Goal: Task Accomplishment & Management: Manage account settings

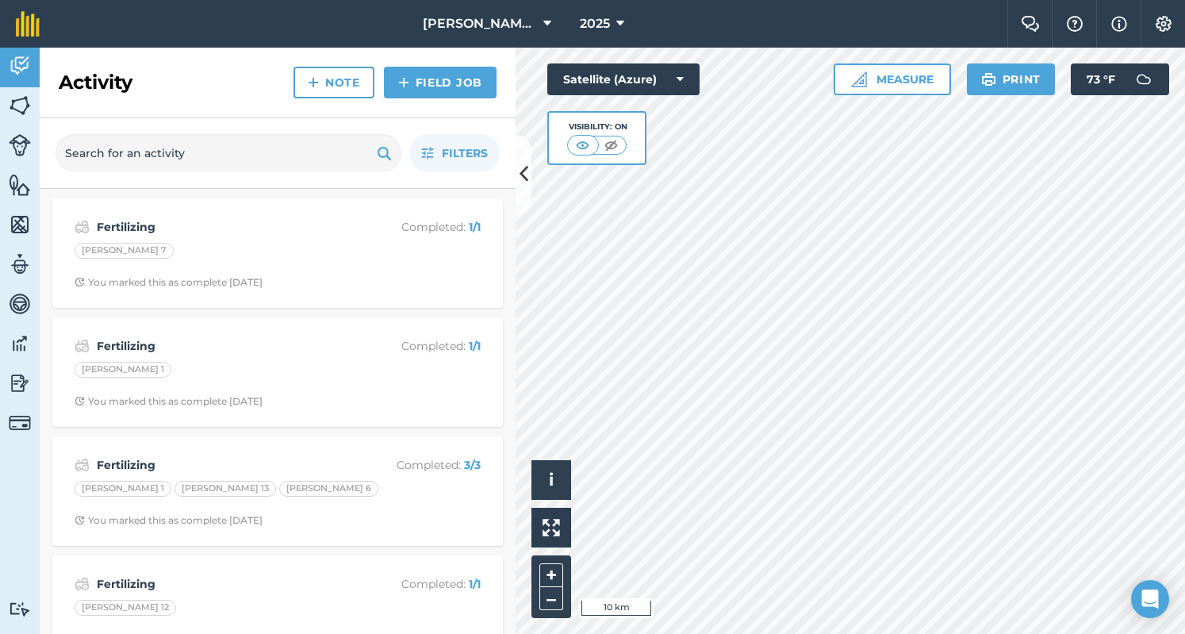
click at [493, 177] on div "Filters" at bounding box center [278, 153] width 476 height 71
click at [523, 174] on icon at bounding box center [523, 174] width 9 height 28
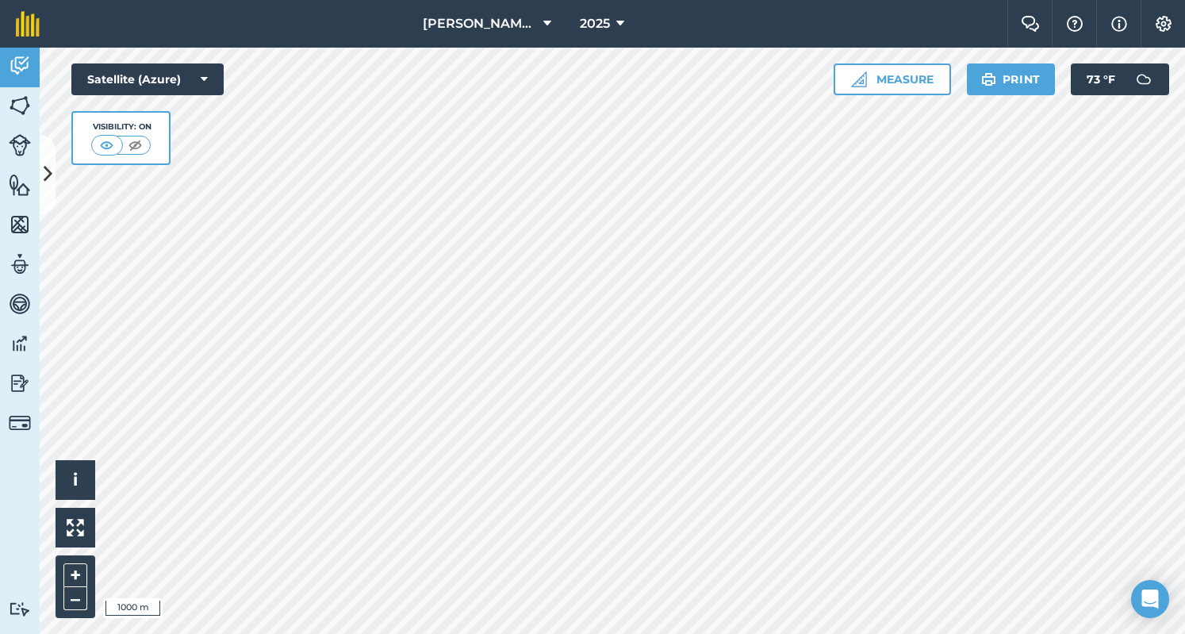
click at [1091, 0] on html "[PERSON_NAME] 2023 2025 Farm Chat Help Info Settings [PERSON_NAME] [DATE] - [DA…" at bounding box center [592, 317] width 1185 height 634
click at [810, 633] on html "[PERSON_NAME] 2023 2025 Farm Chat Help Info Settings [PERSON_NAME] [DATE] - [DA…" at bounding box center [592, 317] width 1185 height 634
click at [22, 100] on img at bounding box center [20, 106] width 22 height 24
click at [21, 106] on img at bounding box center [20, 106] width 22 height 24
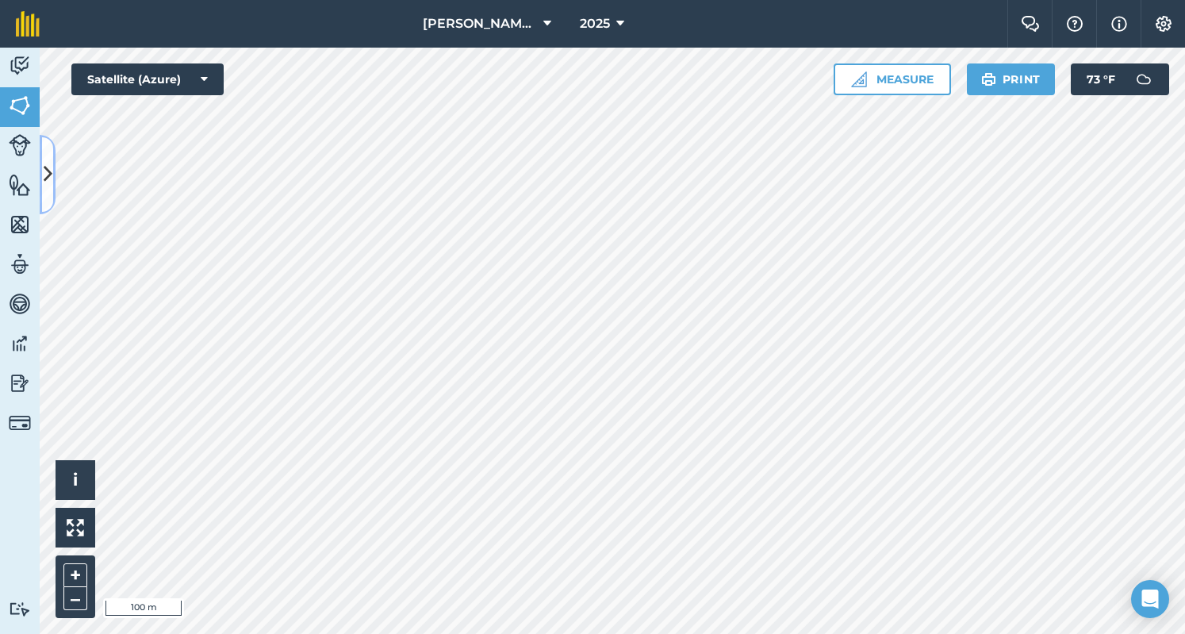
click at [48, 149] on button at bounding box center [48, 174] width 16 height 79
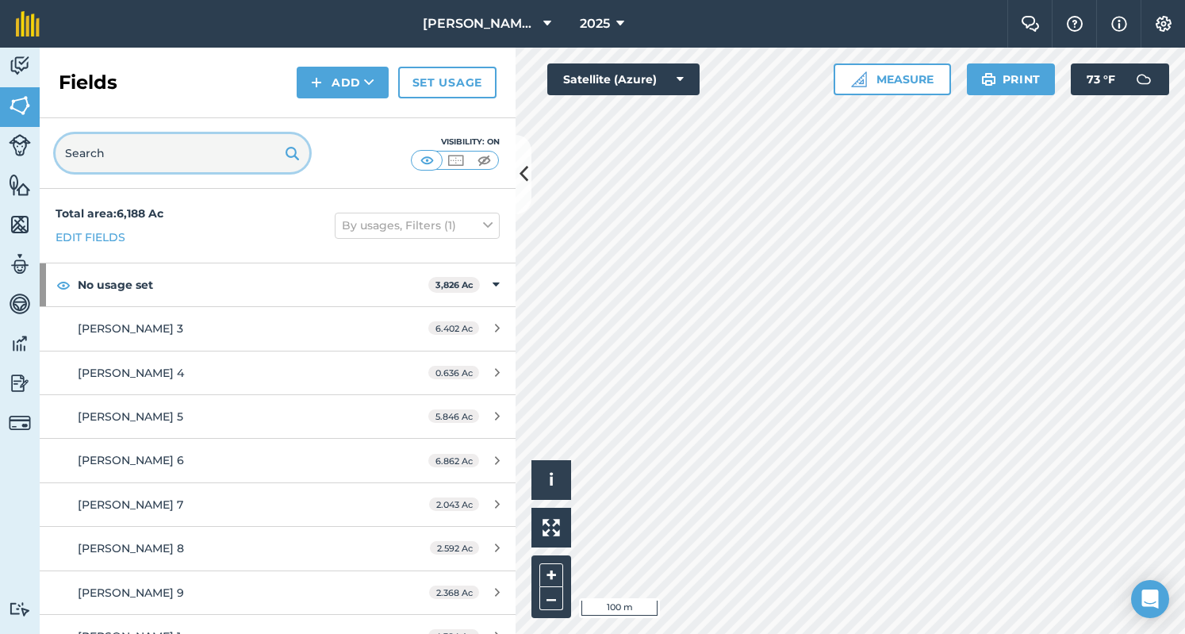
click at [202, 153] on input "text" at bounding box center [183, 153] width 254 height 38
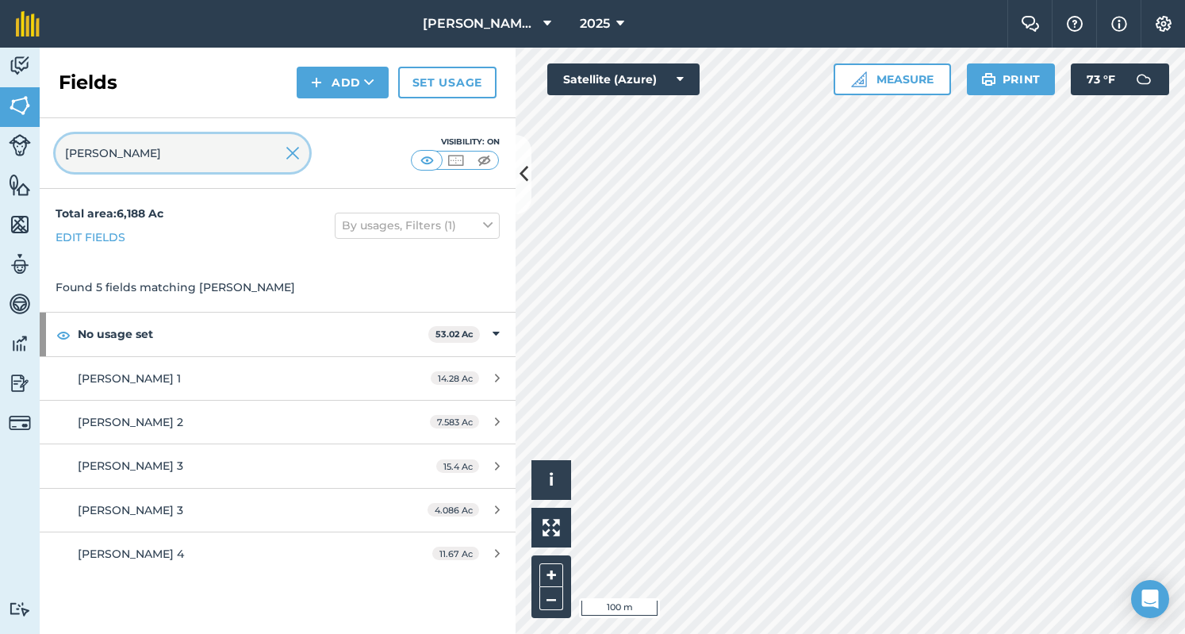
type input "[PERSON_NAME]"
click at [334, 82] on button "Add" at bounding box center [343, 83] width 92 height 32
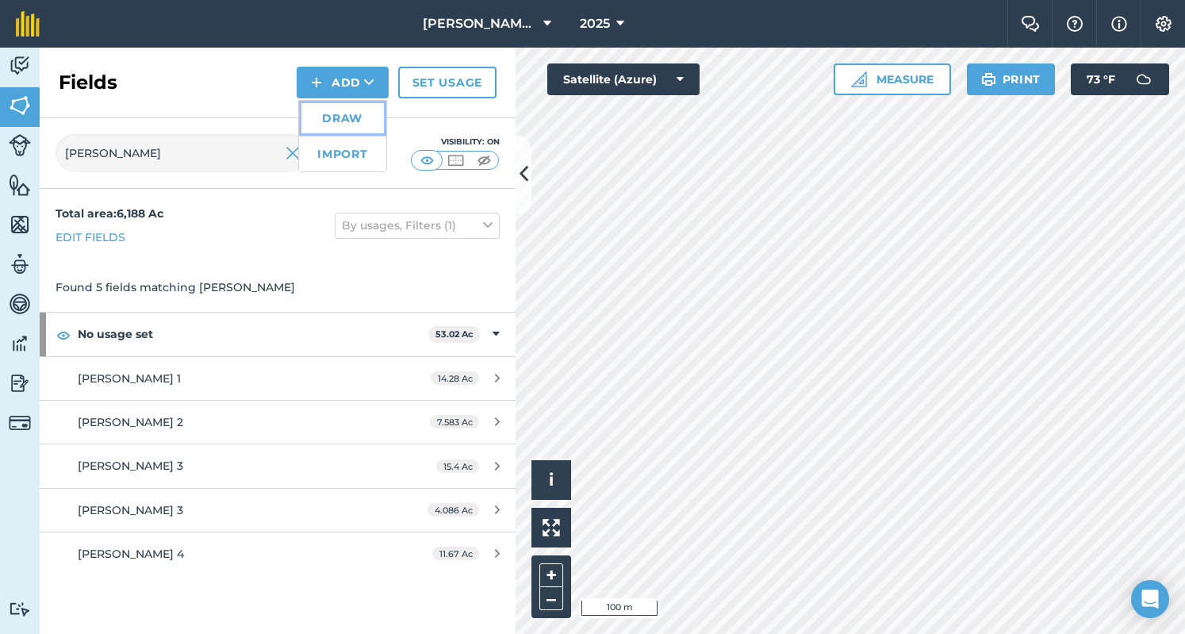
click at [323, 126] on link "Draw" at bounding box center [342, 118] width 87 height 35
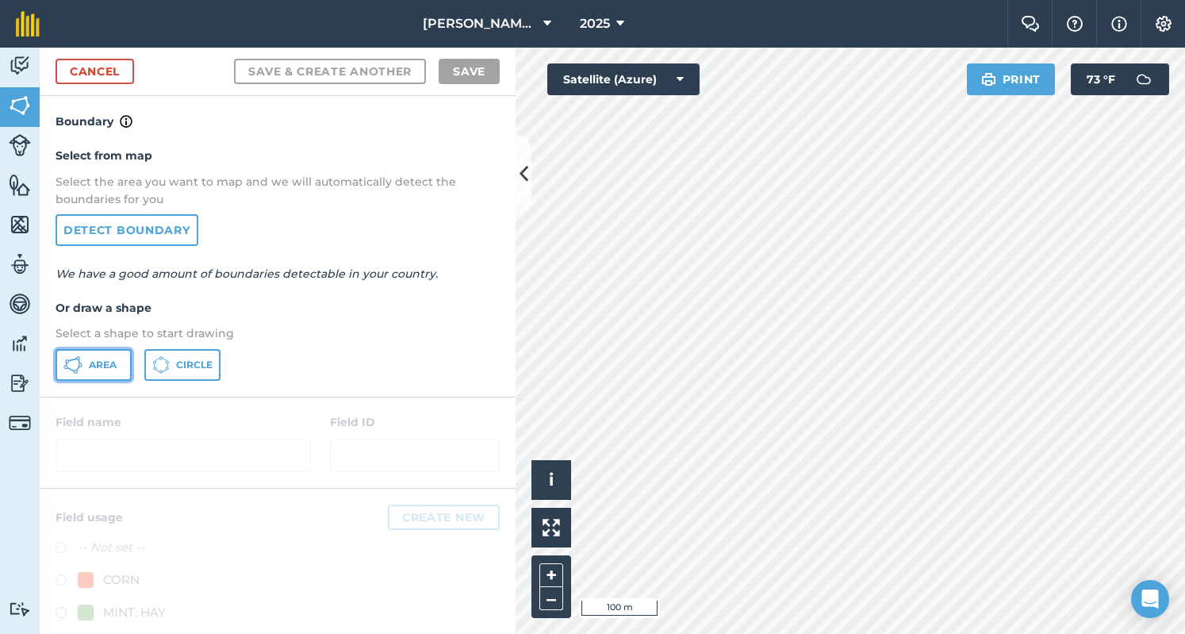
click at [101, 364] on span "Area" at bounding box center [103, 364] width 28 height 13
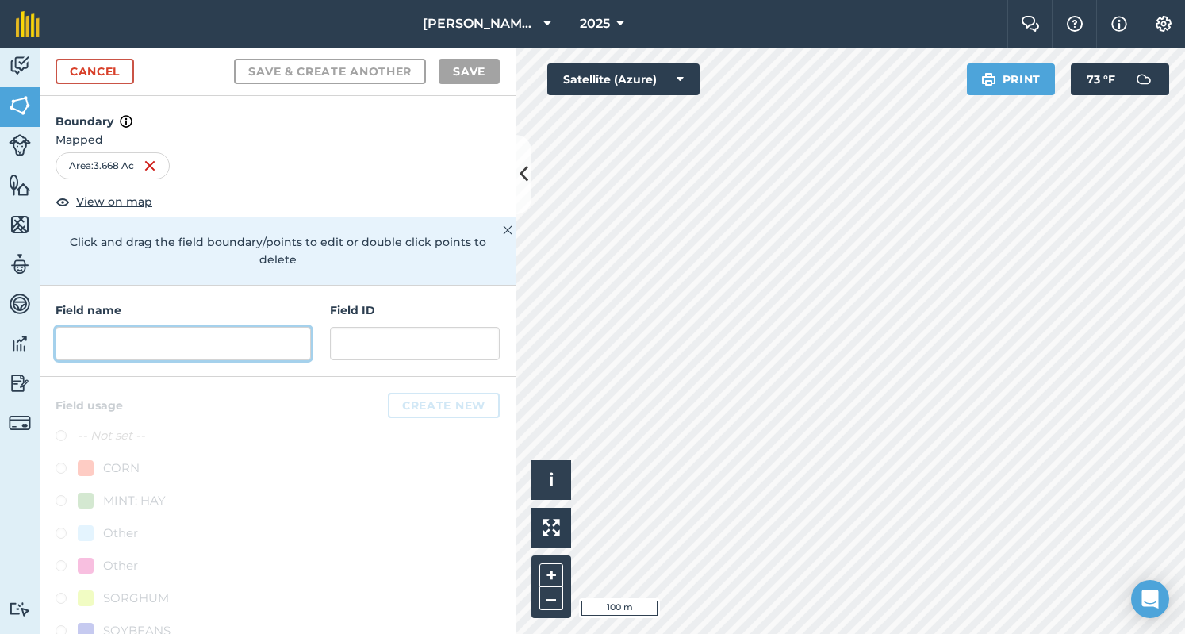
click at [203, 332] on input "text" at bounding box center [183, 343] width 255 height 33
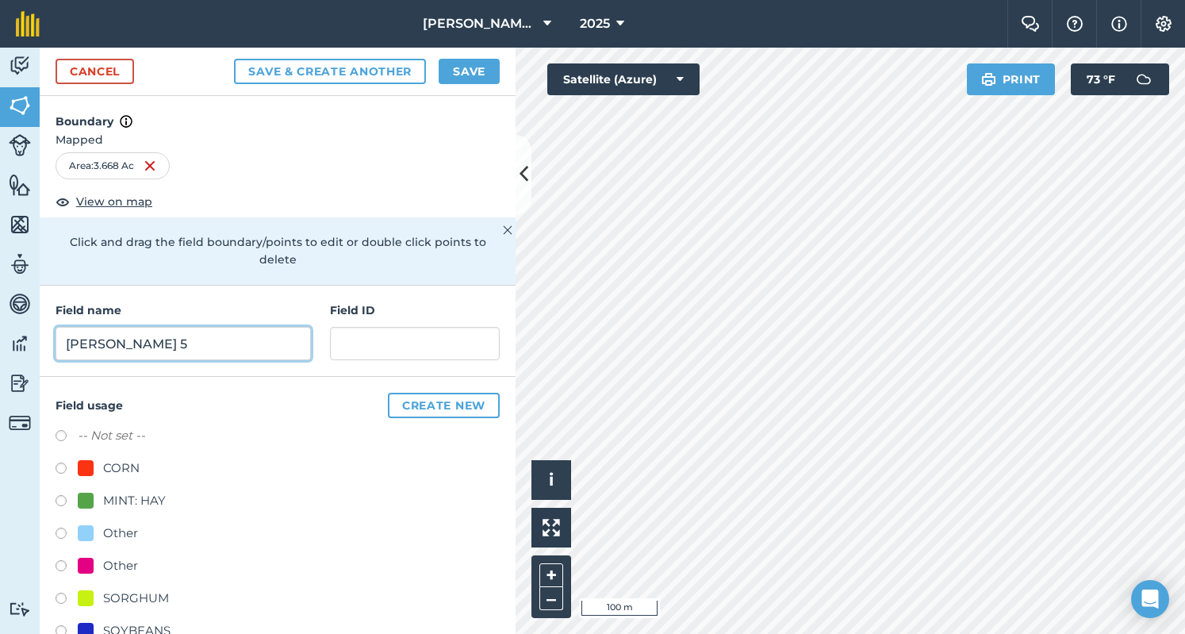
type input "[PERSON_NAME] 5"
click at [63, 497] on label at bounding box center [67, 503] width 22 height 16
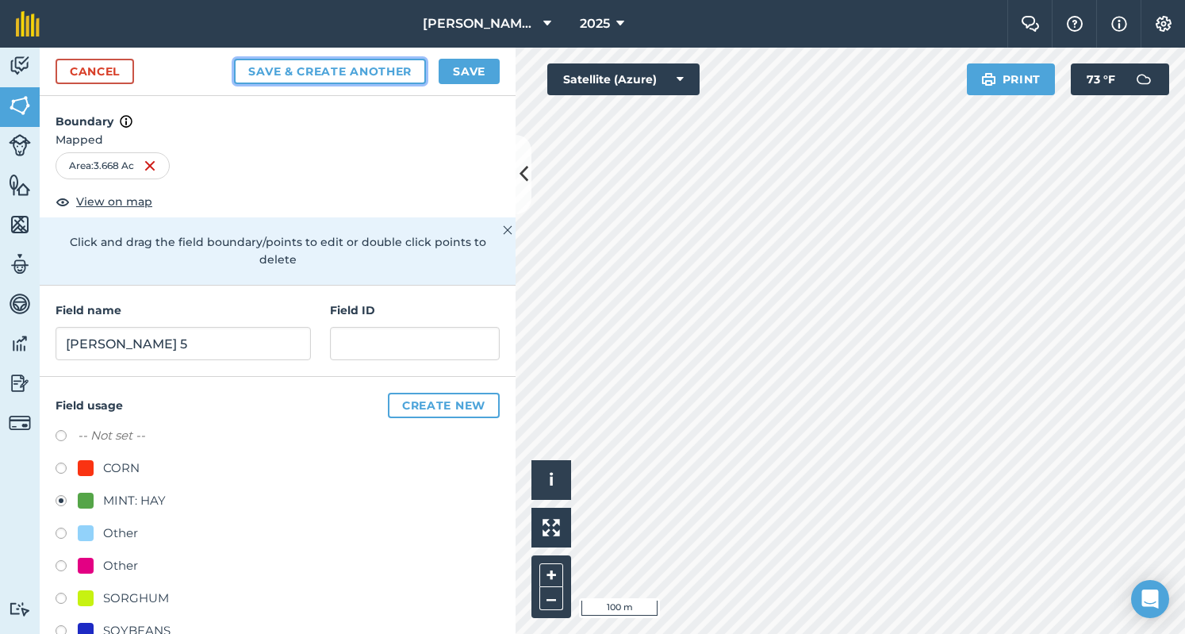
click at [369, 71] on button "Save & Create Another" at bounding box center [330, 71] width 192 height 25
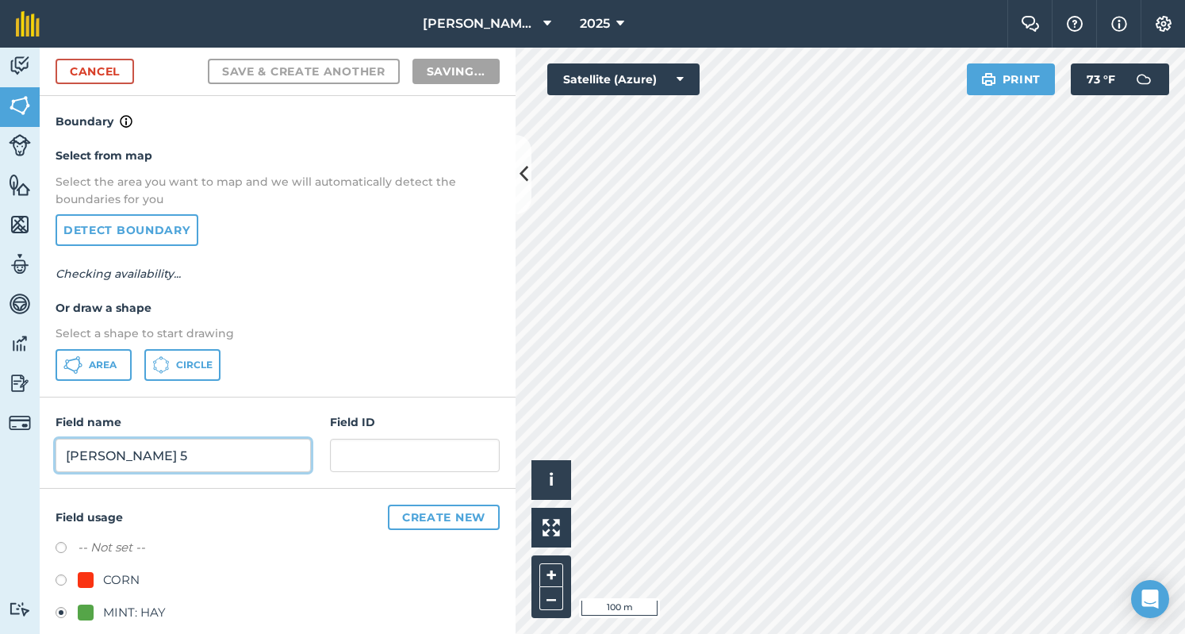
radio input "false"
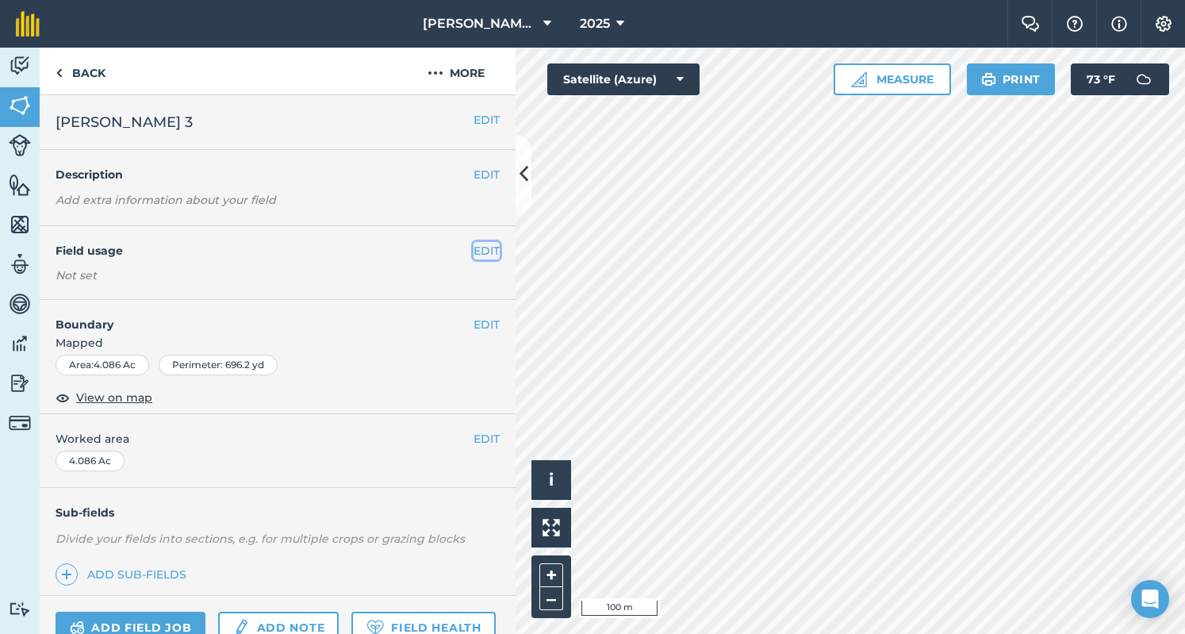
click at [473, 249] on button "EDIT" at bounding box center [486, 250] width 26 height 17
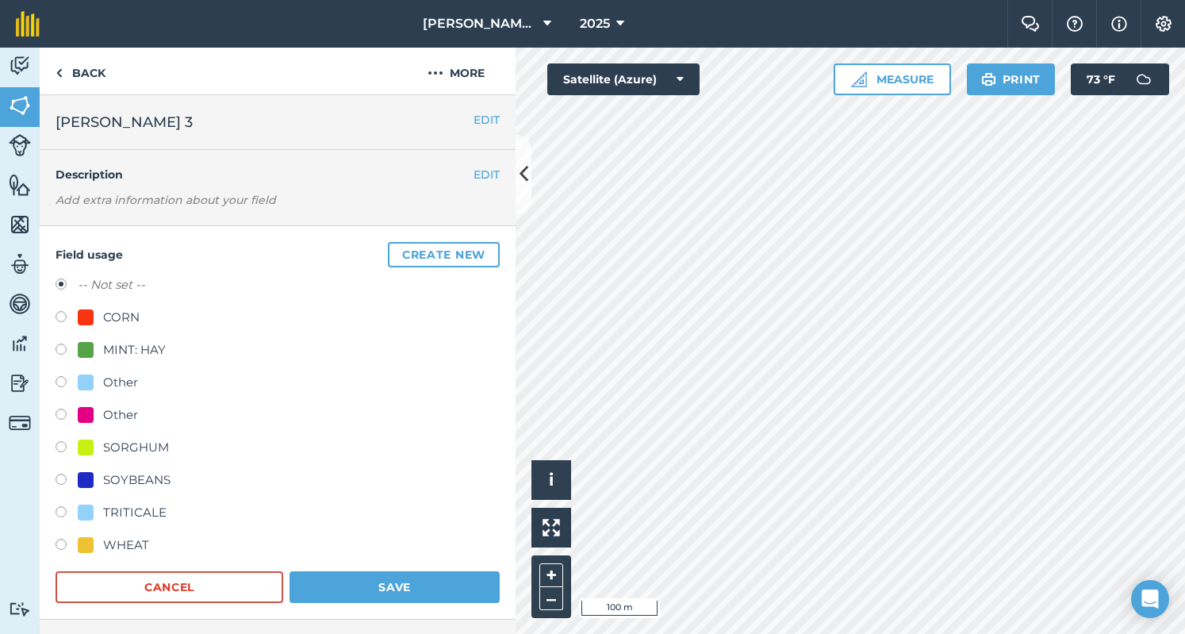
click at [52, 340] on div "Field usage Create new -- Not set -- CORN MINT: HAY Other Other SORGHUM SOYBEAN…" at bounding box center [278, 422] width 476 height 393
click at [57, 342] on div "MINT: HAY" at bounding box center [278, 351] width 444 height 23
click at [63, 356] on label at bounding box center [67, 351] width 22 height 16
radio input "true"
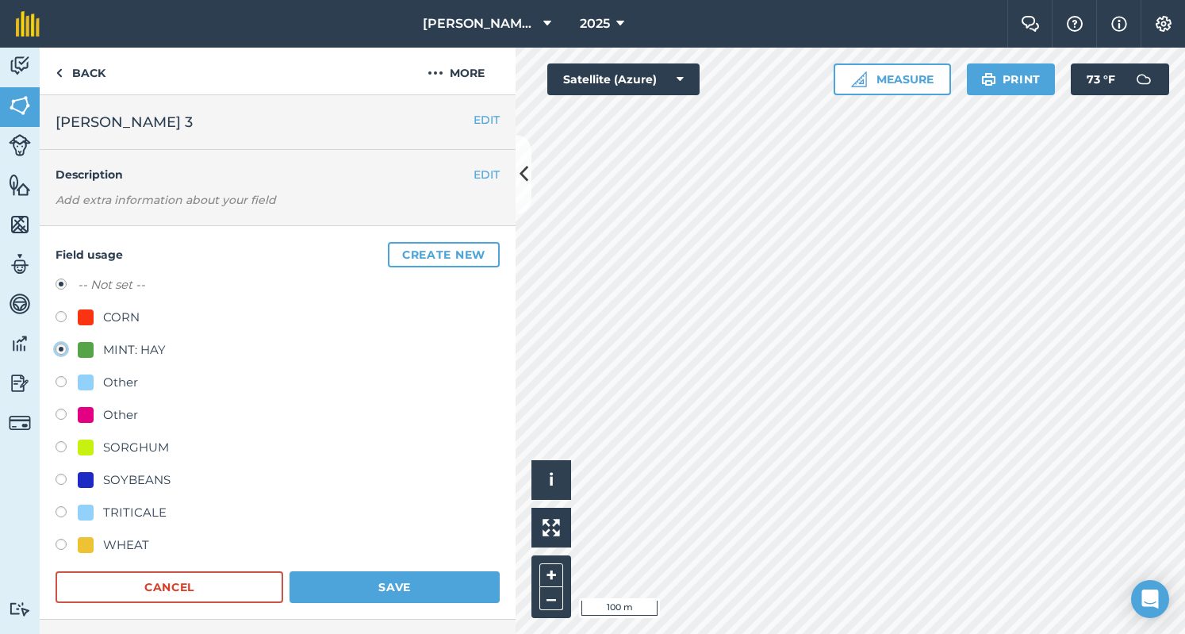
radio input "false"
click at [450, 586] on button "Save" at bounding box center [394, 587] width 210 height 32
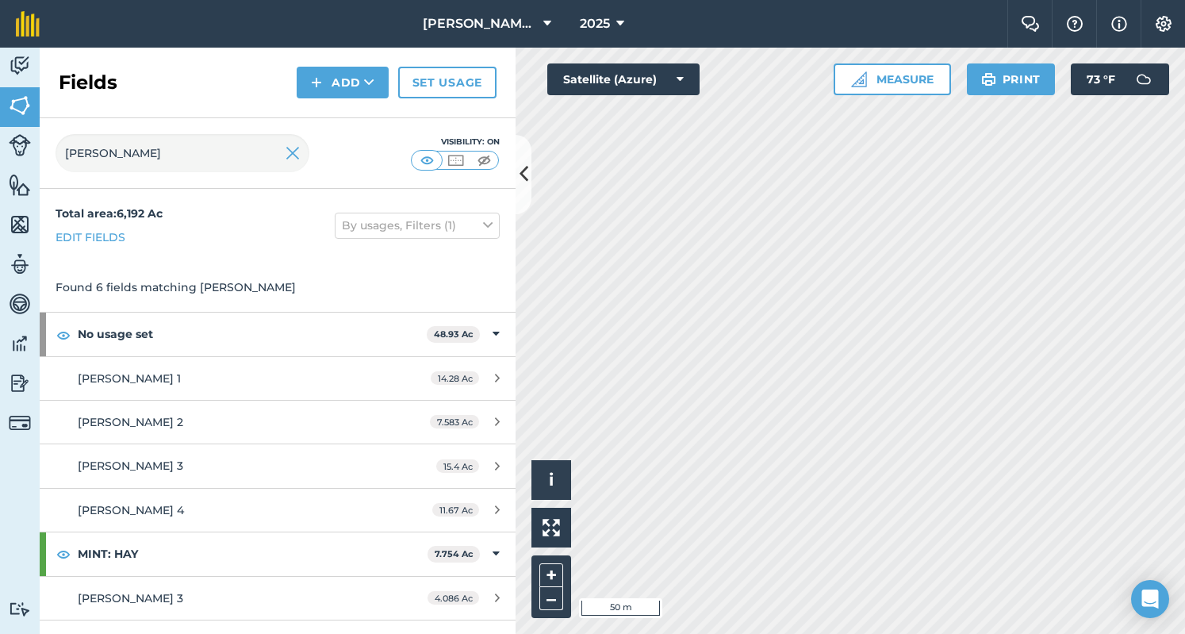
click at [929, 633] on html "[PERSON_NAME] 2023 2025 Farm Chat Help Info Settings [PERSON_NAME] [DATE] - [DA…" at bounding box center [592, 317] width 1185 height 634
click at [366, 75] on icon at bounding box center [369, 83] width 10 height 16
click at [364, 117] on link "Draw" at bounding box center [342, 118] width 87 height 35
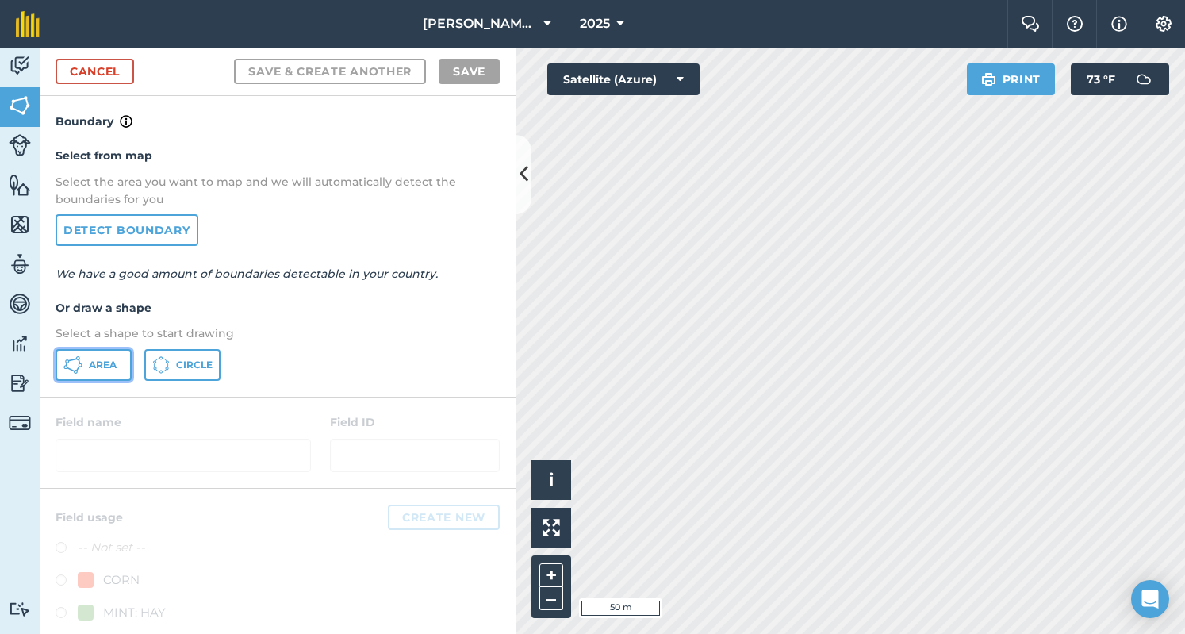
click at [116, 361] on span "Area" at bounding box center [103, 364] width 28 height 13
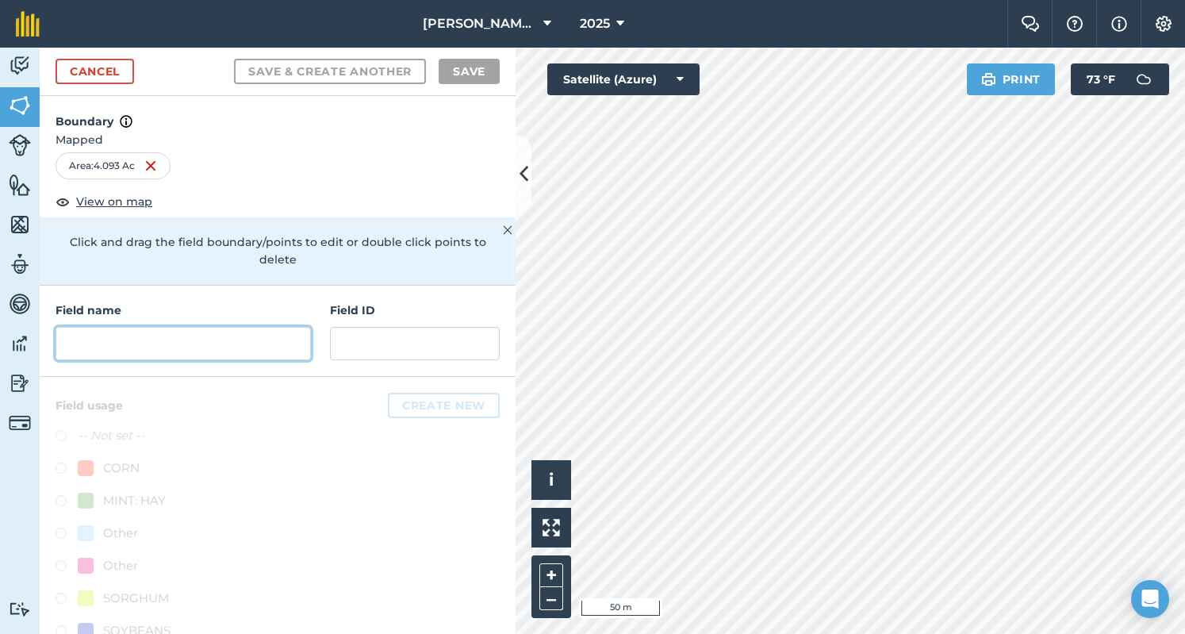
click at [236, 343] on input "text" at bounding box center [183, 343] width 255 height 33
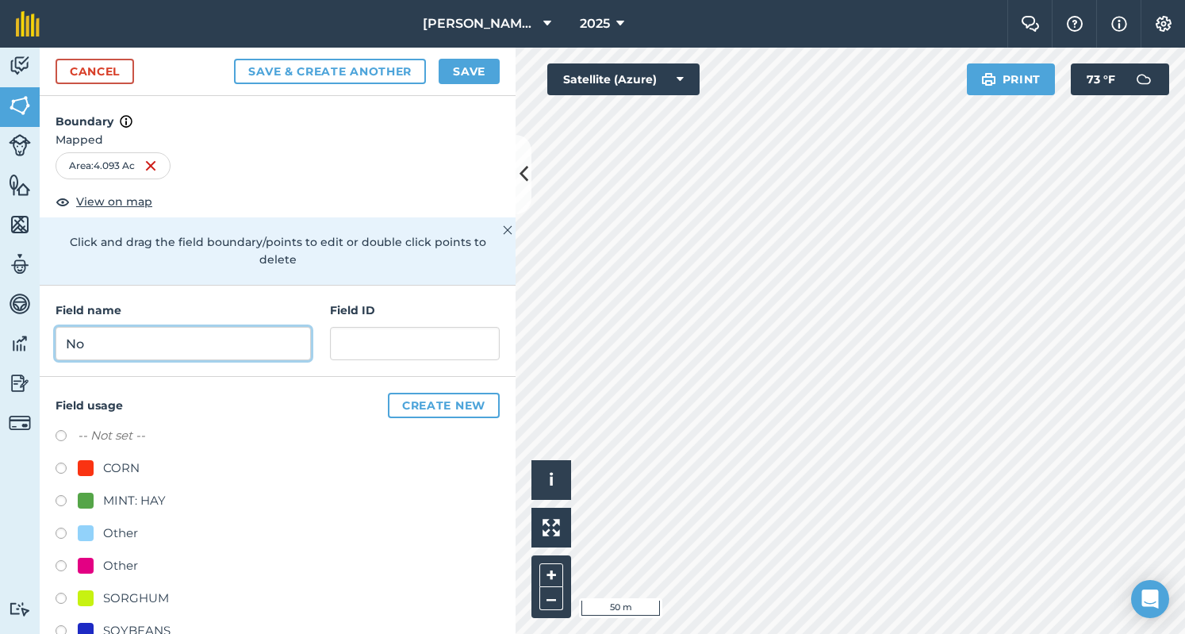
type input "No"
click at [107, 77] on link "Cancel" at bounding box center [95, 71] width 78 height 25
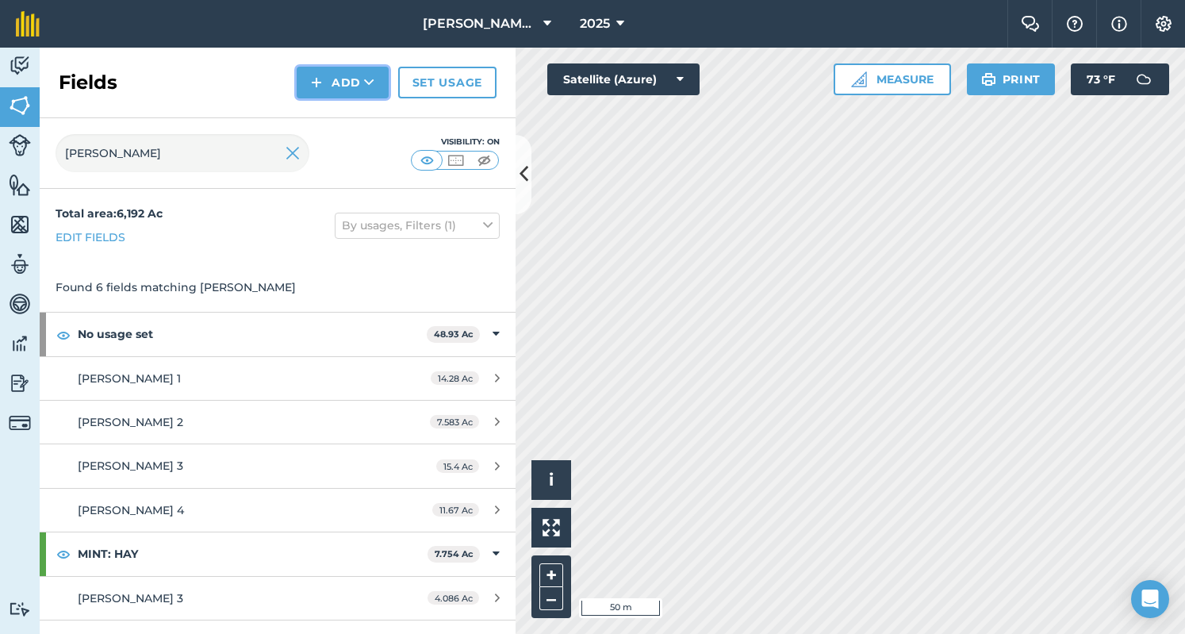
click at [338, 90] on button "Add" at bounding box center [343, 83] width 92 height 32
click at [326, 115] on link "Draw" at bounding box center [342, 118] width 87 height 35
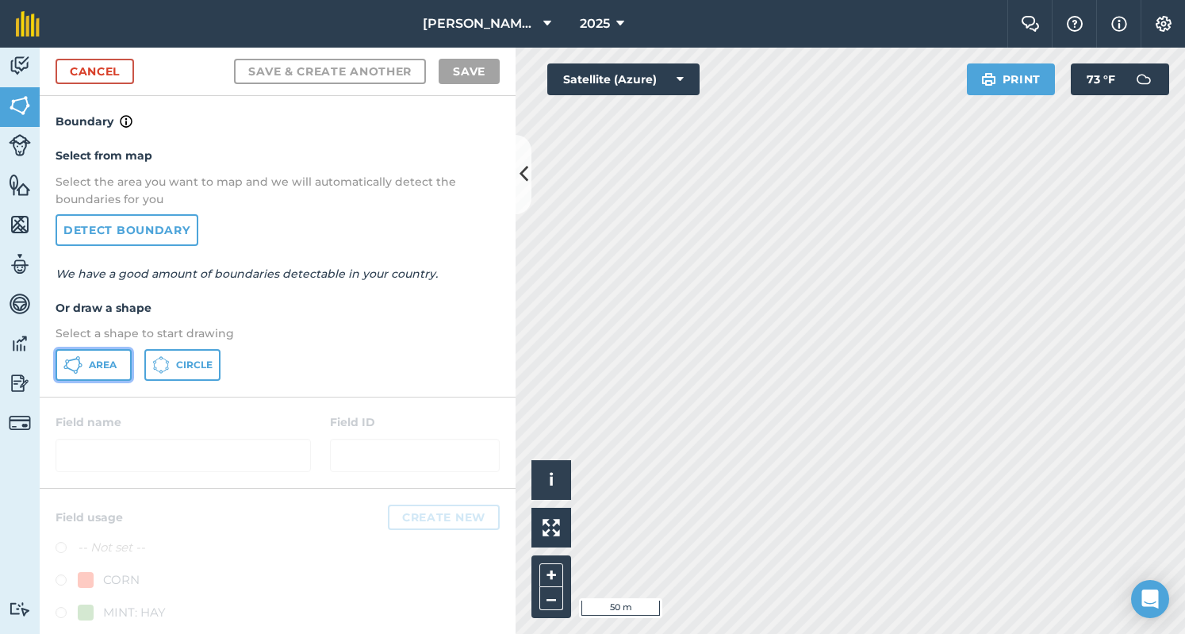
click at [87, 355] on button "Area" at bounding box center [94, 365] width 76 height 32
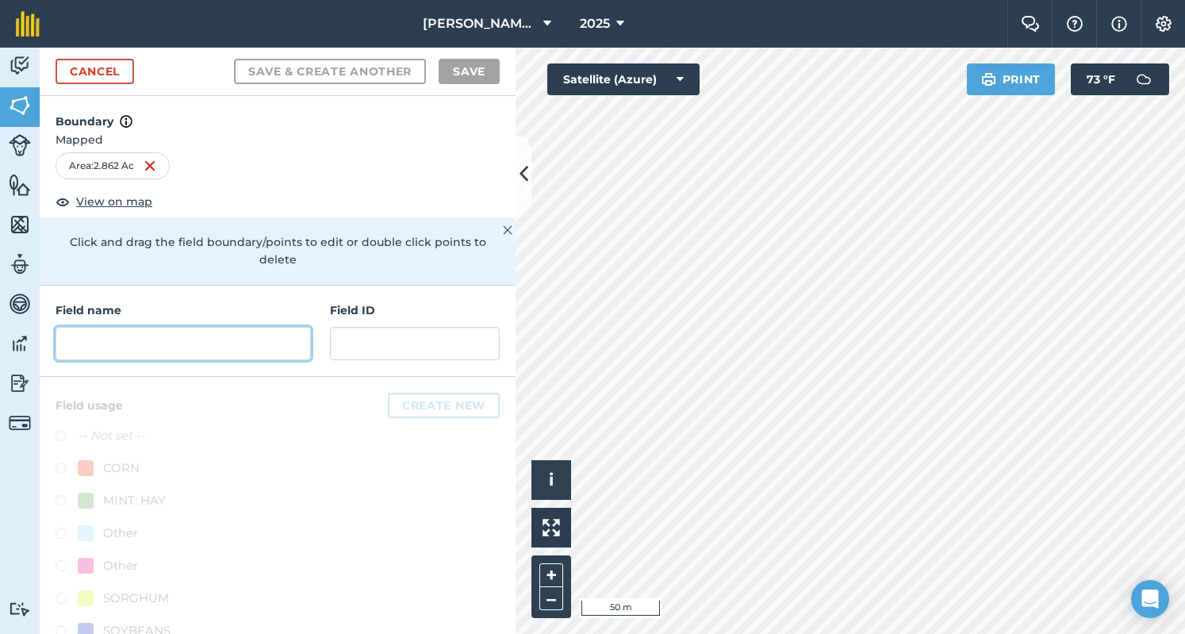
click at [94, 350] on input "text" at bounding box center [183, 343] width 255 height 33
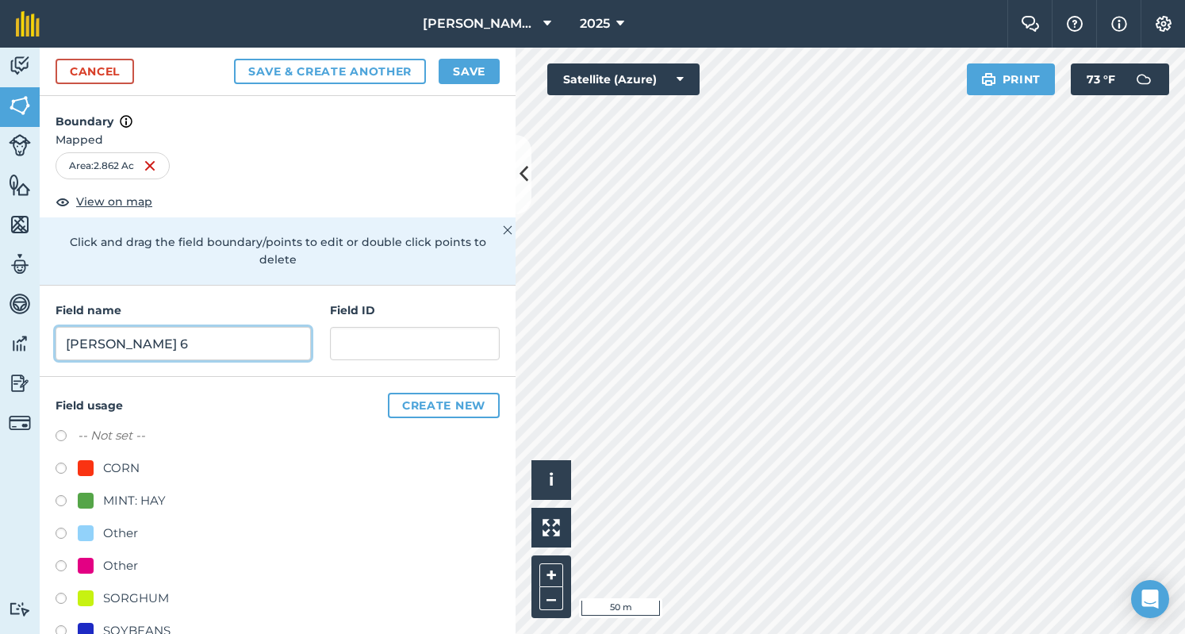
type input "[PERSON_NAME] 6"
click at [62, 527] on label at bounding box center [67, 535] width 22 height 16
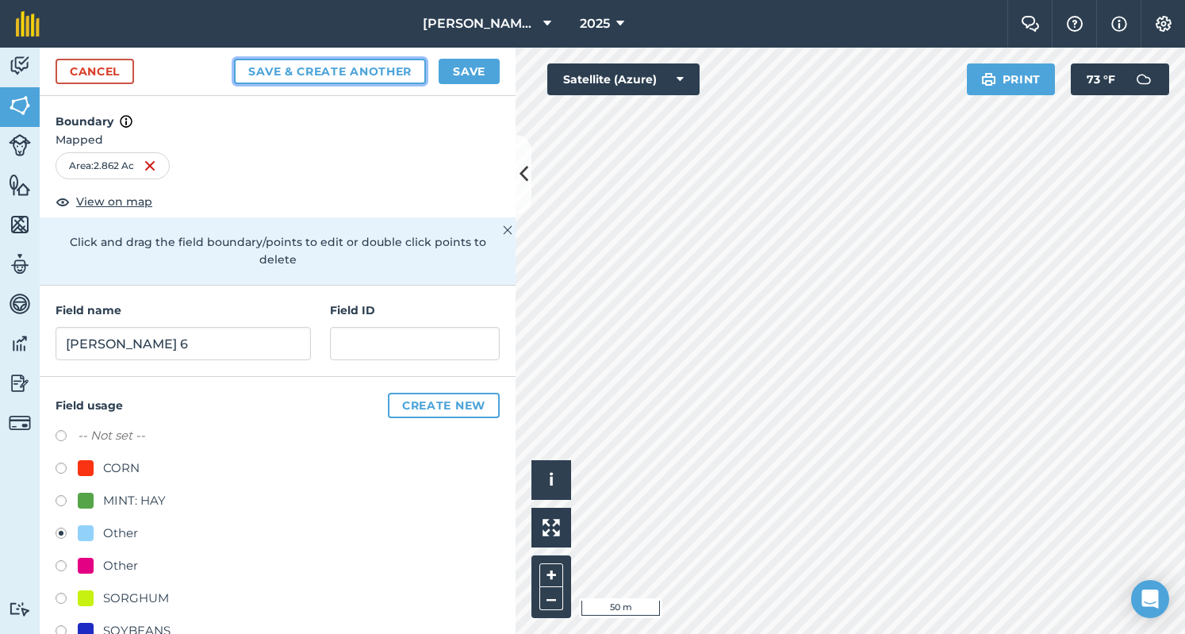
click at [321, 68] on button "Save & Create Another" at bounding box center [330, 71] width 192 height 25
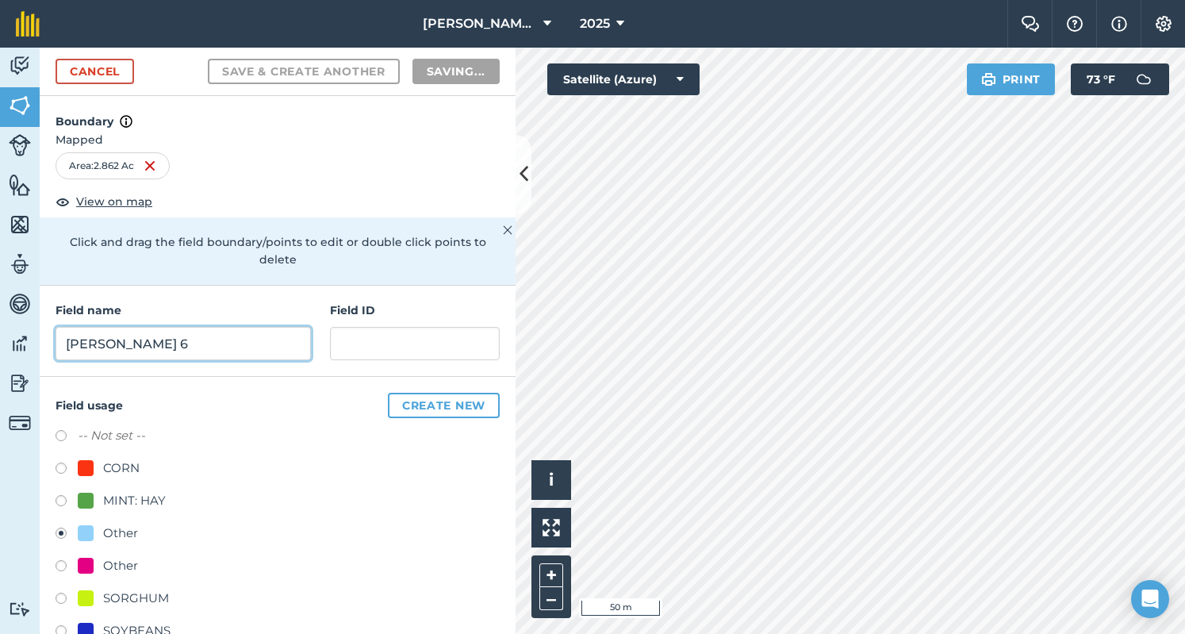
radio input "false"
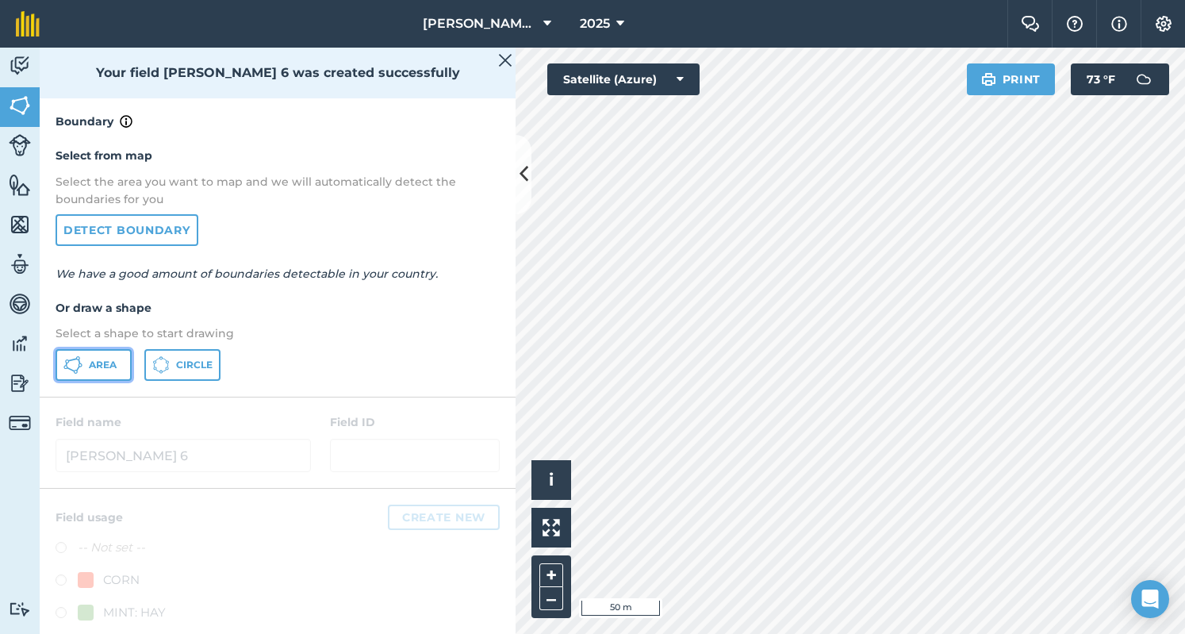
click at [121, 359] on button "Area" at bounding box center [94, 365] width 76 height 32
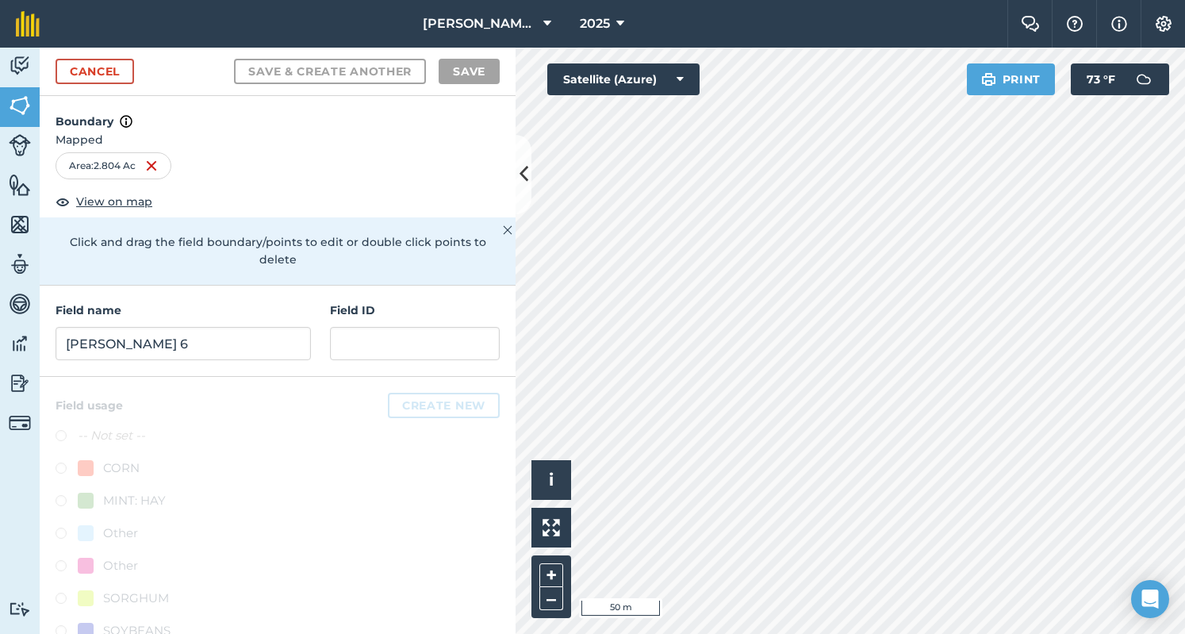
click at [236, 322] on div "Field name [PERSON_NAME] 6" at bounding box center [183, 330] width 255 height 59
click at [246, 341] on input "[PERSON_NAME] 6" at bounding box center [183, 343] width 255 height 33
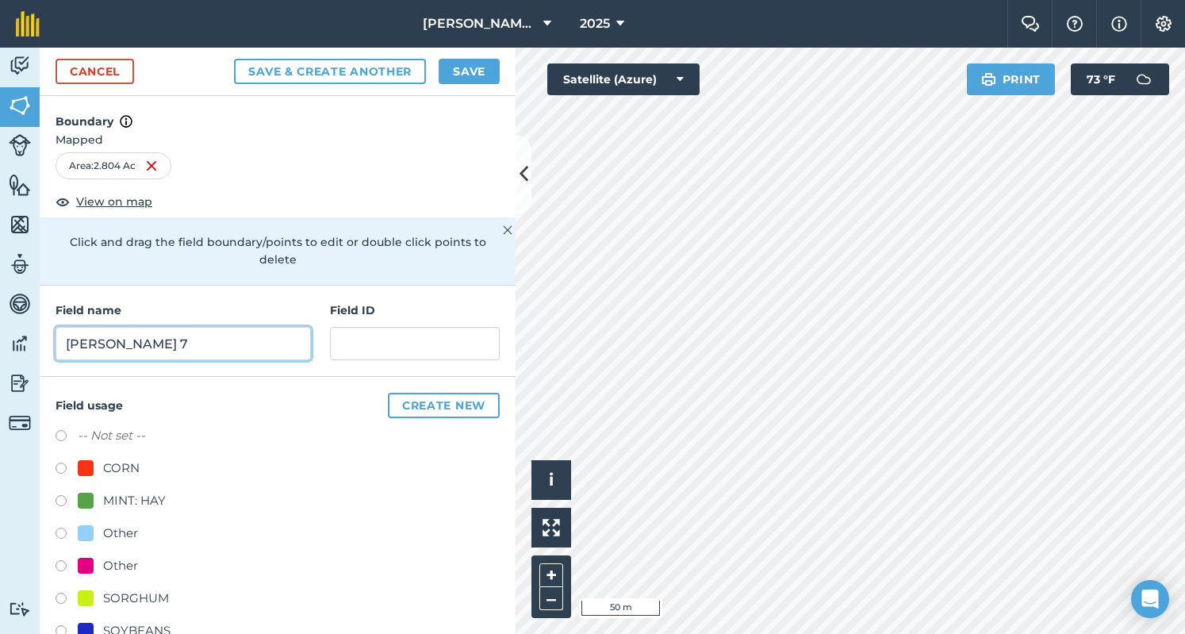
type input "[PERSON_NAME] 7"
click at [60, 566] on label at bounding box center [67, 568] width 22 height 16
radio input "true"
click at [466, 64] on button "Save" at bounding box center [468, 71] width 61 height 25
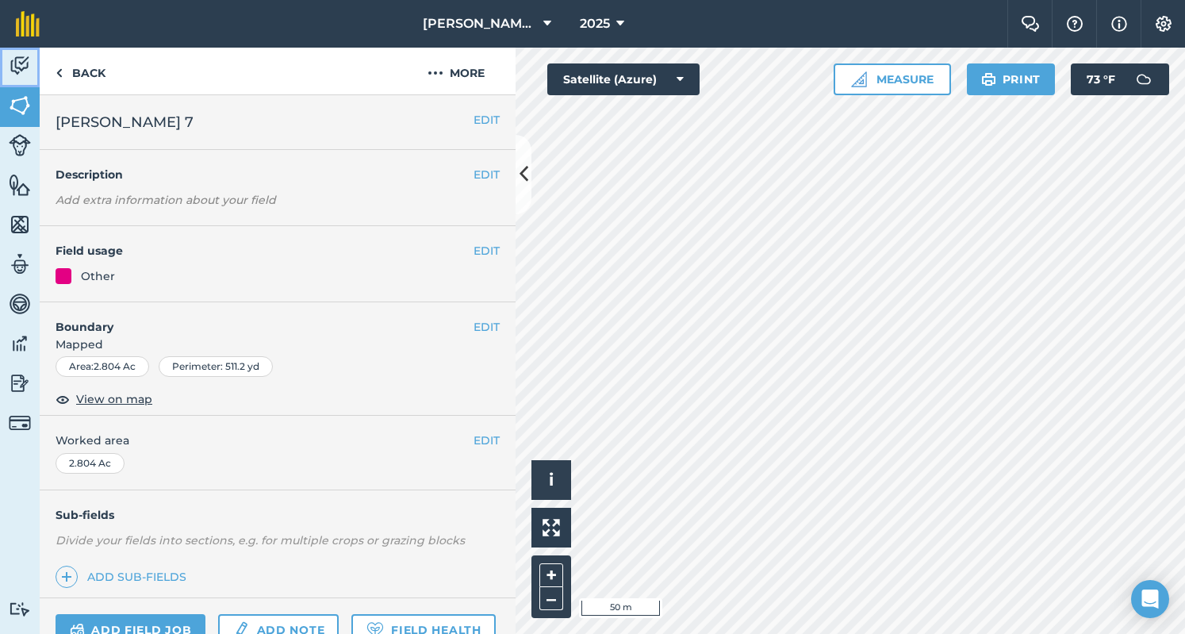
click at [7, 74] on link "Activity" at bounding box center [20, 68] width 40 height 40
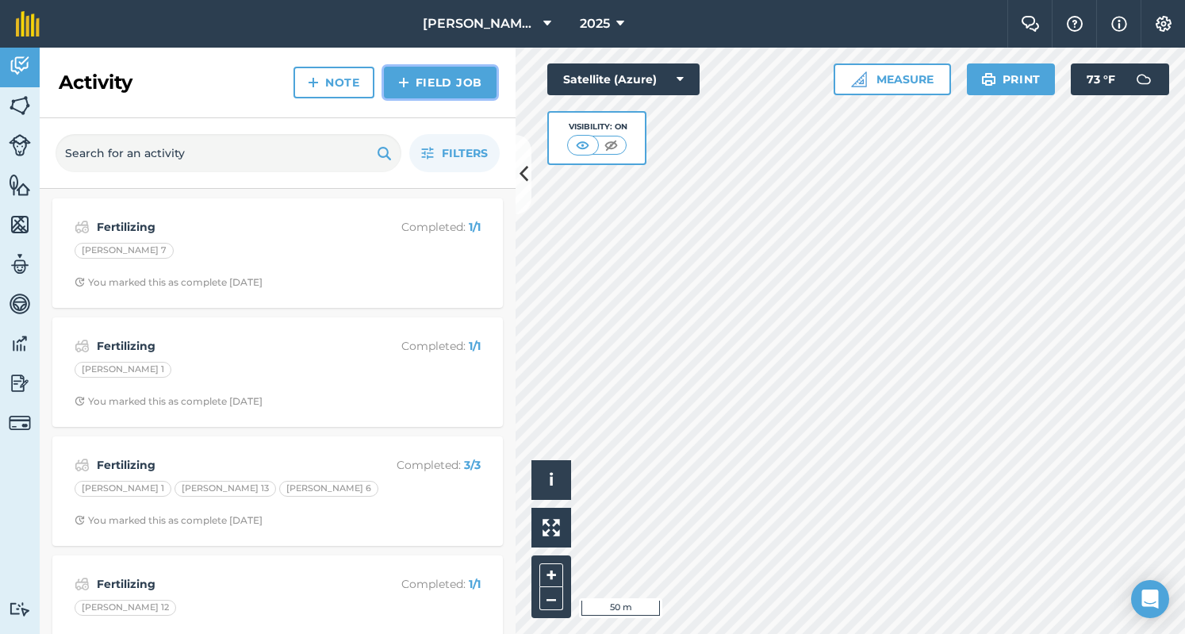
click at [417, 86] on link "Field Job" at bounding box center [440, 83] width 113 height 32
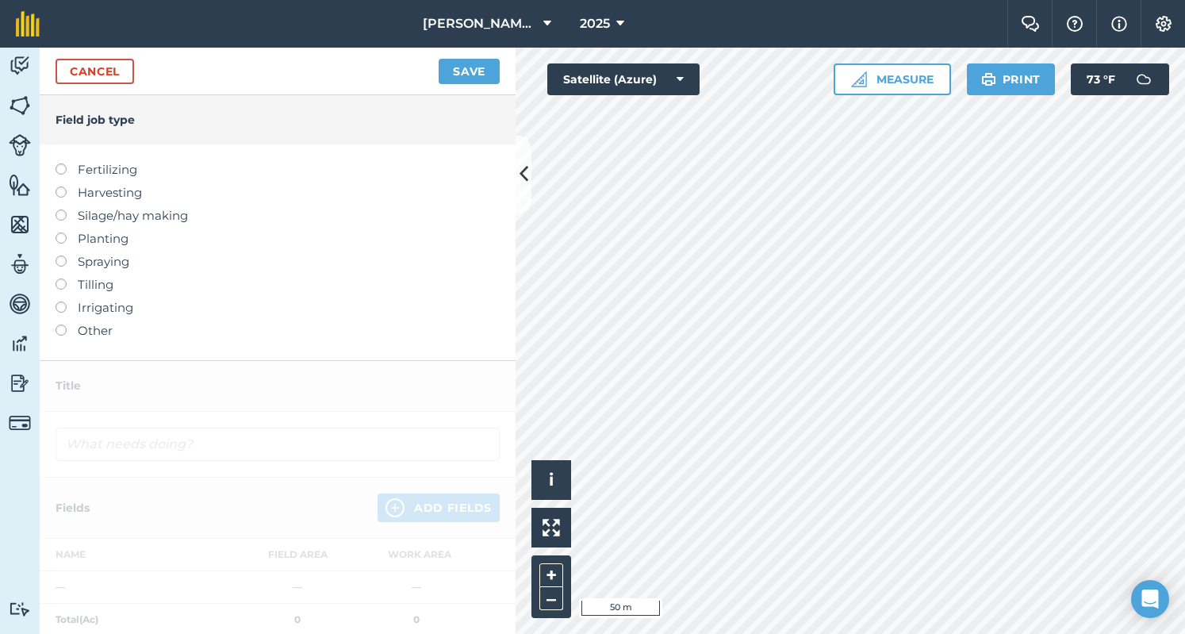
click at [103, 179] on label "Fertilizing" at bounding box center [278, 169] width 444 height 19
type input "Fertilizing"
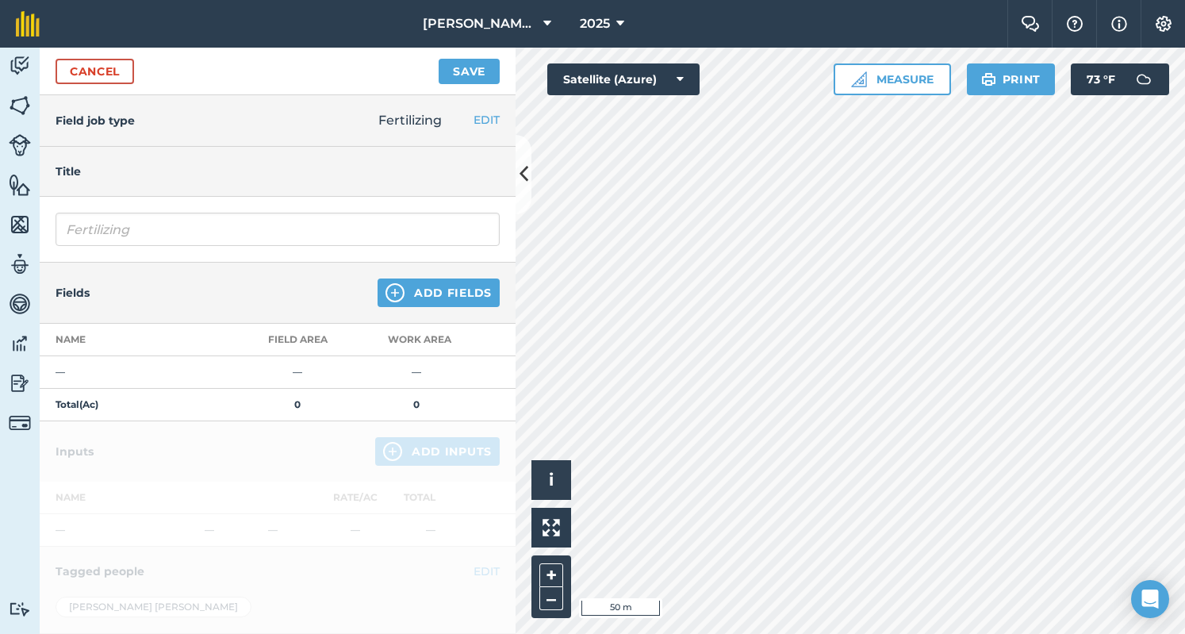
click at [421, 308] on div "Fields Add Fields" at bounding box center [278, 292] width 476 height 61
click at [423, 308] on div "Fields Add Fields" at bounding box center [278, 292] width 476 height 61
click at [444, 299] on button "Add Fields" at bounding box center [438, 292] width 122 height 29
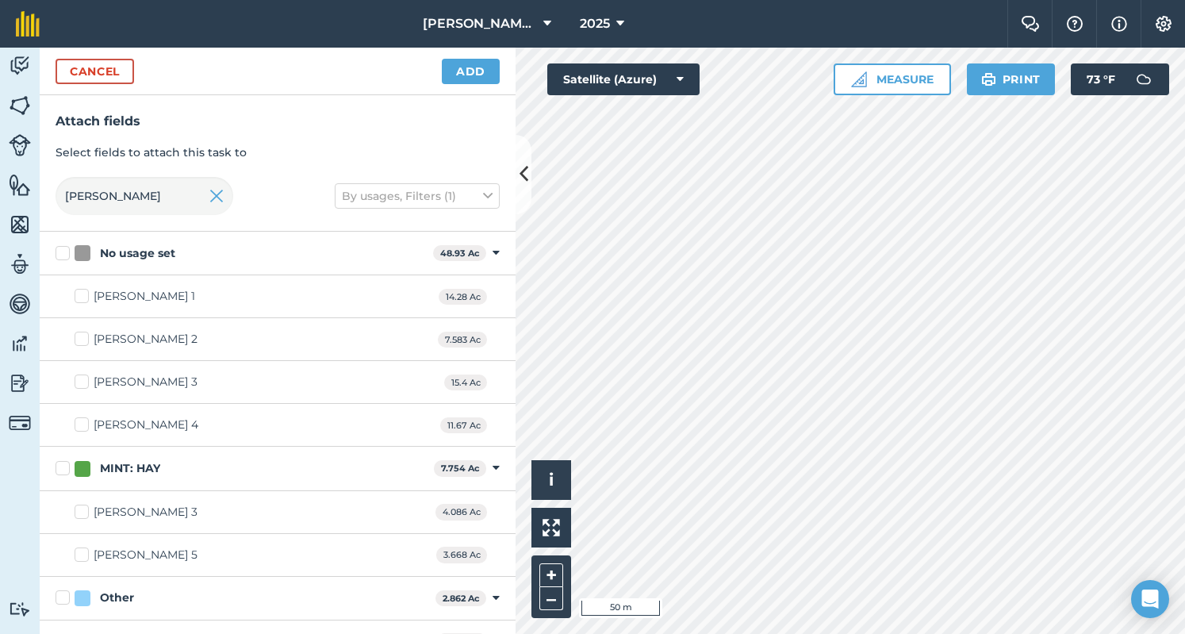
checkbox input "true"
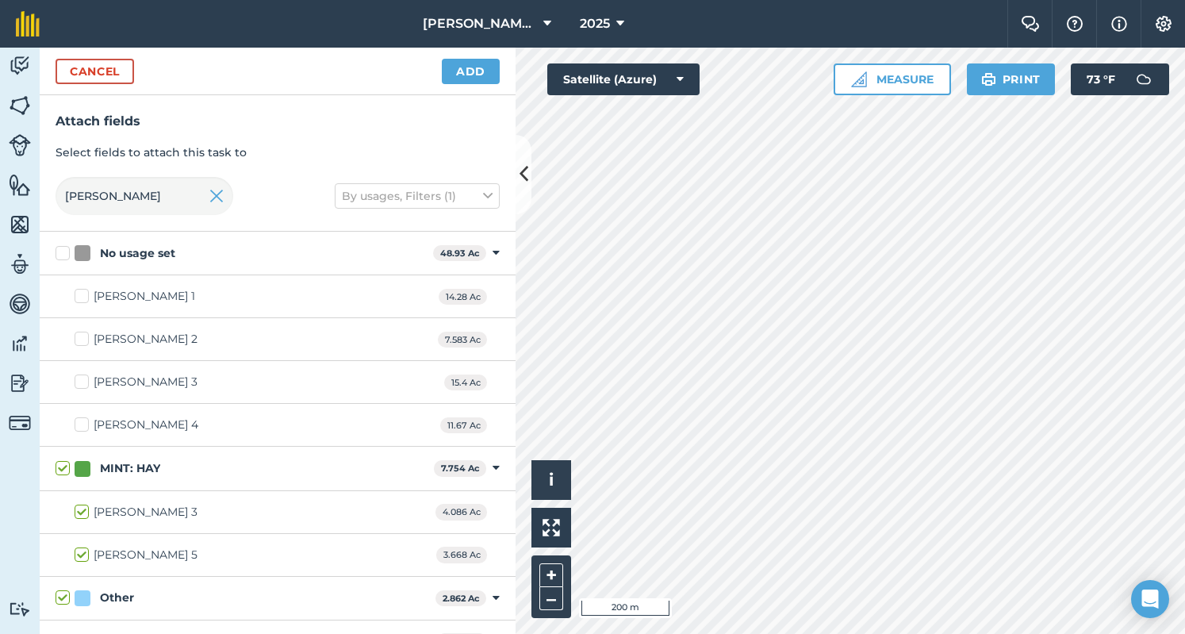
checkbox input "true"
click at [476, 73] on button "Add" at bounding box center [471, 71] width 58 height 25
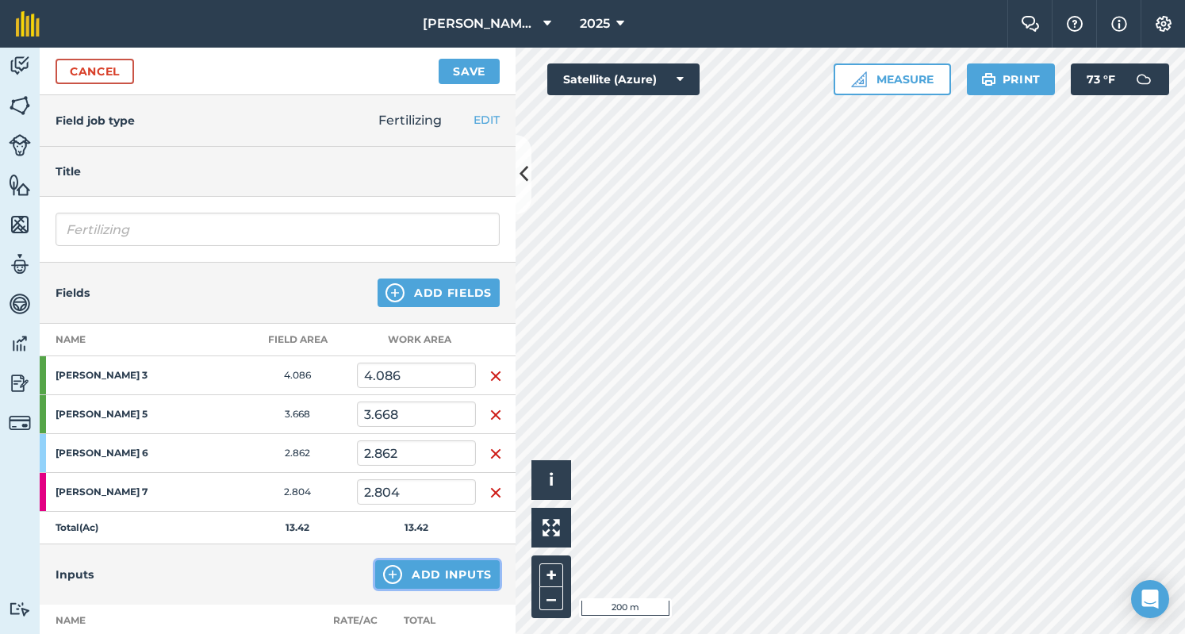
click at [444, 577] on button "Add Inputs" at bounding box center [437, 574] width 124 height 29
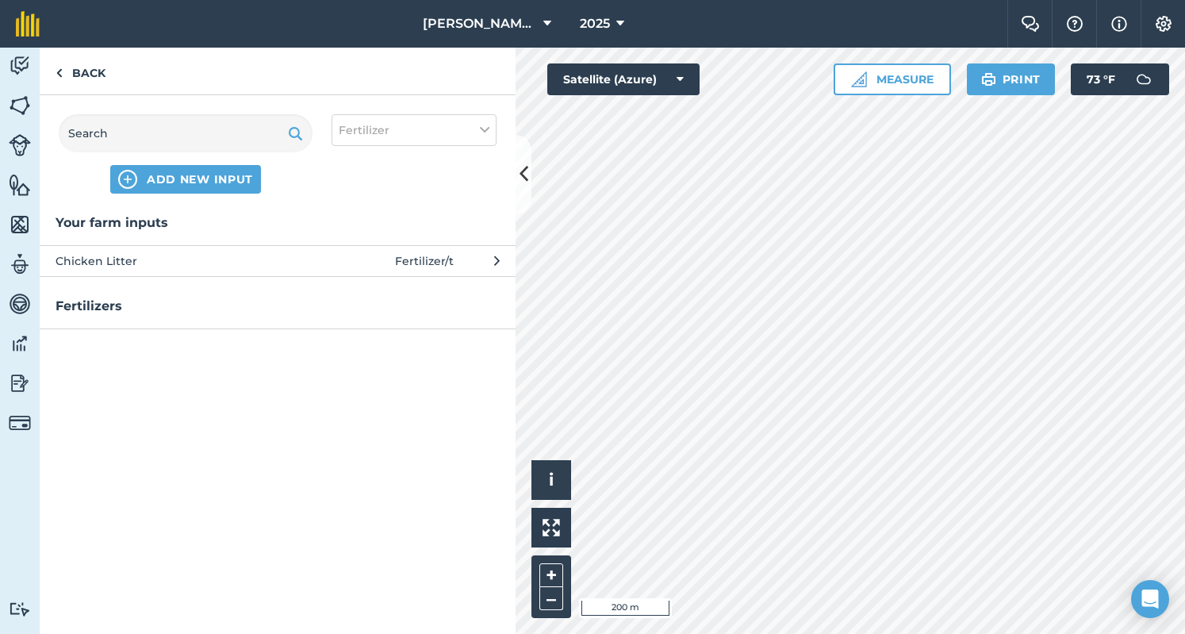
click at [444, 577] on div "Your farm inputs Chicken Litter Fertilizer / t Fertilizers" at bounding box center [278, 422] width 476 height 421
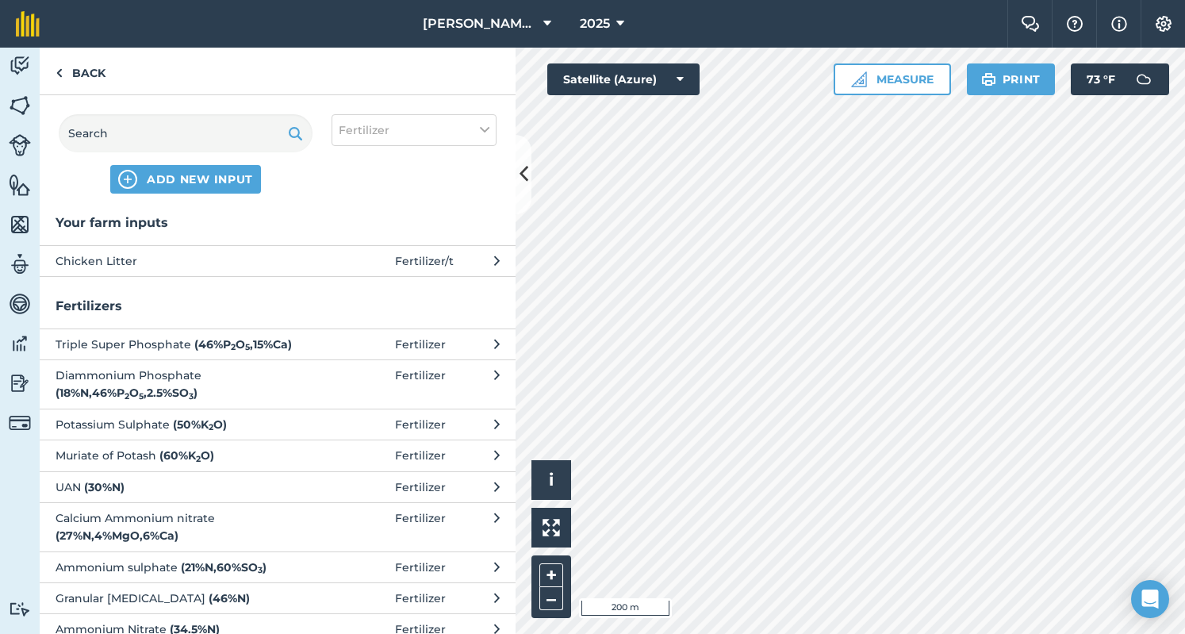
click at [359, 251] on button "Chicken Litter Fertilizer / t" at bounding box center [278, 260] width 476 height 31
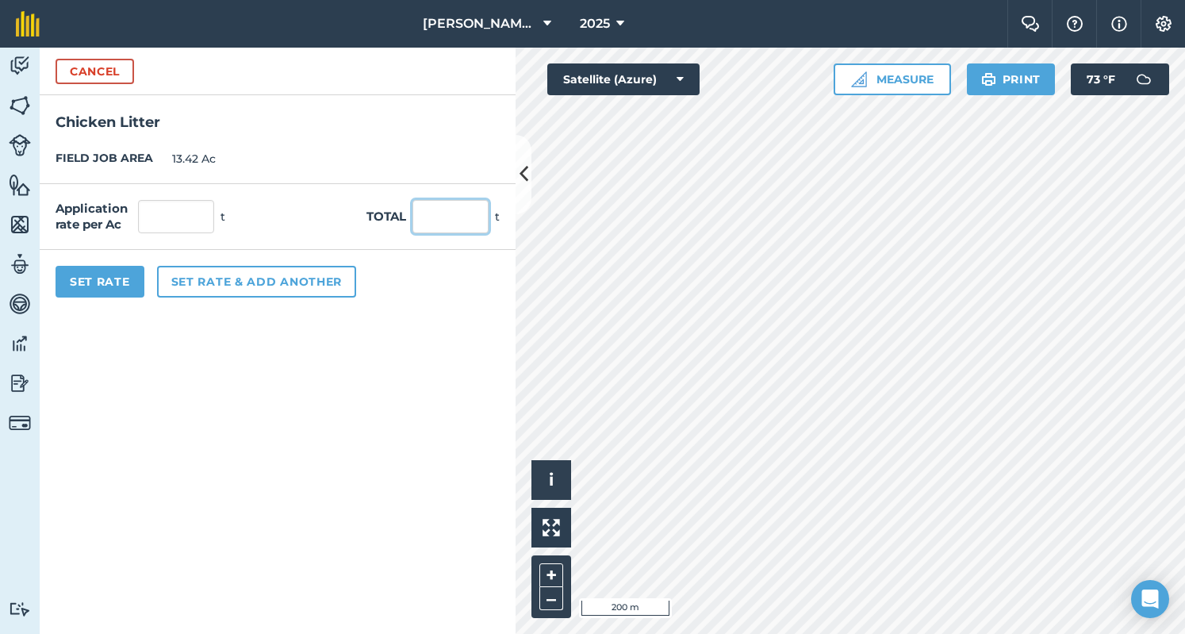
click at [428, 209] on input "text" at bounding box center [450, 216] width 76 height 33
type input "3"
type input "52"
type input "3.875"
click at [174, 289] on button "Set rate & add another" at bounding box center [256, 282] width 199 height 32
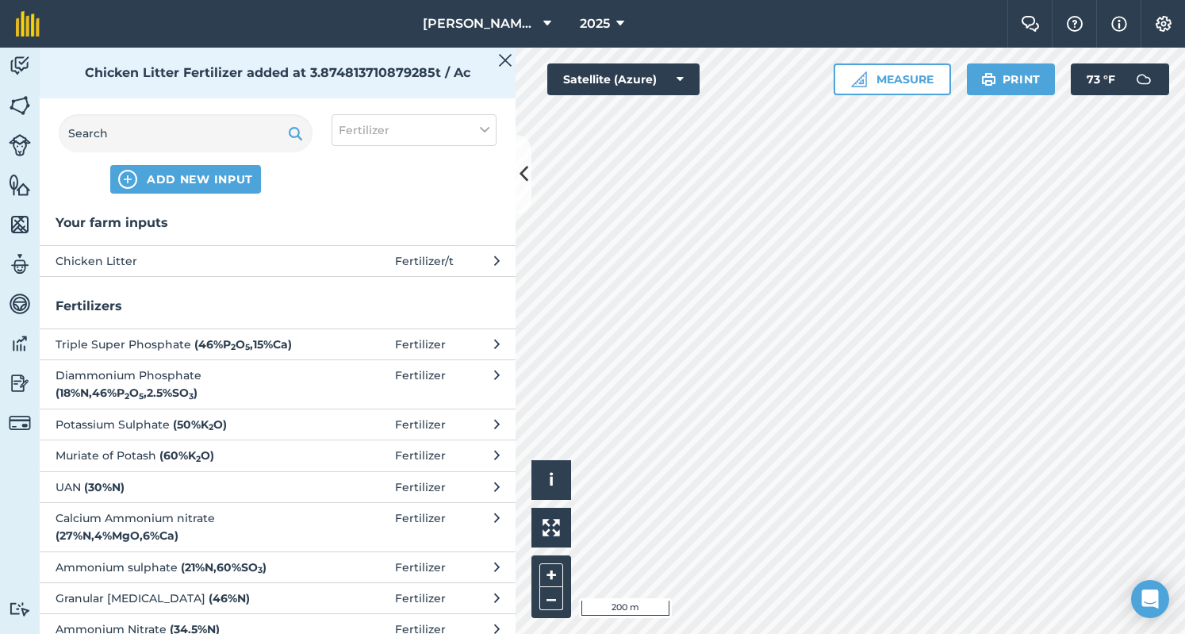
click at [174, 289] on div "Your farm inputs Chicken Litter Fertilizer / t Fertilizers Triple Super Phospha…" at bounding box center [278, 422] width 476 height 421
click at [500, 64] on img at bounding box center [505, 60] width 14 height 19
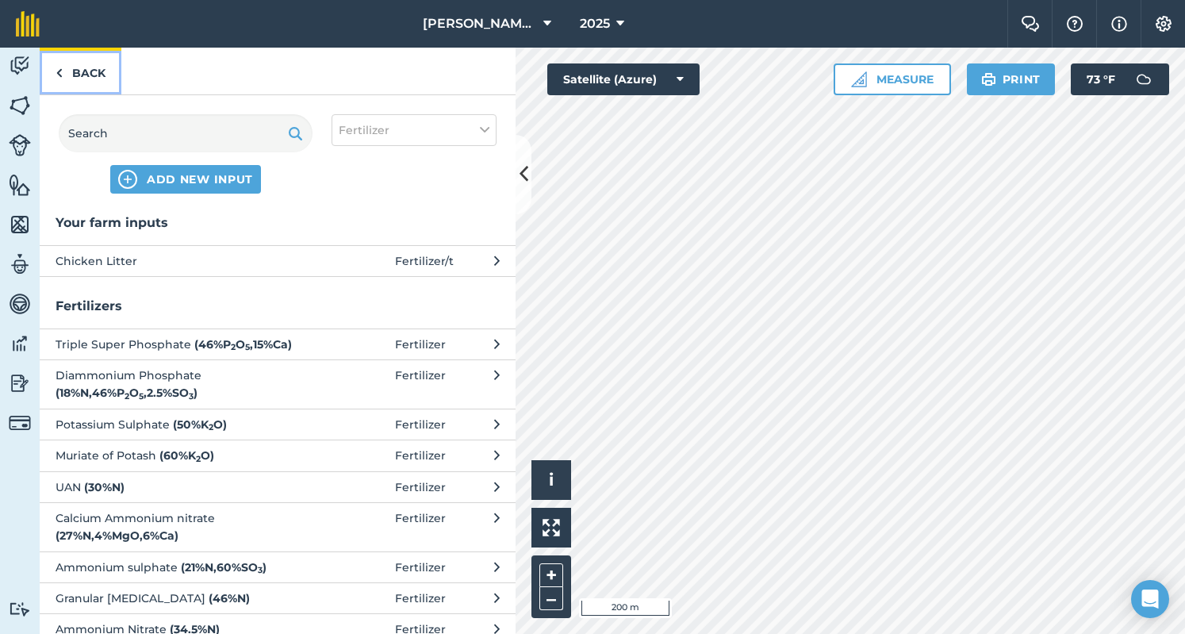
click at [89, 74] on link "Back" at bounding box center [81, 71] width 82 height 47
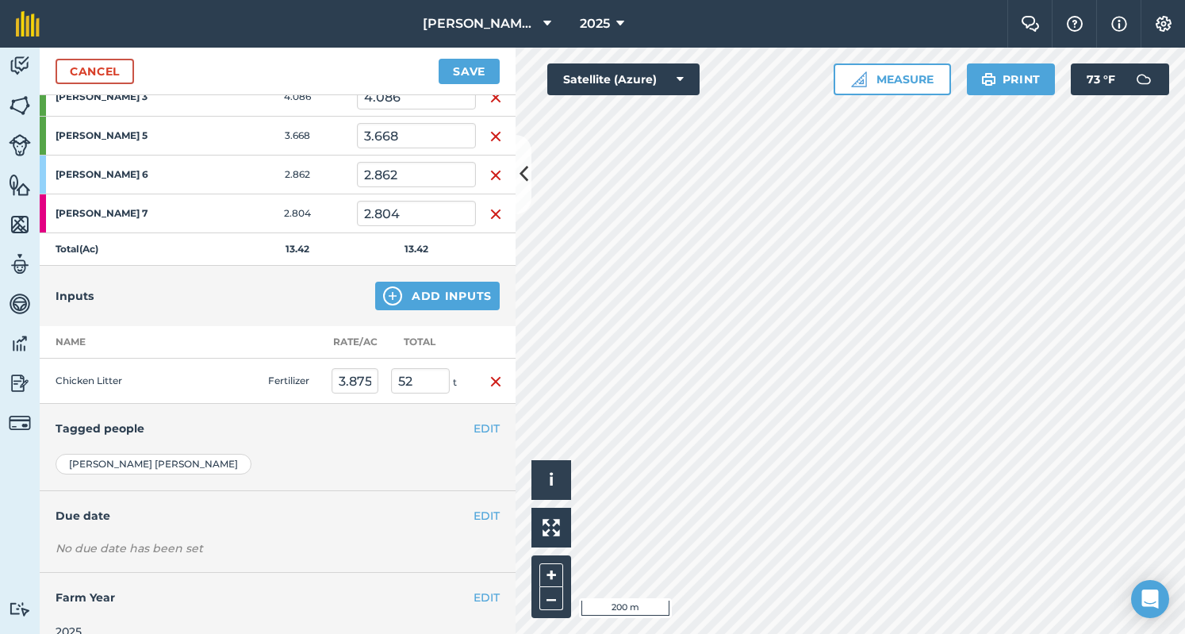
scroll to position [297, 0]
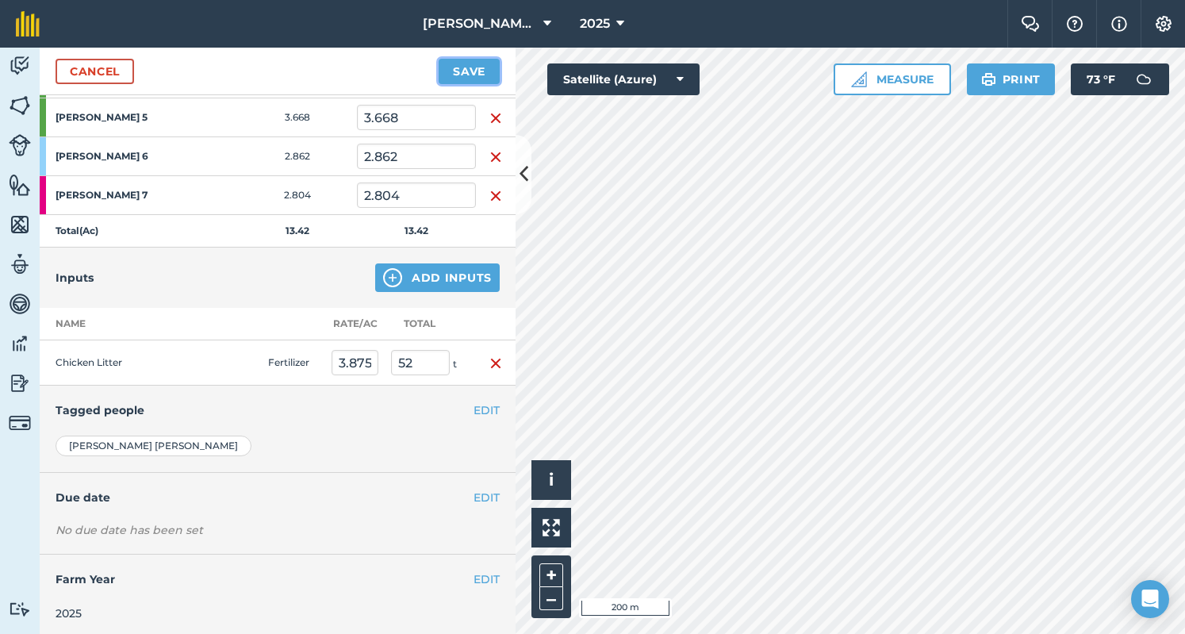
click at [447, 67] on button "Save" at bounding box center [468, 71] width 61 height 25
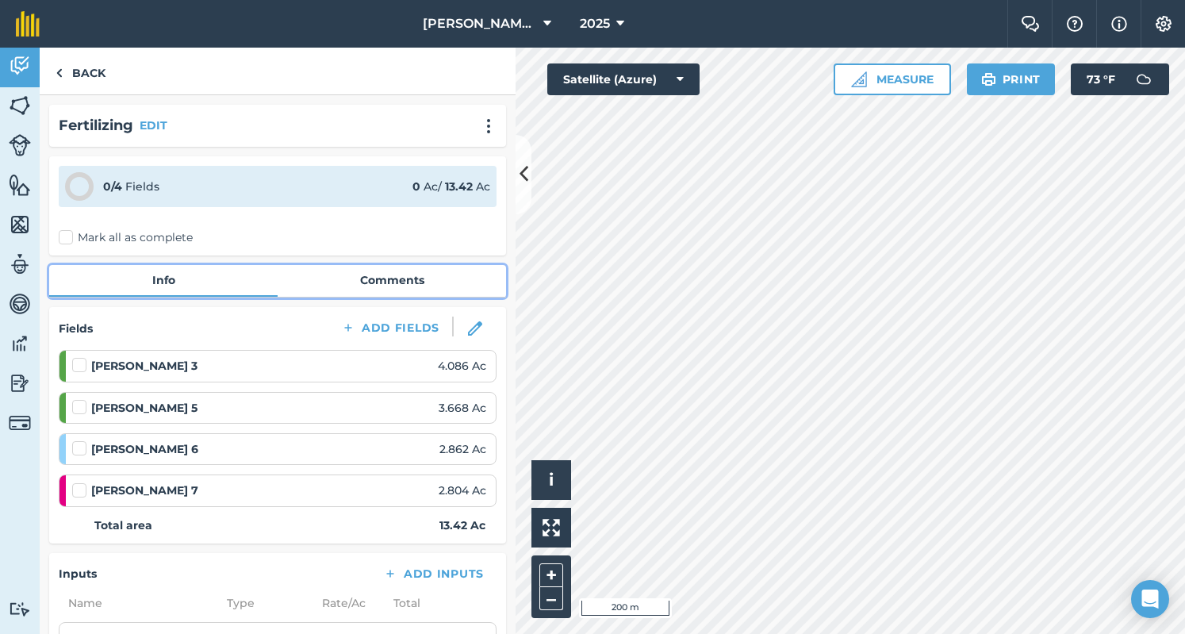
click at [341, 285] on link "Comments" at bounding box center [392, 280] width 228 height 30
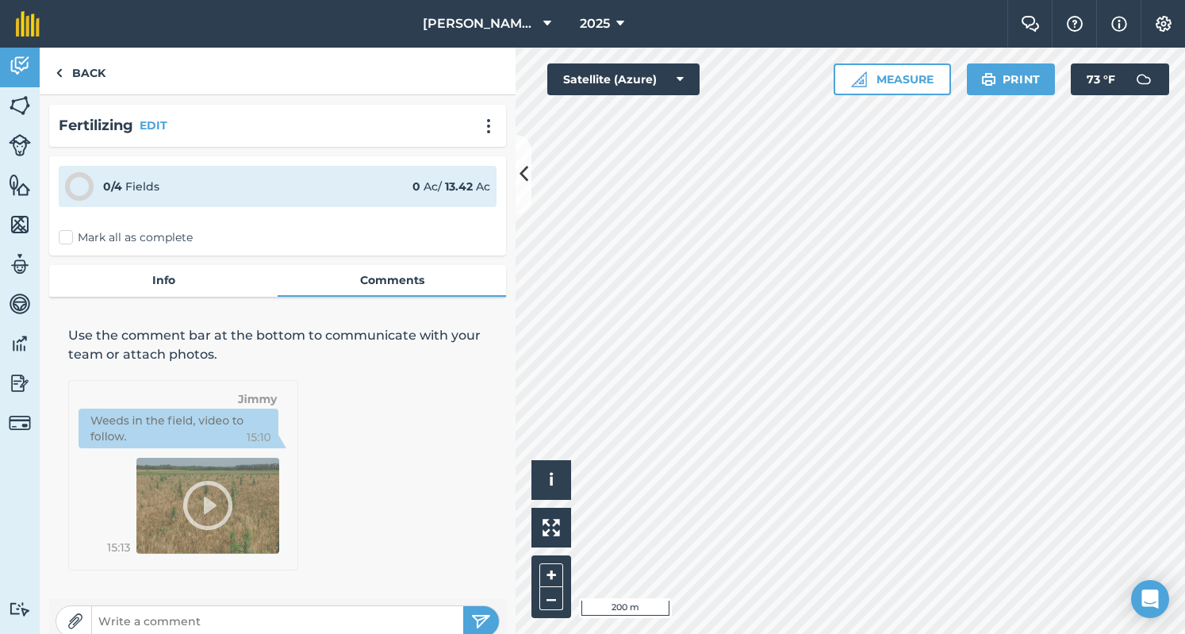
click at [224, 616] on input "text" at bounding box center [277, 621] width 371 height 22
click at [224, 616] on input "52 Ton from" at bounding box center [277, 621] width 371 height 22
type input "52 Ton from [PERSON_NAME]"
click at [480, 626] on button "submit" at bounding box center [481, 621] width 36 height 30
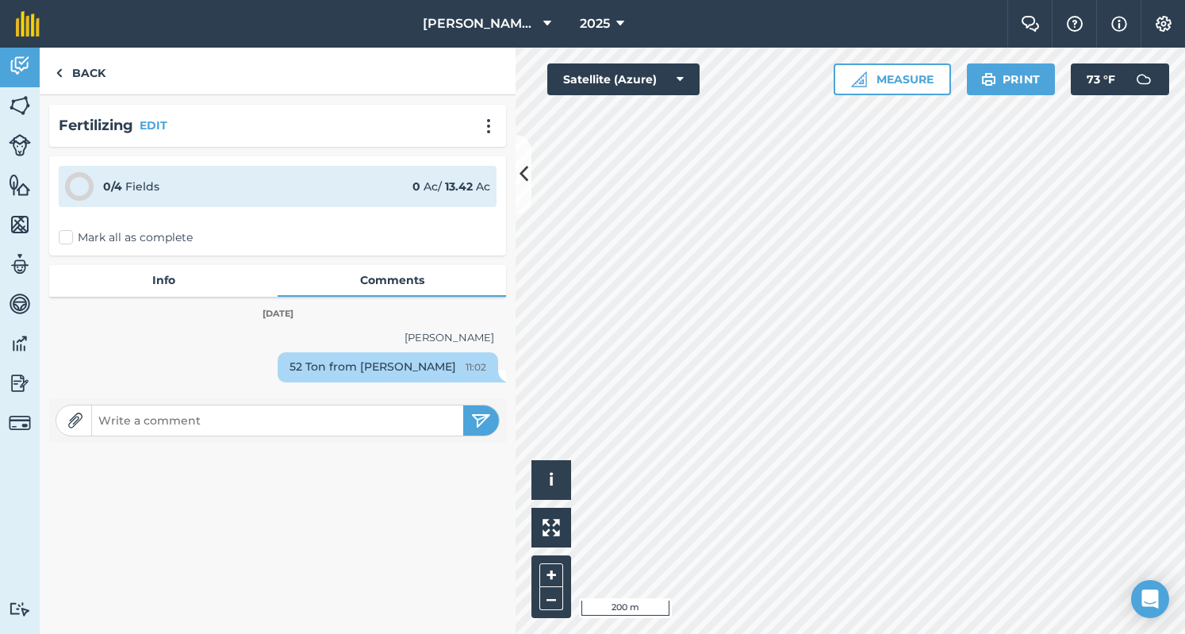
click at [66, 233] on label "Mark all as complete" at bounding box center [126, 237] width 134 height 17
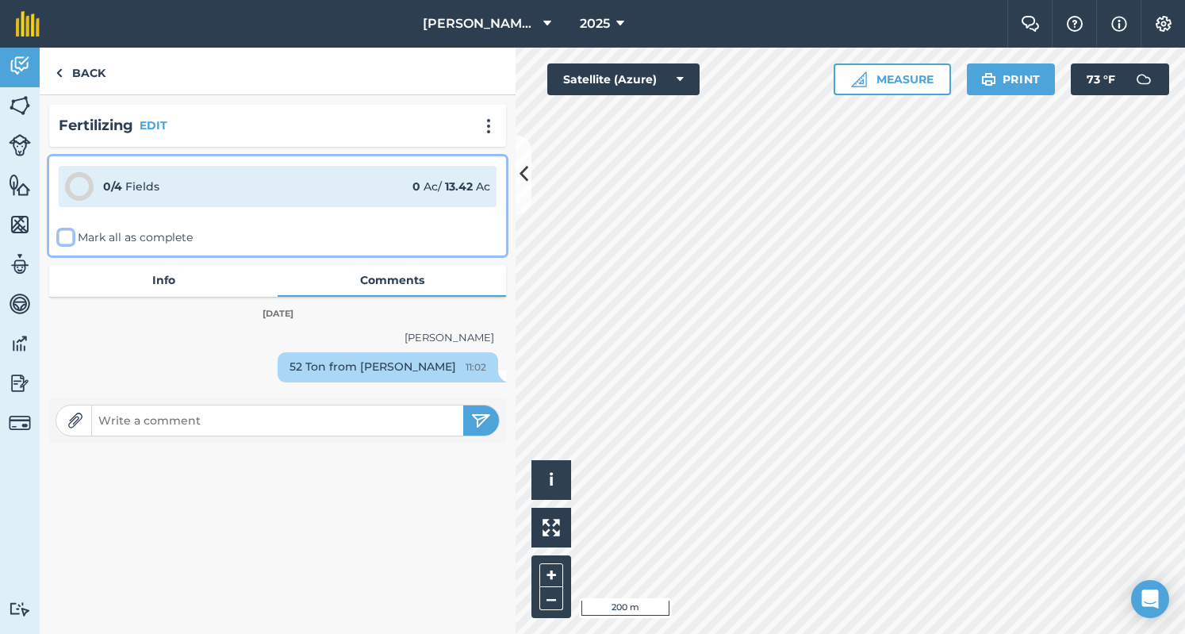
click at [66, 233] on input "Mark all as complete" at bounding box center [64, 234] width 10 height 10
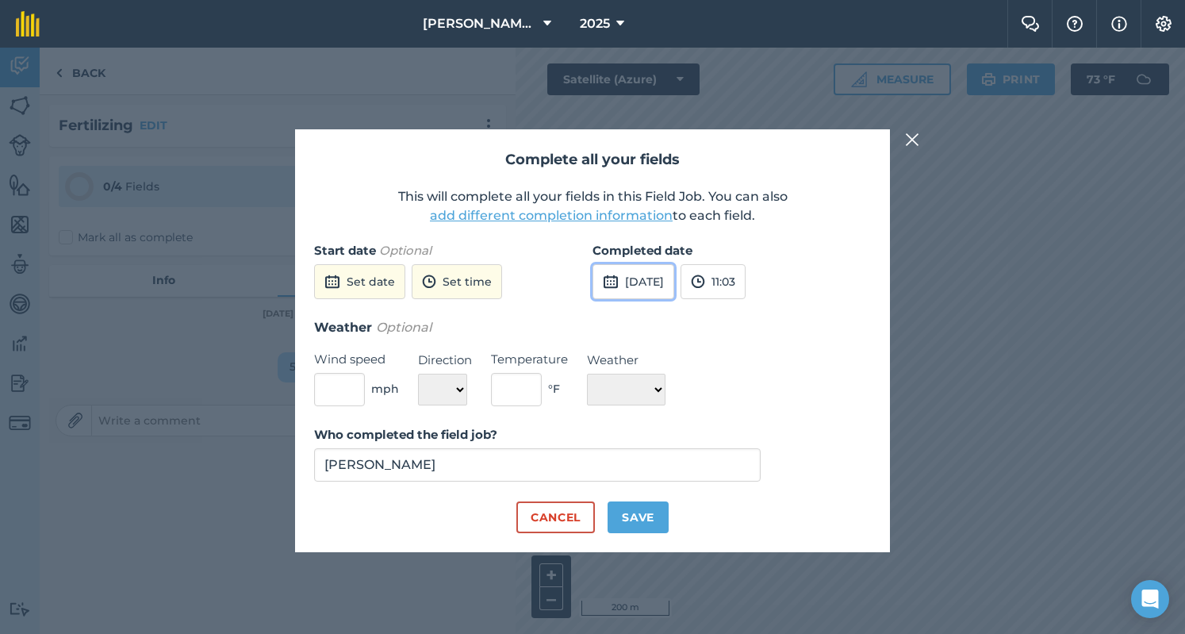
click at [650, 286] on button "[DATE]" at bounding box center [633, 281] width 82 height 35
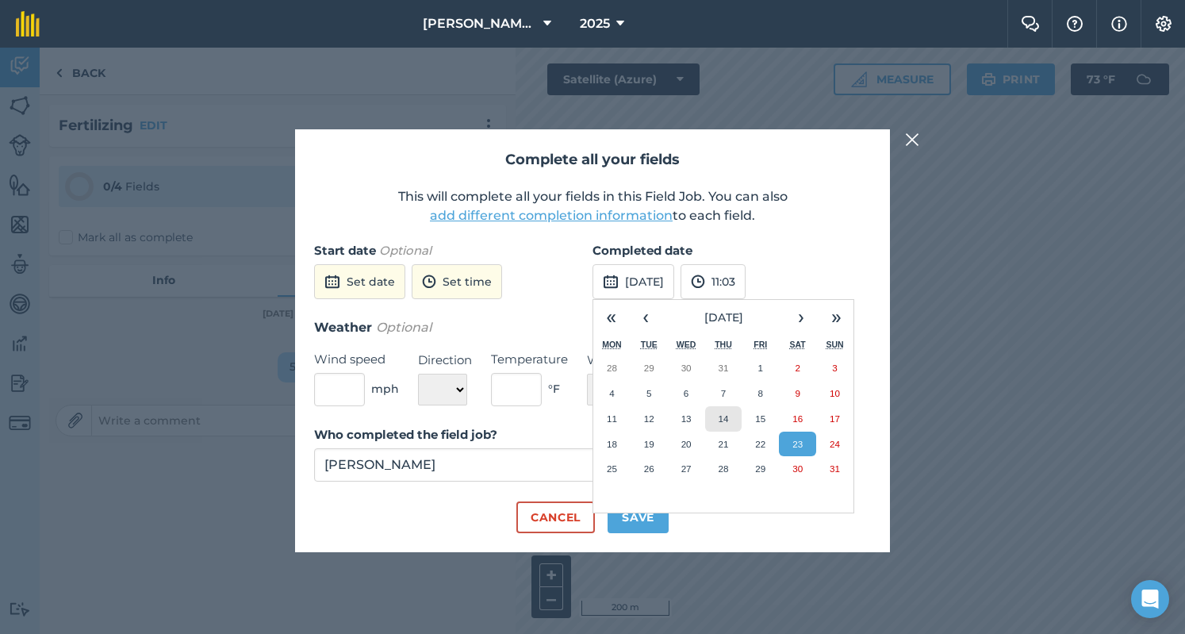
click at [733, 422] on button "14" at bounding box center [723, 418] width 37 height 25
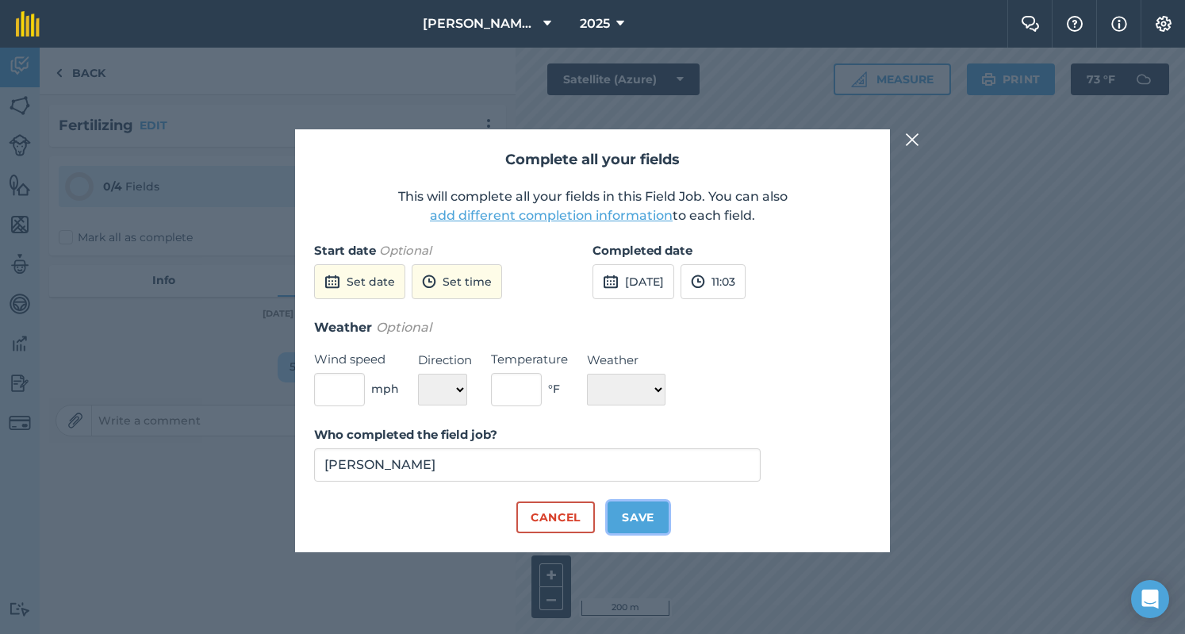
click at [630, 518] on button "Save" at bounding box center [637, 517] width 61 height 32
checkbox input "true"
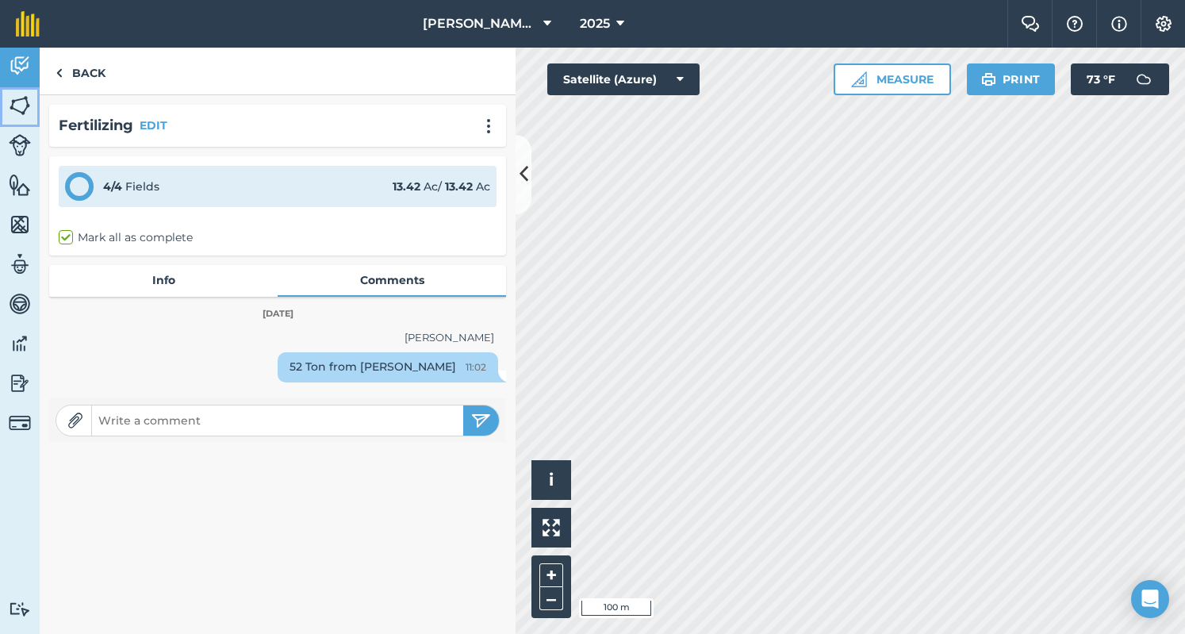
click at [22, 98] on img at bounding box center [20, 106] width 22 height 24
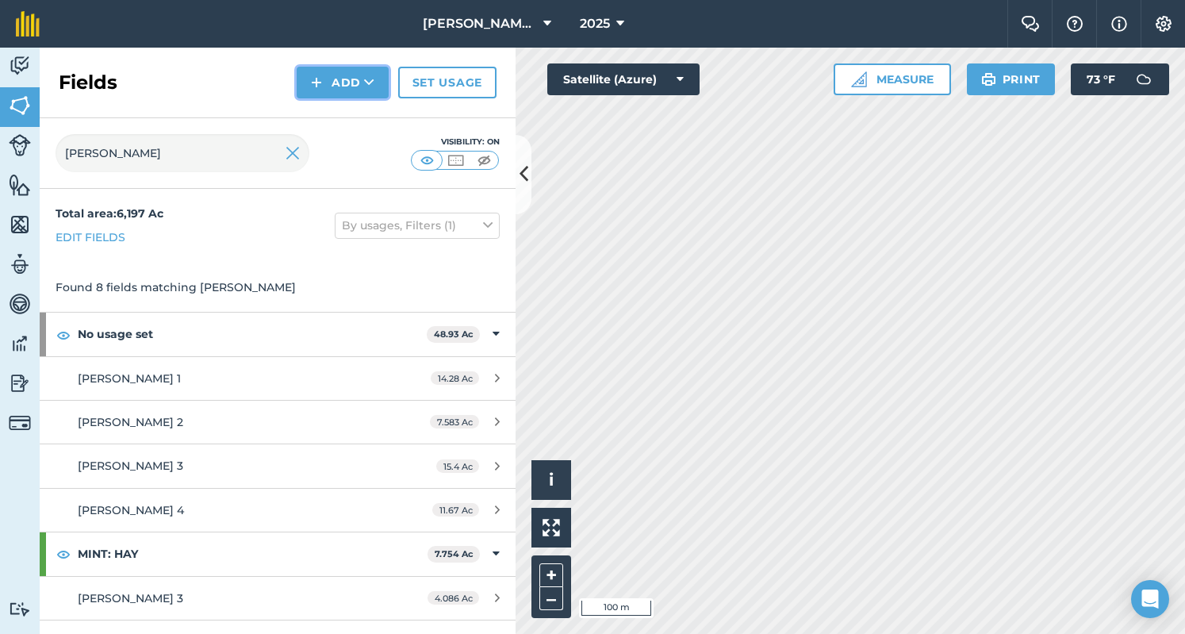
click at [335, 77] on button "Add" at bounding box center [343, 83] width 92 height 32
click at [349, 119] on link "Draw" at bounding box center [342, 118] width 87 height 35
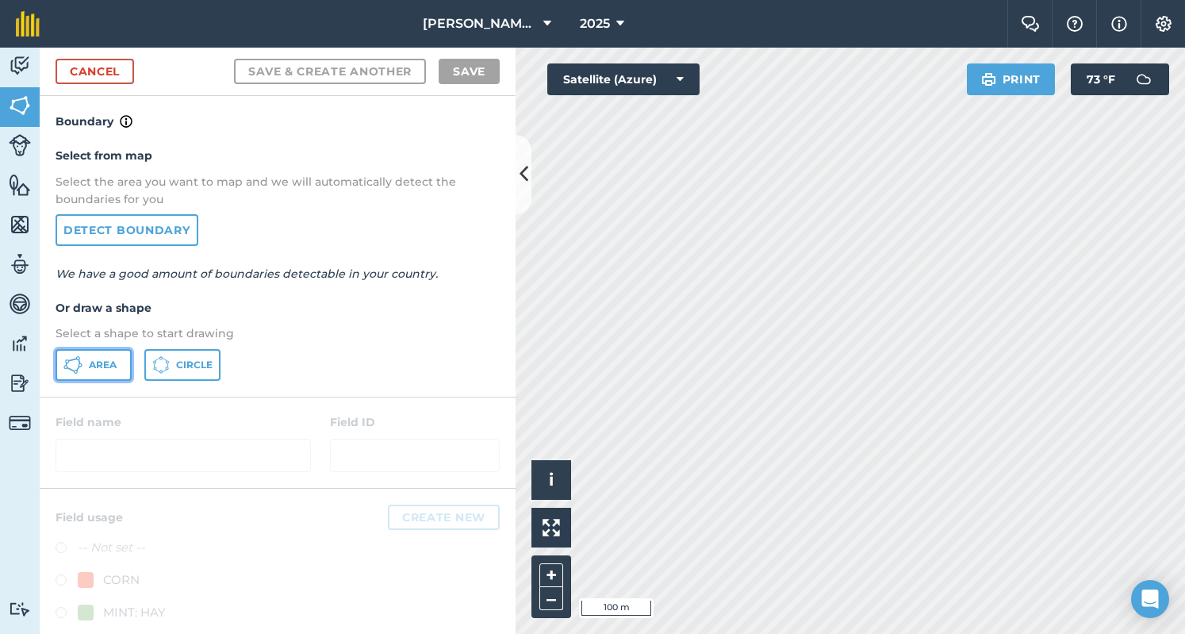
click at [113, 366] on span "Area" at bounding box center [103, 364] width 28 height 13
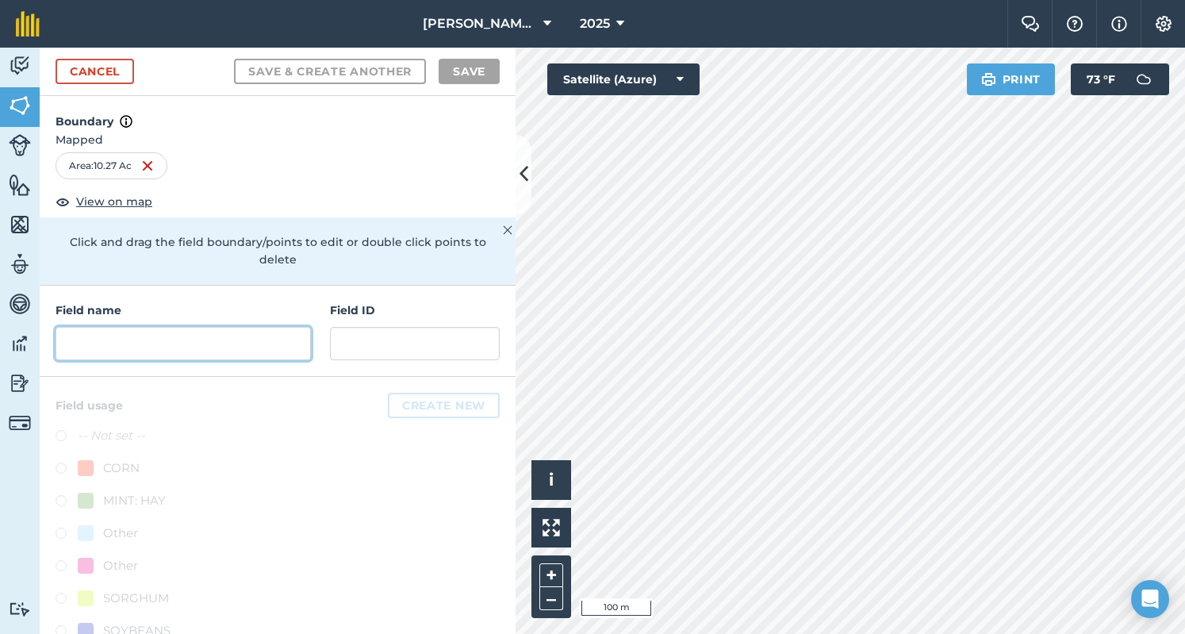
click at [78, 346] on input "text" at bounding box center [183, 343] width 255 height 33
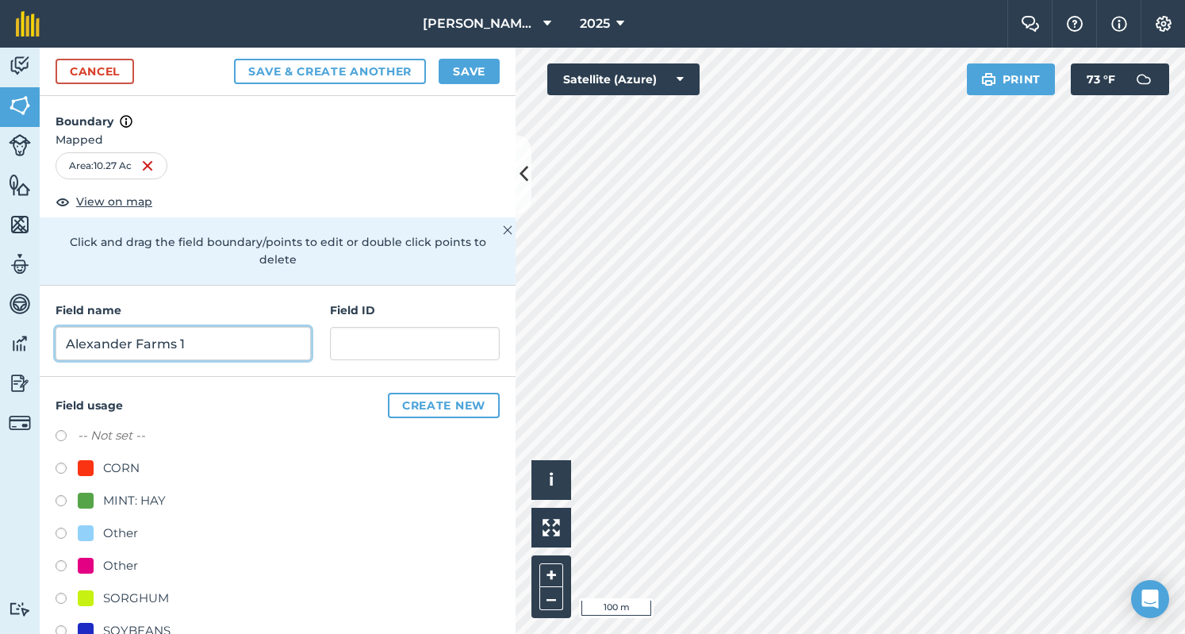
drag, startPoint x: 182, startPoint y: 343, endPoint x: 51, endPoint y: 331, distance: 132.2
click at [51, 331] on div "Field name [GEOGRAPHIC_DATA] 1 Field ID" at bounding box center [278, 330] width 476 height 91
click at [214, 335] on input "Alexander Farms 1" at bounding box center [183, 343] width 255 height 33
type input "Alexander Farms 1"
click at [56, 496] on label at bounding box center [67, 503] width 22 height 16
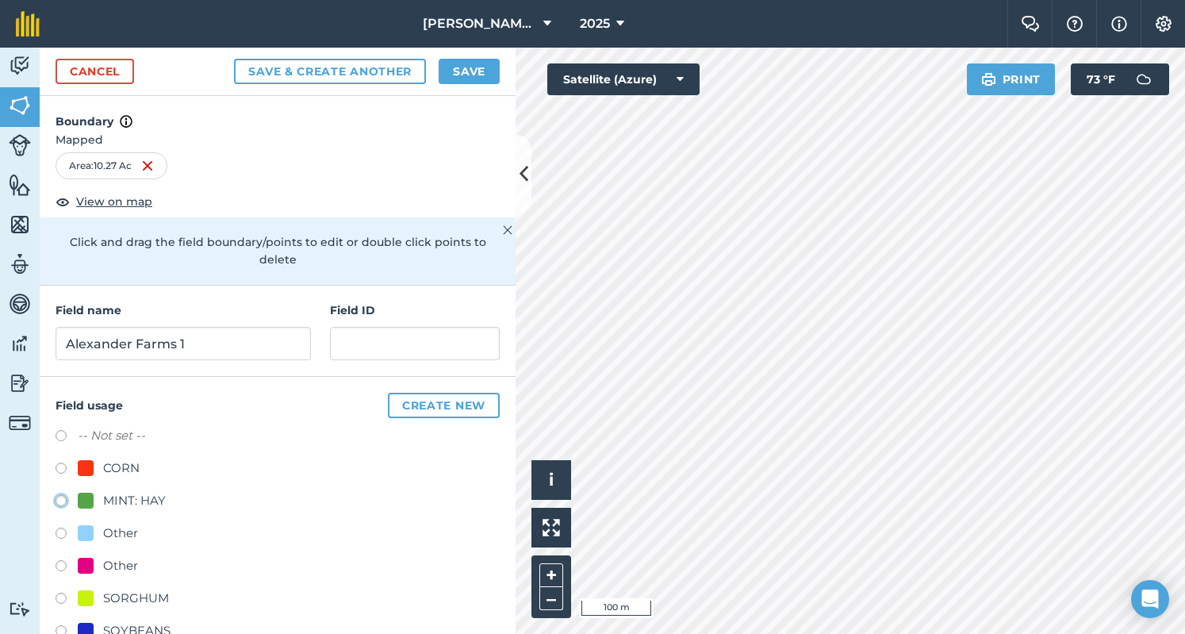
click at [363, 74] on button "Save & Create Another" at bounding box center [330, 71] width 192 height 25
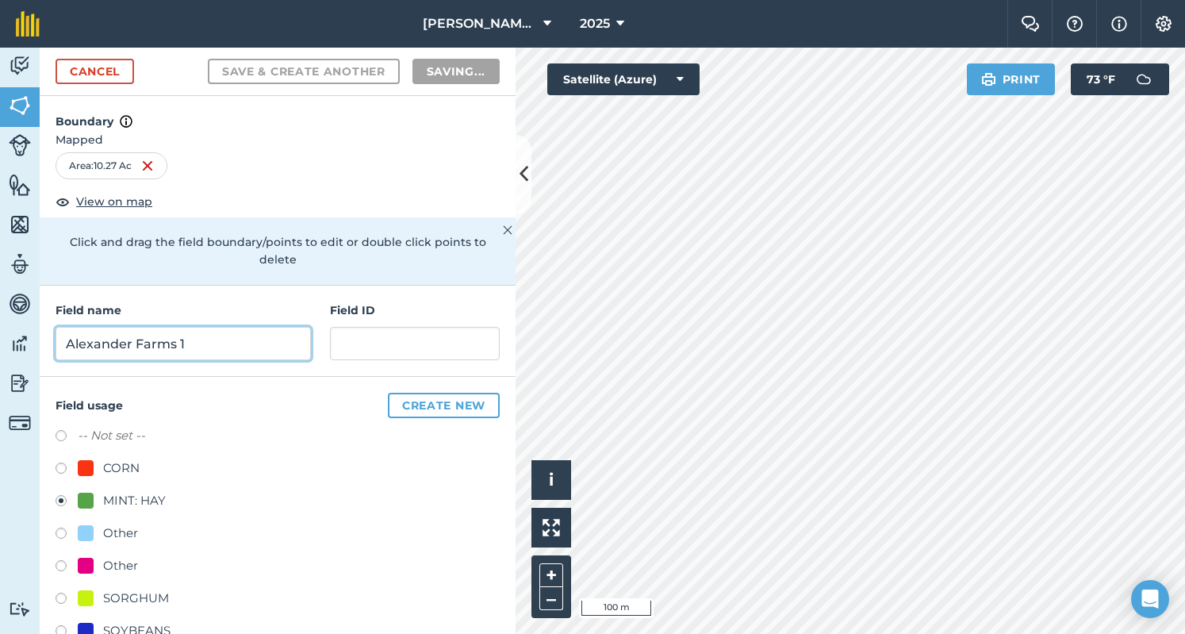
radio input "false"
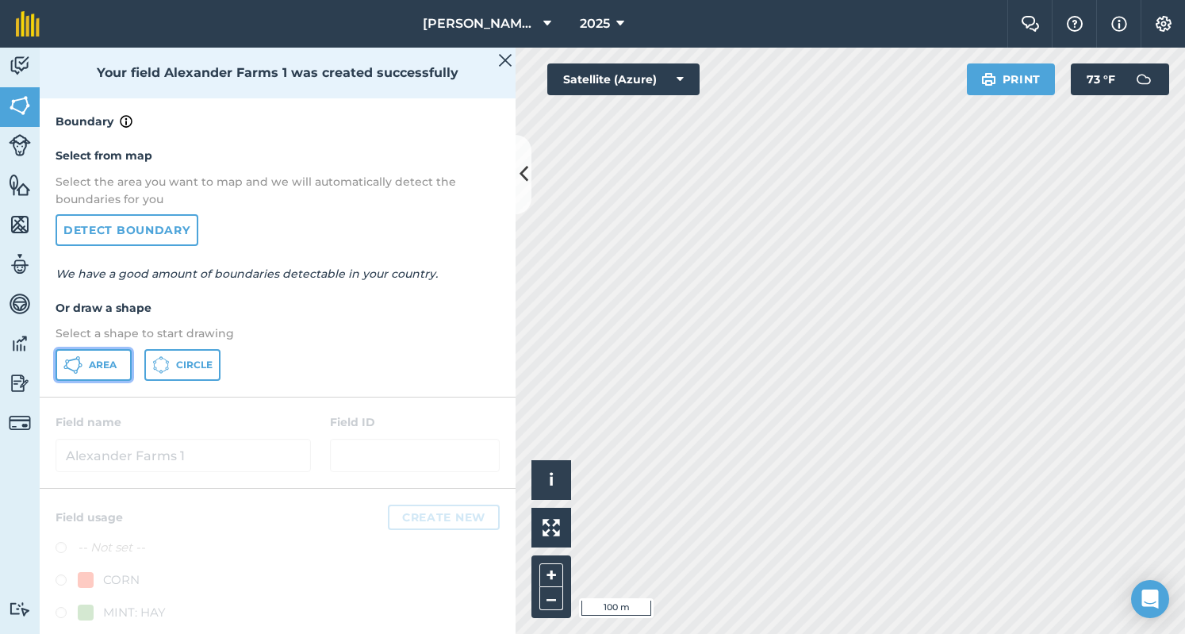
click at [115, 365] on span "Area" at bounding box center [103, 364] width 28 height 13
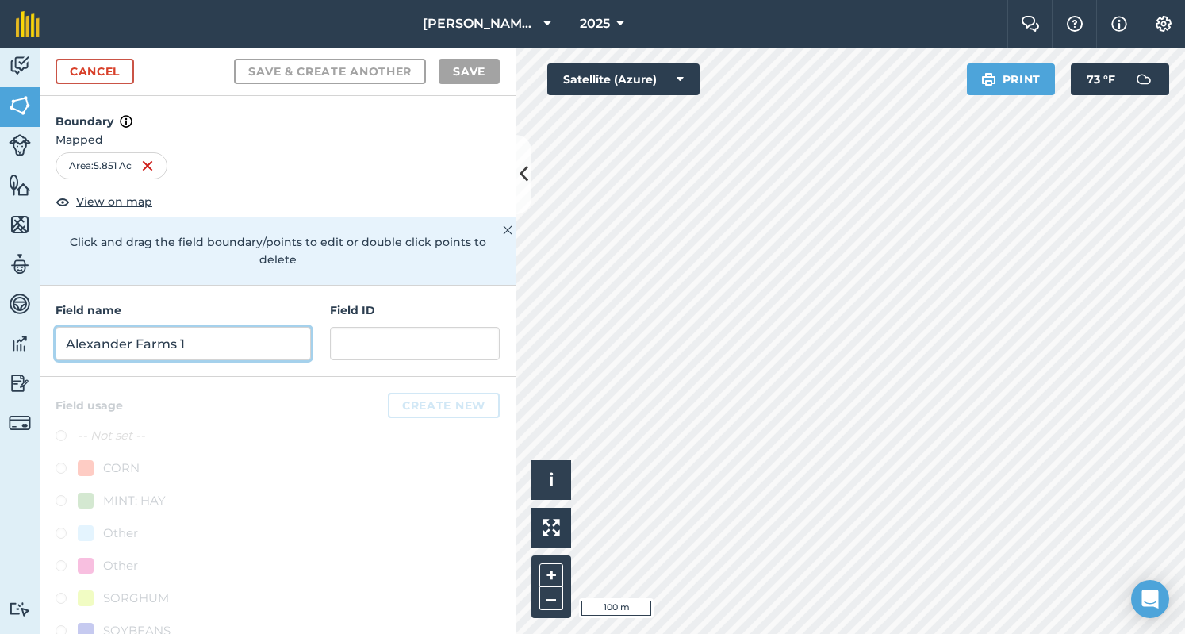
click at [147, 346] on input "Alexander Farms 1" at bounding box center [183, 343] width 255 height 33
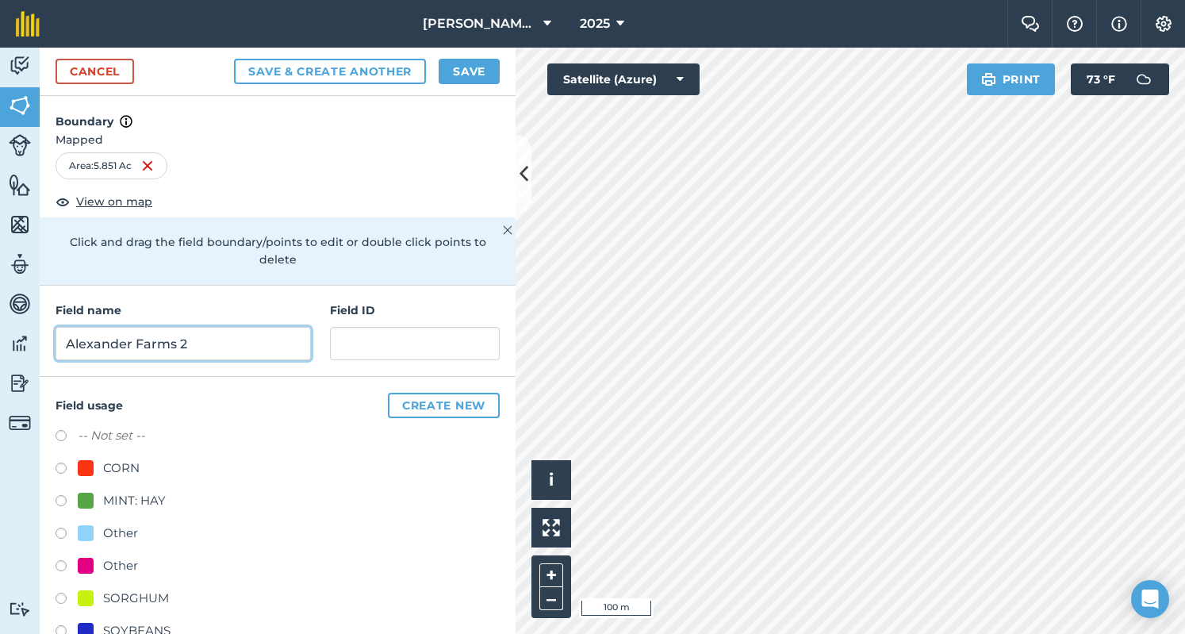
type input "Alexander Farms 2"
click at [62, 500] on label at bounding box center [67, 503] width 22 height 16
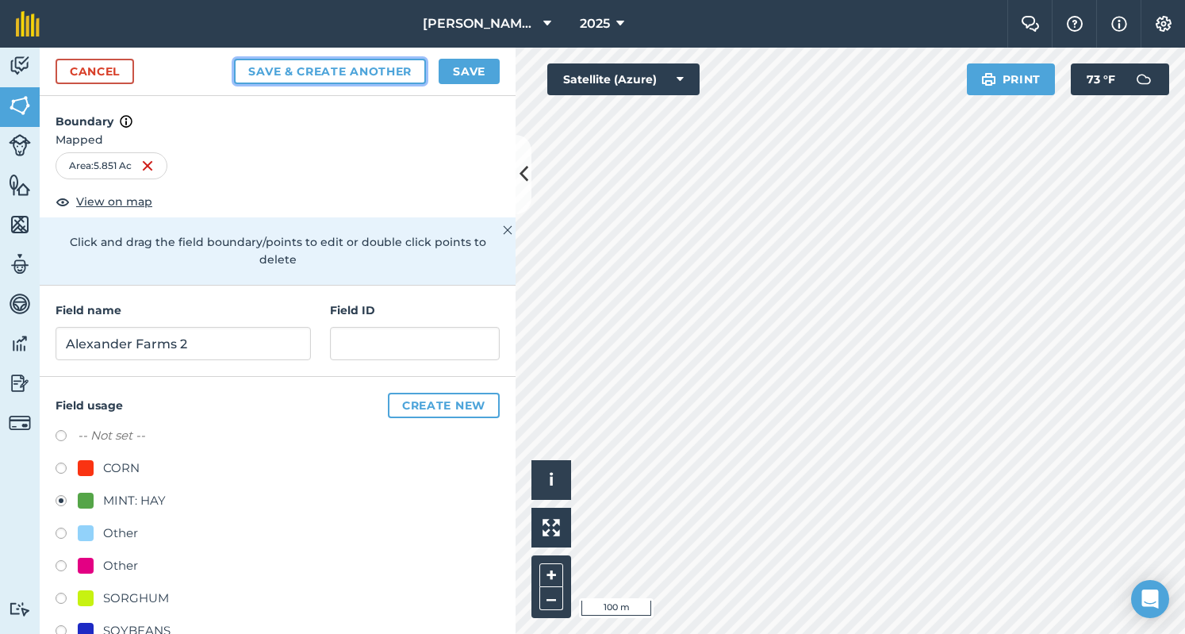
click at [343, 77] on button "Save & Create Another" at bounding box center [330, 71] width 192 height 25
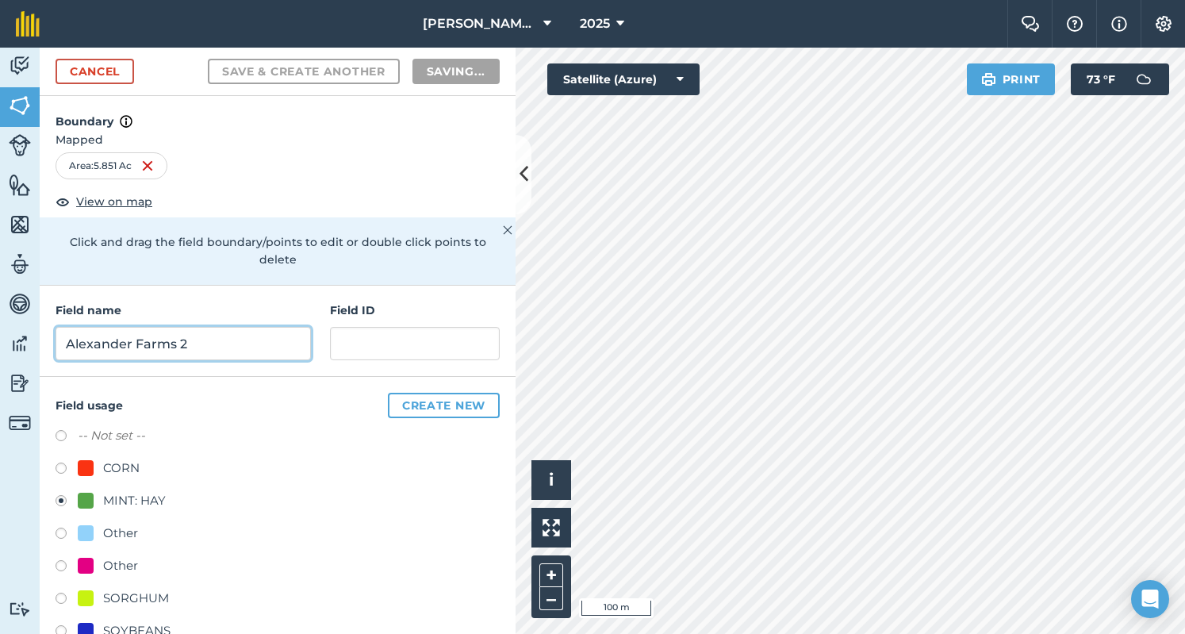
radio input "false"
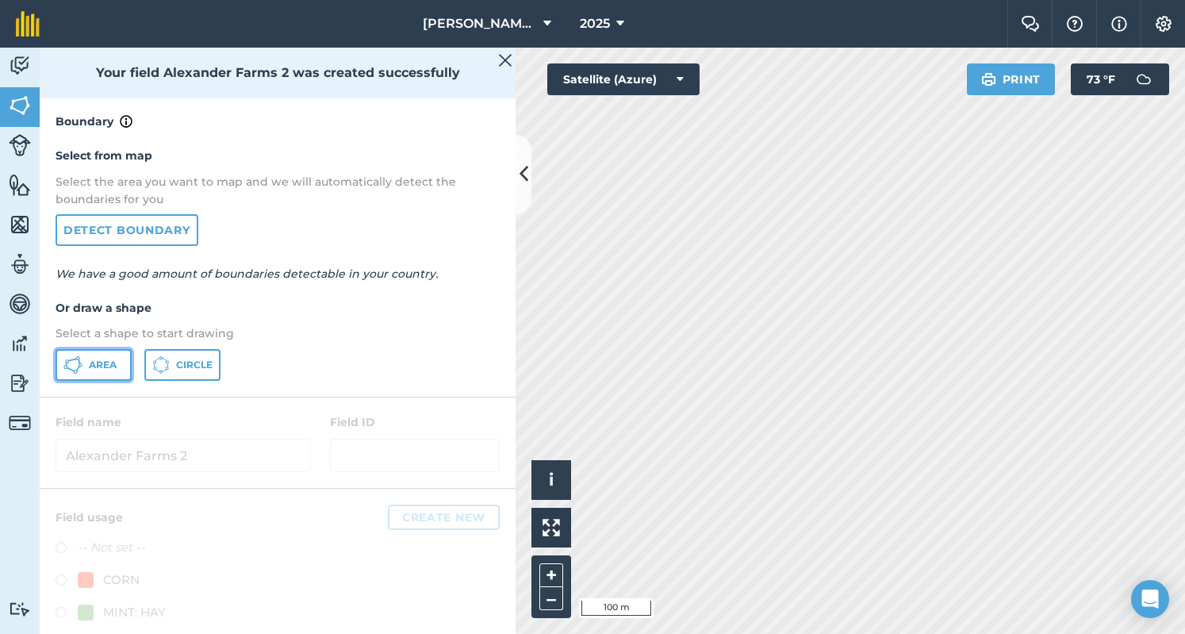
click at [105, 363] on span "Area" at bounding box center [103, 364] width 28 height 13
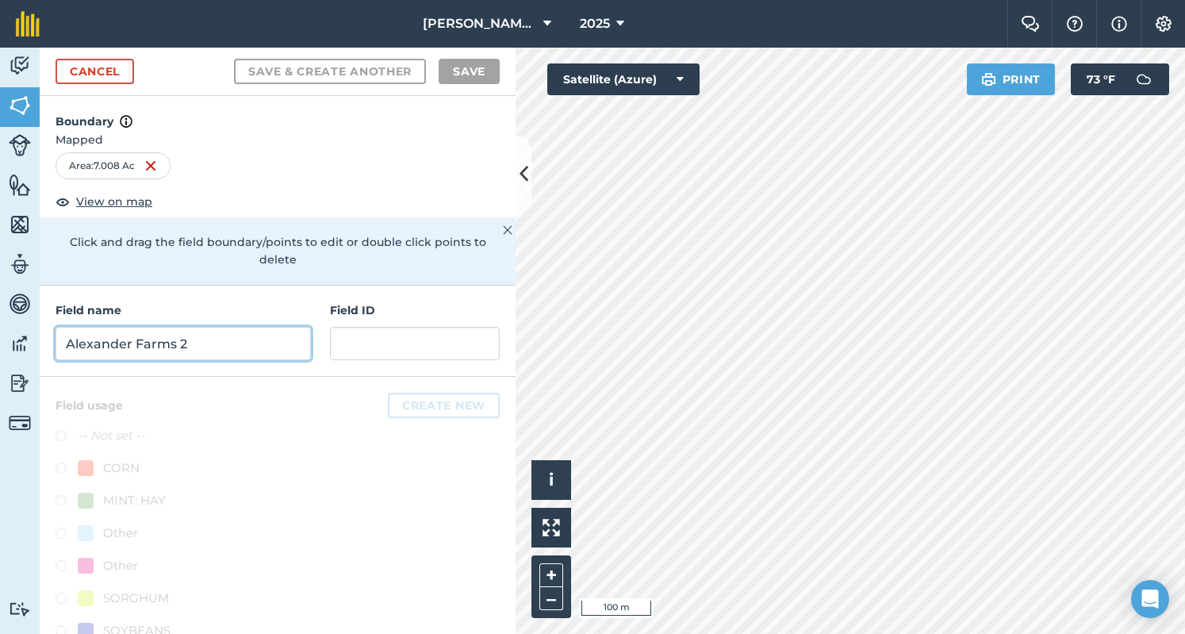
click at [109, 335] on input "Alexander Farms 2" at bounding box center [183, 343] width 255 height 33
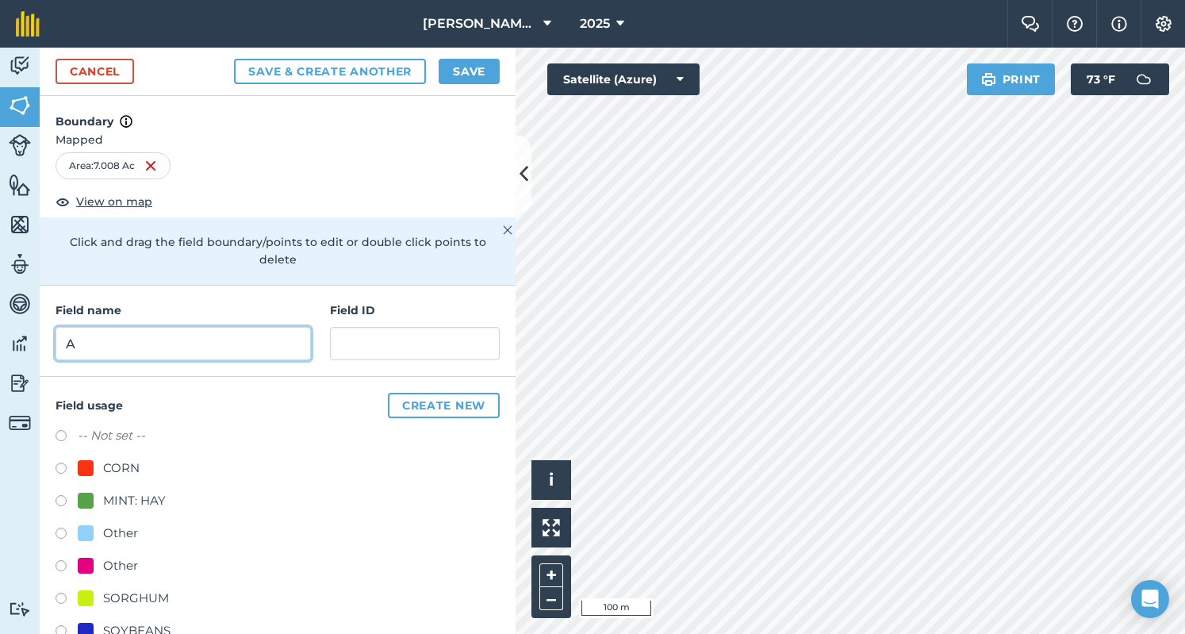
click at [109, 335] on input "A" at bounding box center [183, 343] width 255 height 33
type input "Alexander Farms 3"
click at [63, 499] on label at bounding box center [67, 503] width 22 height 16
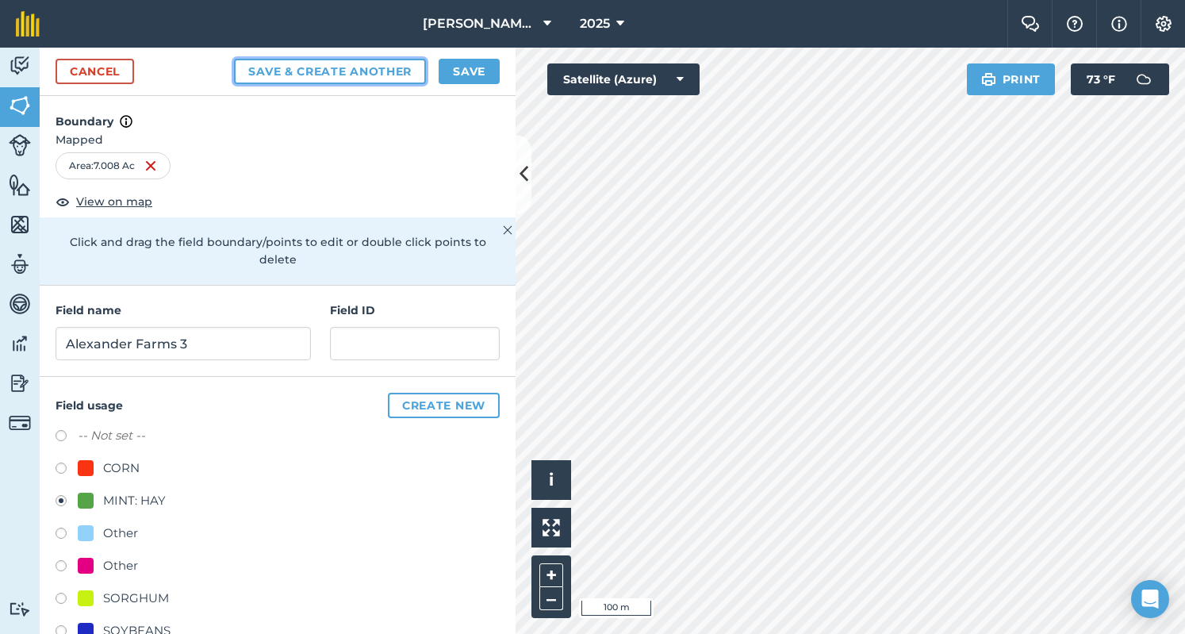
click at [363, 71] on button "Save & Create Another" at bounding box center [330, 71] width 192 height 25
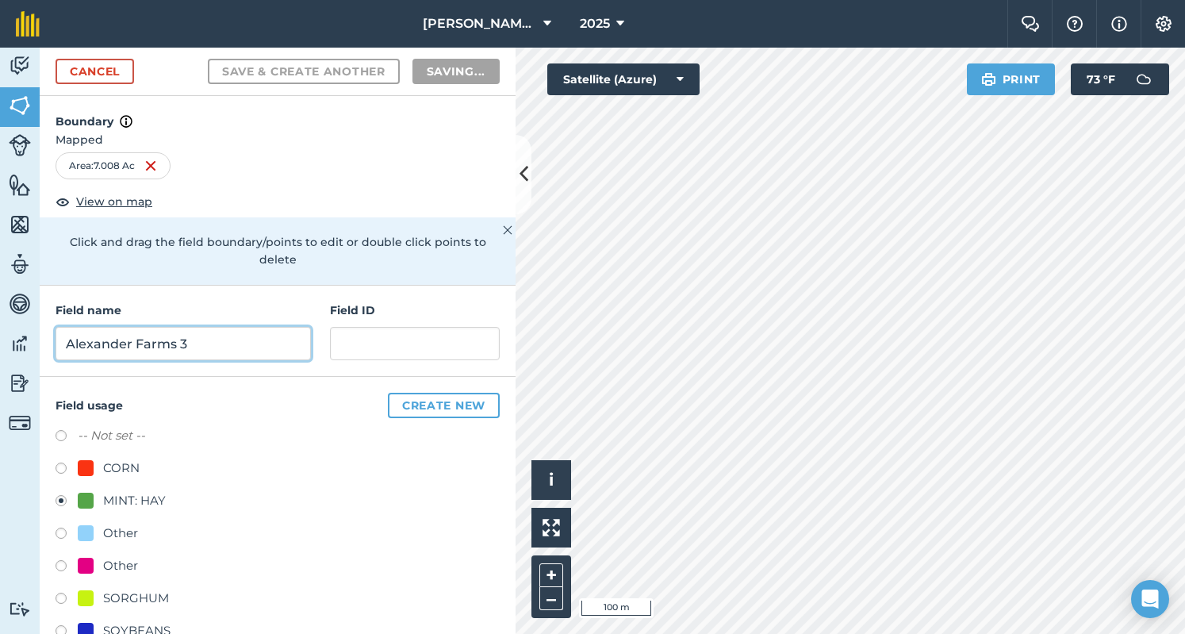
radio input "false"
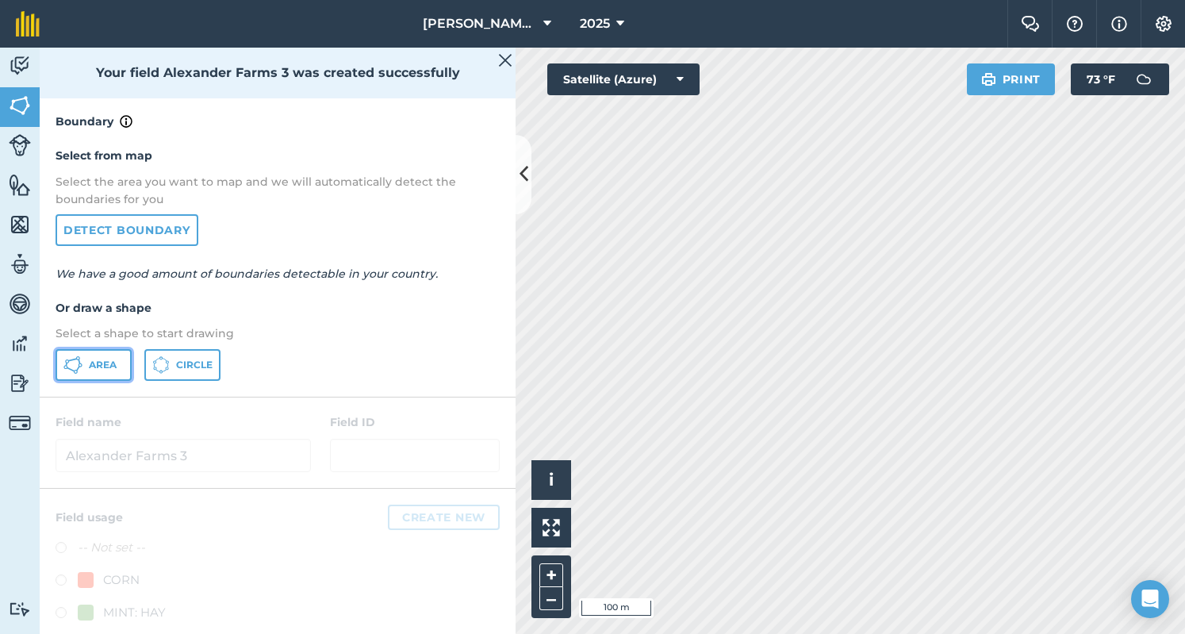
click at [92, 368] on span "Area" at bounding box center [103, 364] width 28 height 13
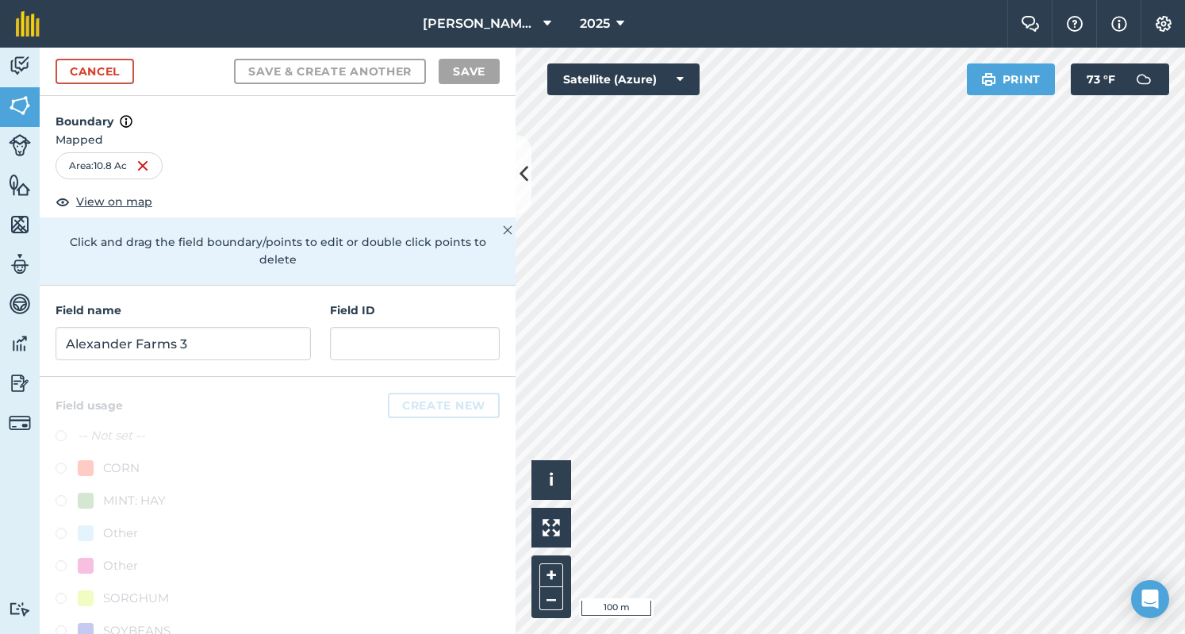
click at [199, 320] on div "Field name Alexander Farms 3" at bounding box center [183, 330] width 255 height 59
click at [203, 339] on input "Alexander Farms 3" at bounding box center [183, 343] width 255 height 33
paste input "1"
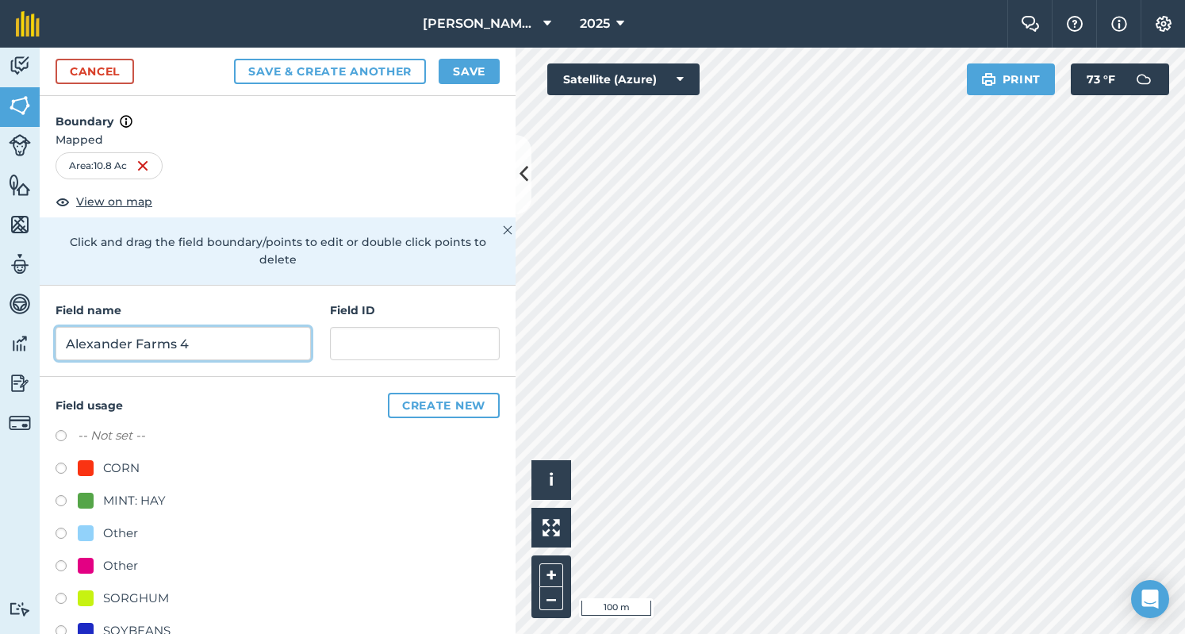
type input "Alexander Farms 4"
click at [57, 495] on label at bounding box center [67, 503] width 22 height 16
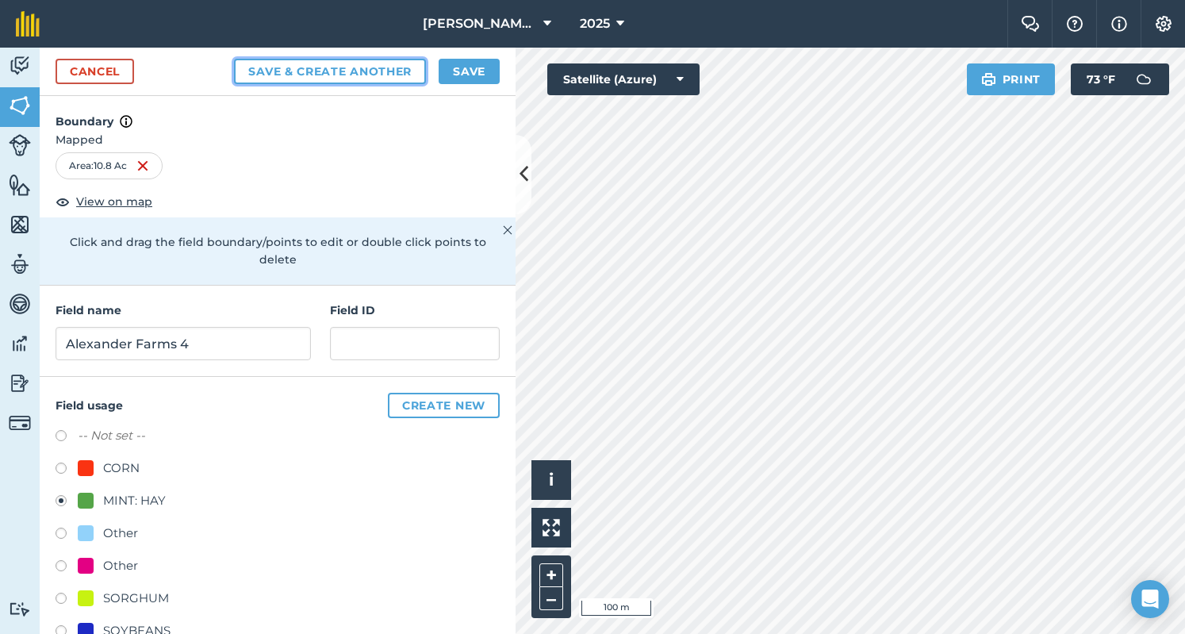
click at [343, 65] on button "Save & Create Another" at bounding box center [330, 71] width 192 height 25
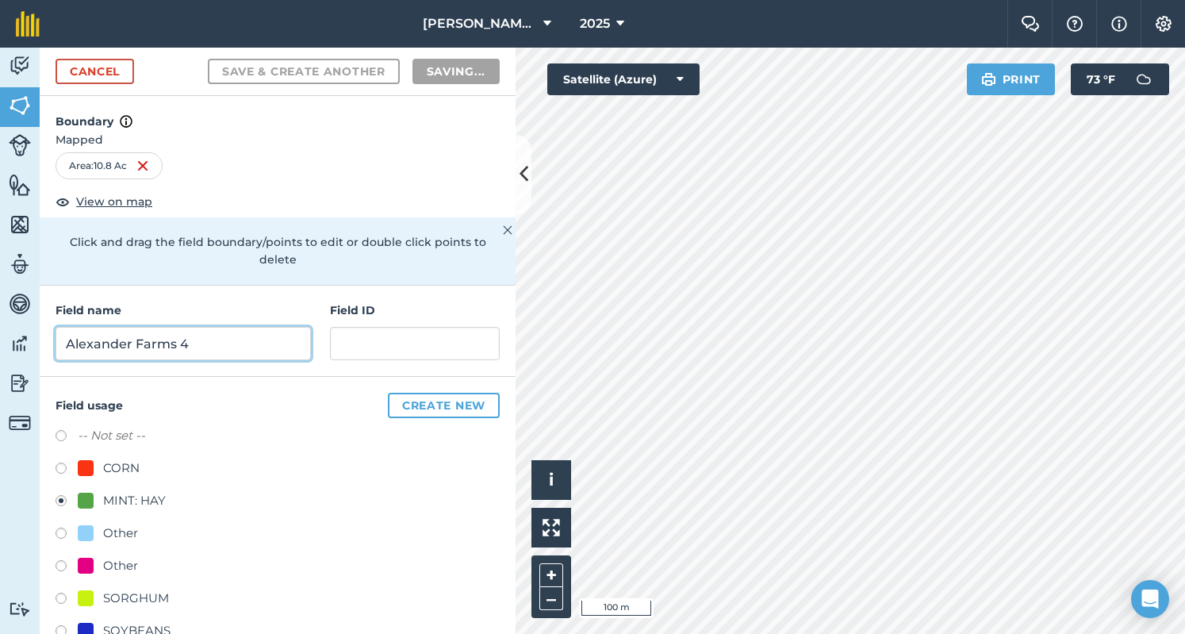
radio input "false"
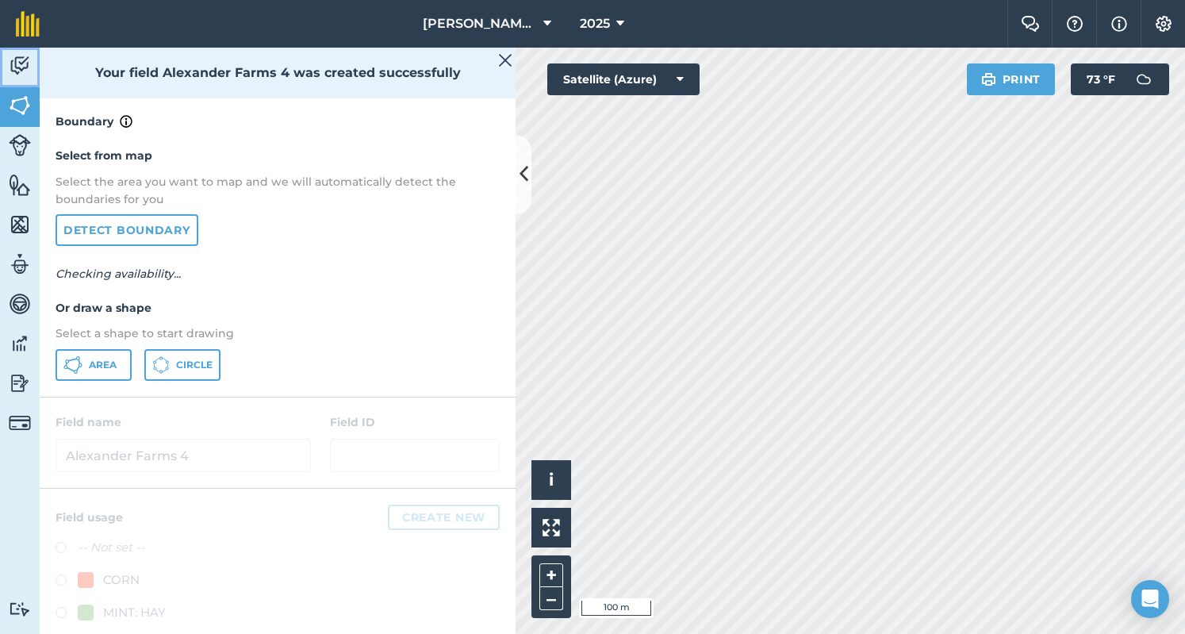
click at [17, 63] on img at bounding box center [20, 66] width 22 height 24
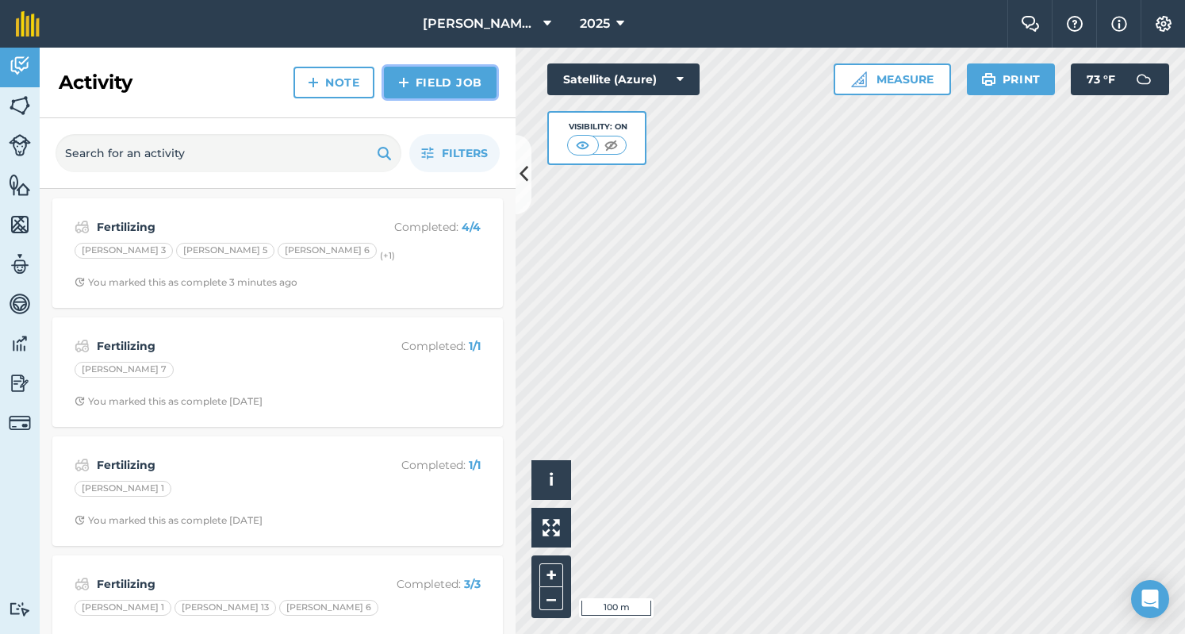
click at [427, 78] on link "Field Job" at bounding box center [440, 83] width 113 height 32
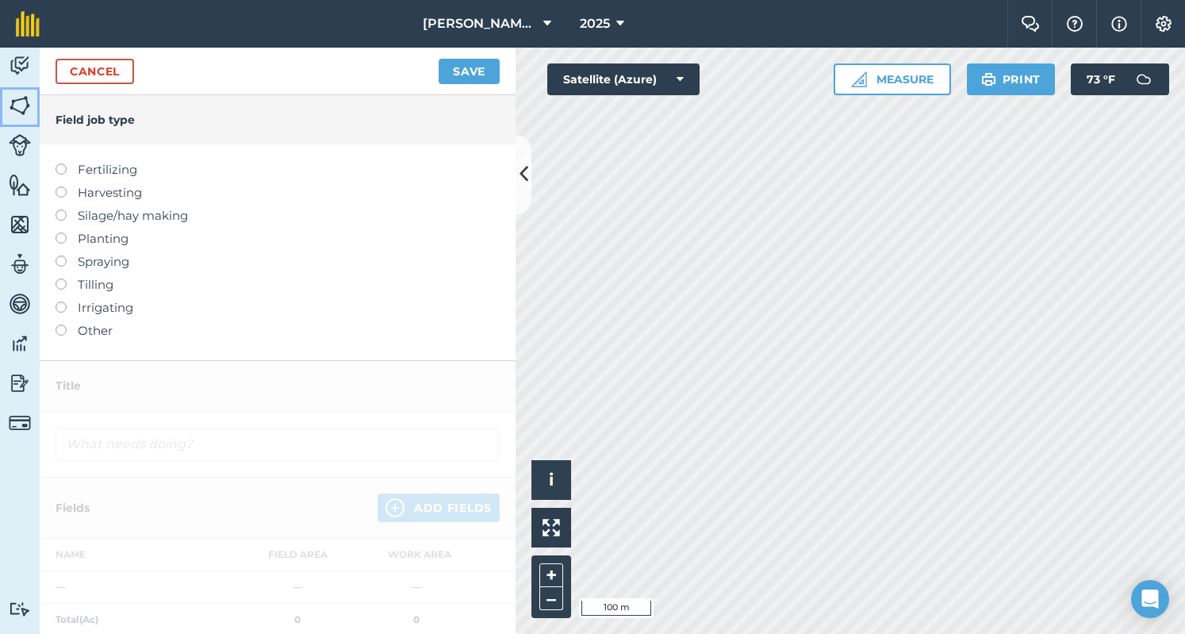
click at [17, 113] on img at bounding box center [20, 106] width 22 height 24
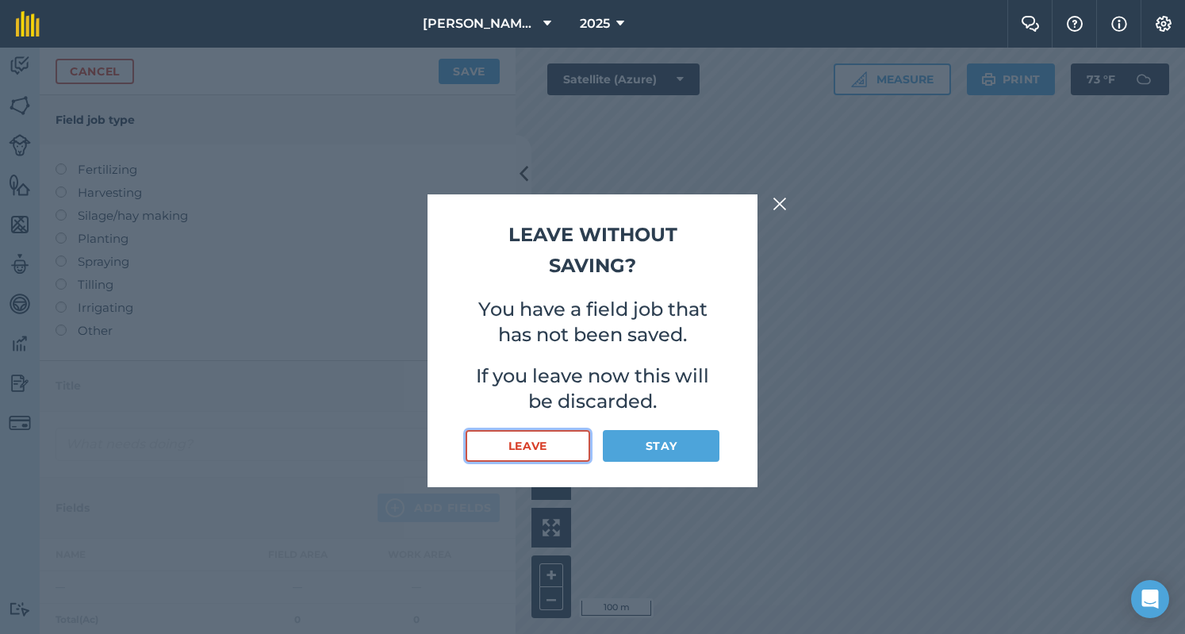
click at [569, 435] on button "Leave" at bounding box center [527, 446] width 124 height 32
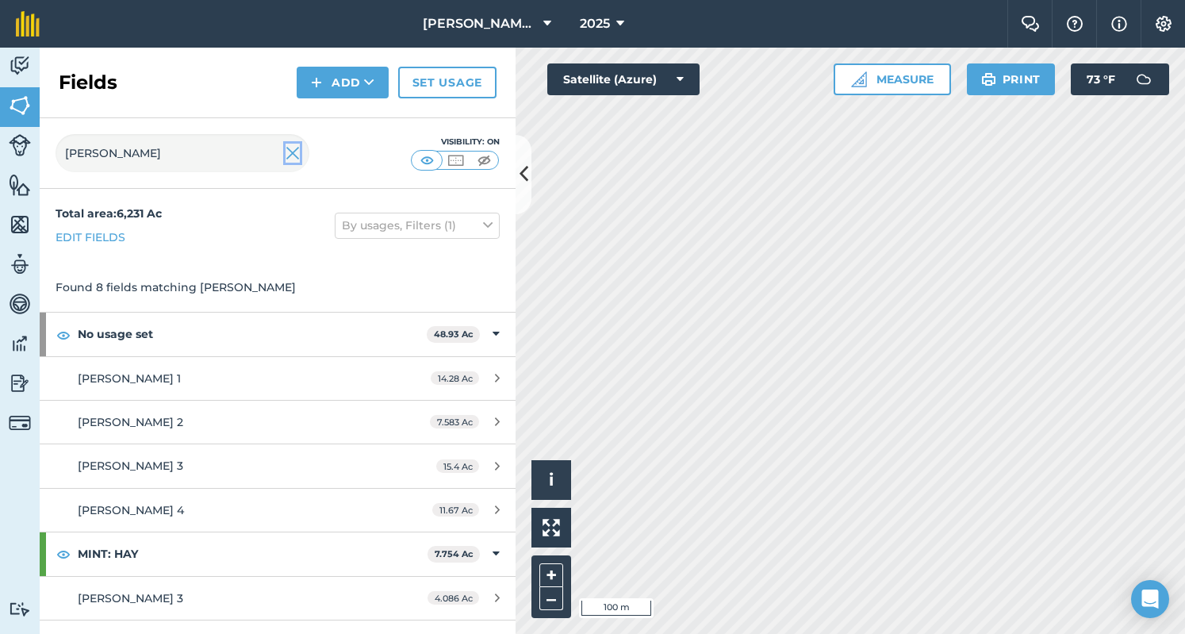
click at [298, 149] on img at bounding box center [292, 153] width 14 height 19
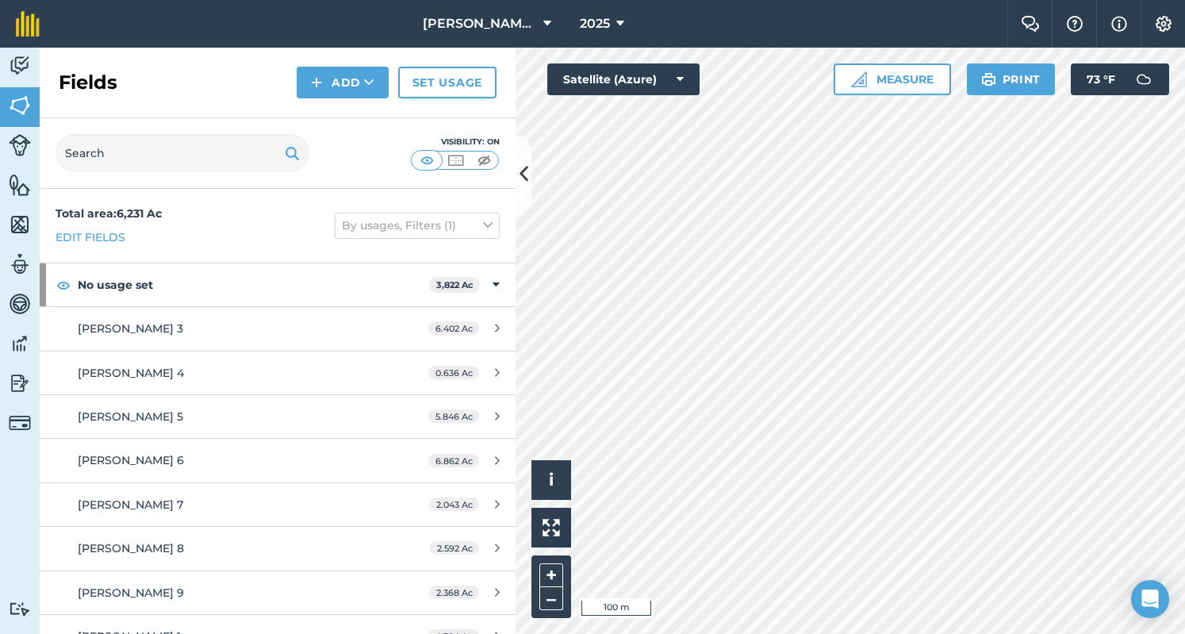
click at [298, 149] on img at bounding box center [292, 153] width 15 height 19
click at [16, 63] on img at bounding box center [20, 66] width 22 height 24
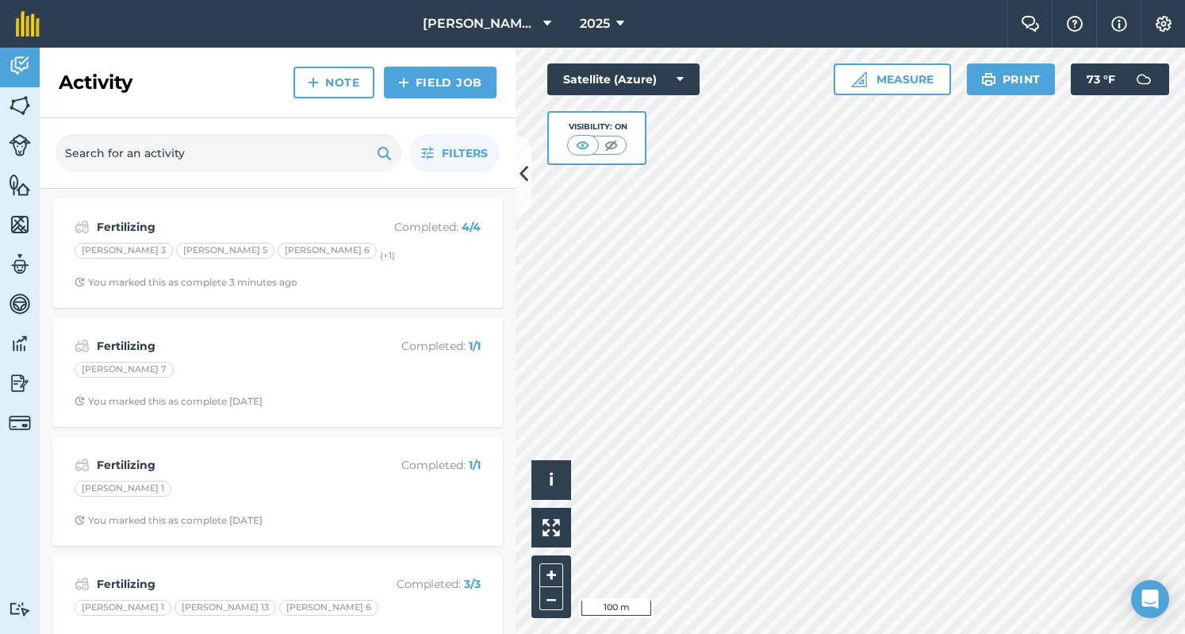
click at [404, 63] on div "Activity Note Field Job" at bounding box center [278, 83] width 476 height 71
click at [404, 69] on link "Field Job" at bounding box center [440, 83] width 113 height 32
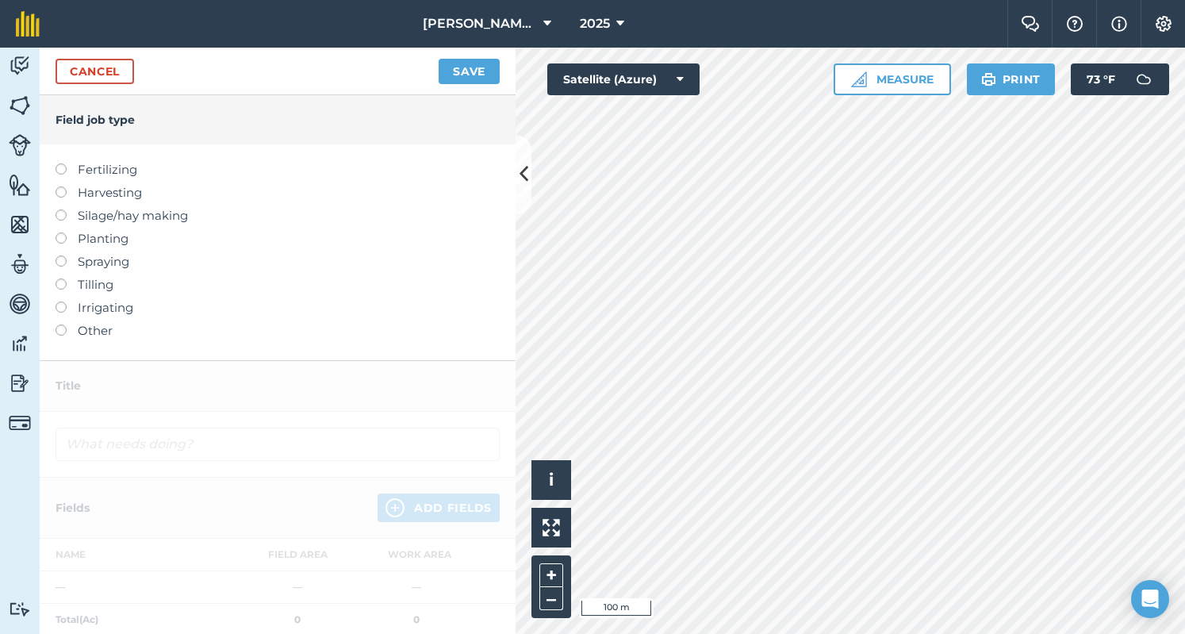
click at [114, 175] on label "Fertilizing" at bounding box center [278, 169] width 444 height 19
type input "Fertilizing"
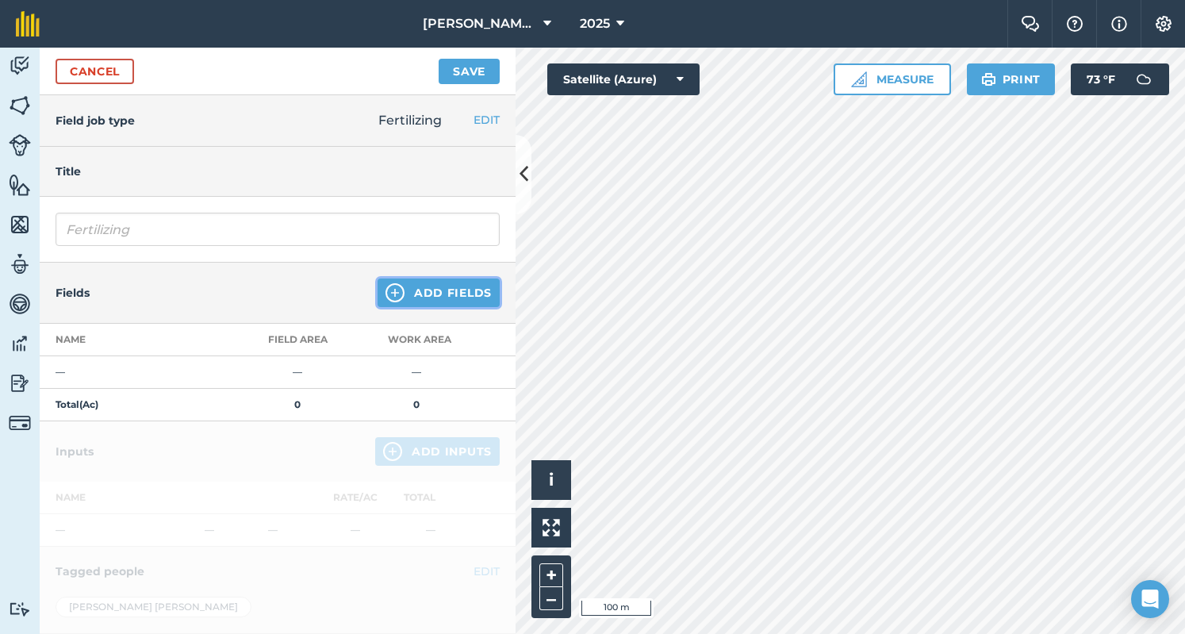
click at [434, 304] on button "Add Fields" at bounding box center [438, 292] width 122 height 29
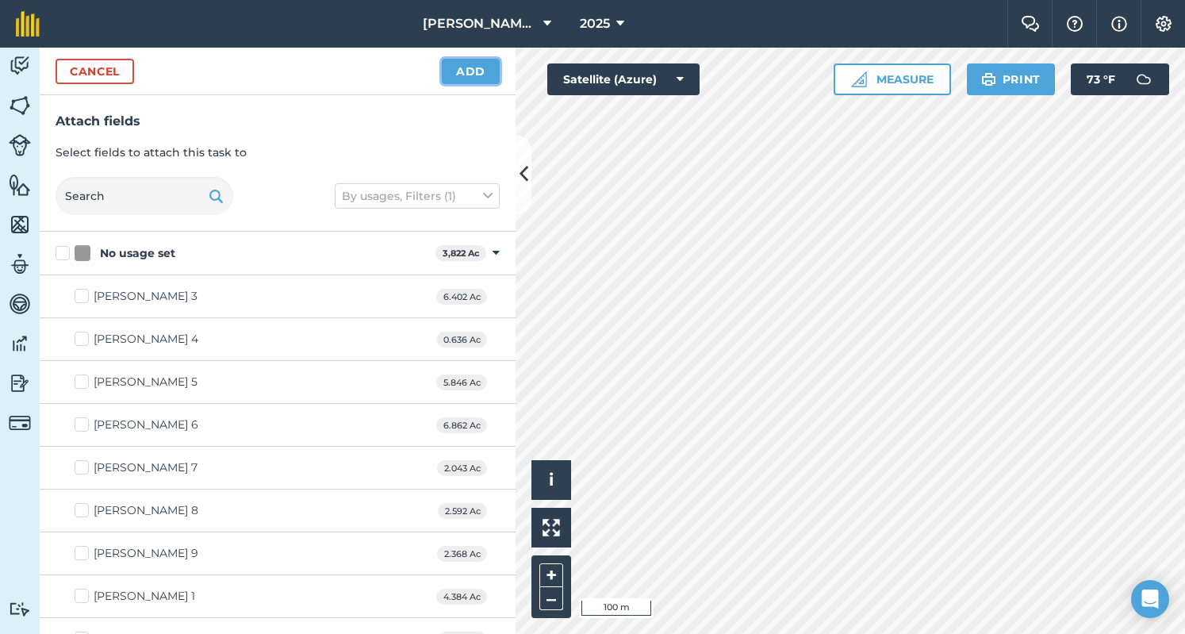
click at [482, 67] on button "Add" at bounding box center [471, 71] width 58 height 25
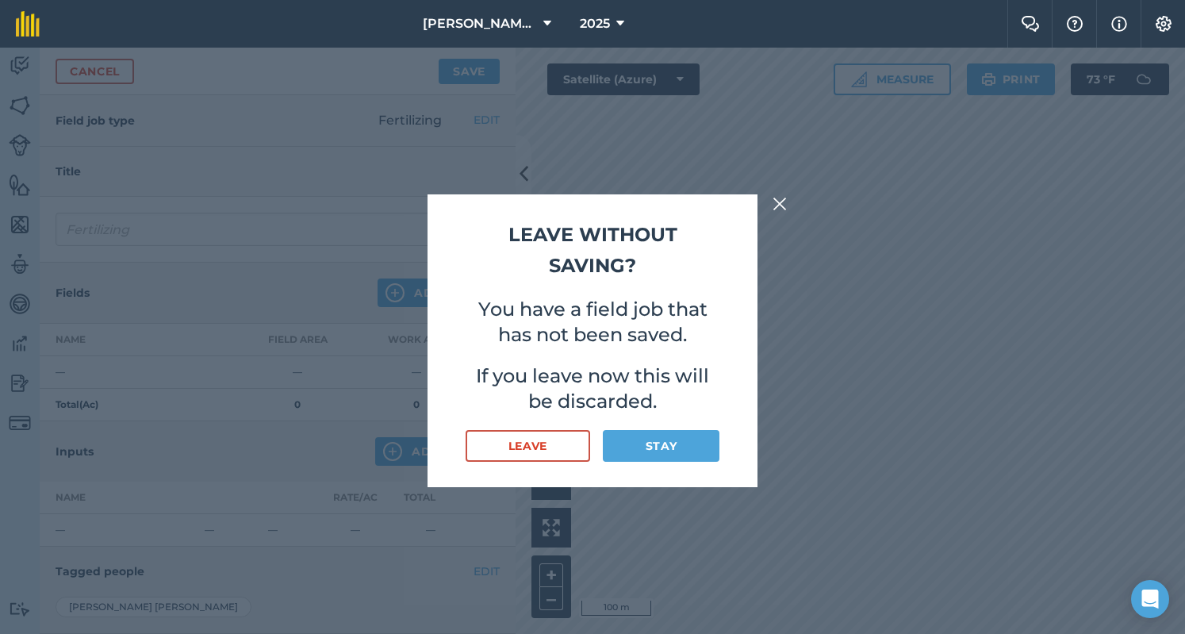
click at [821, 254] on div "Leave without saving? You have a field job that has not been saved. If you leav…" at bounding box center [592, 341] width 1185 height 586
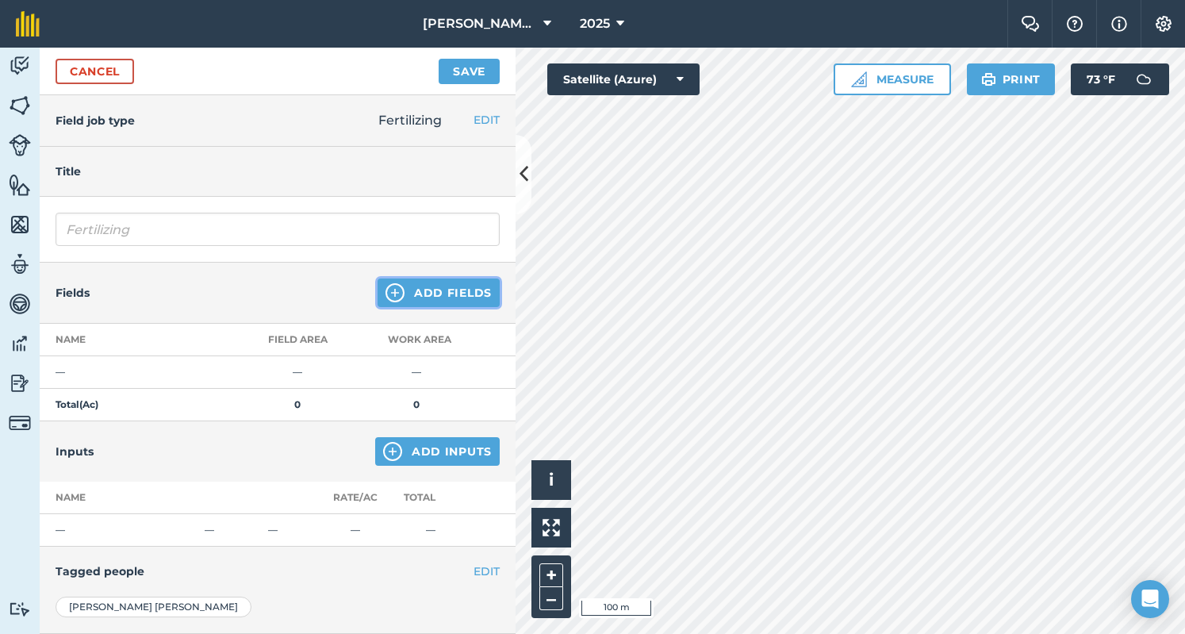
click at [431, 297] on button "Add Fields" at bounding box center [438, 292] width 122 height 29
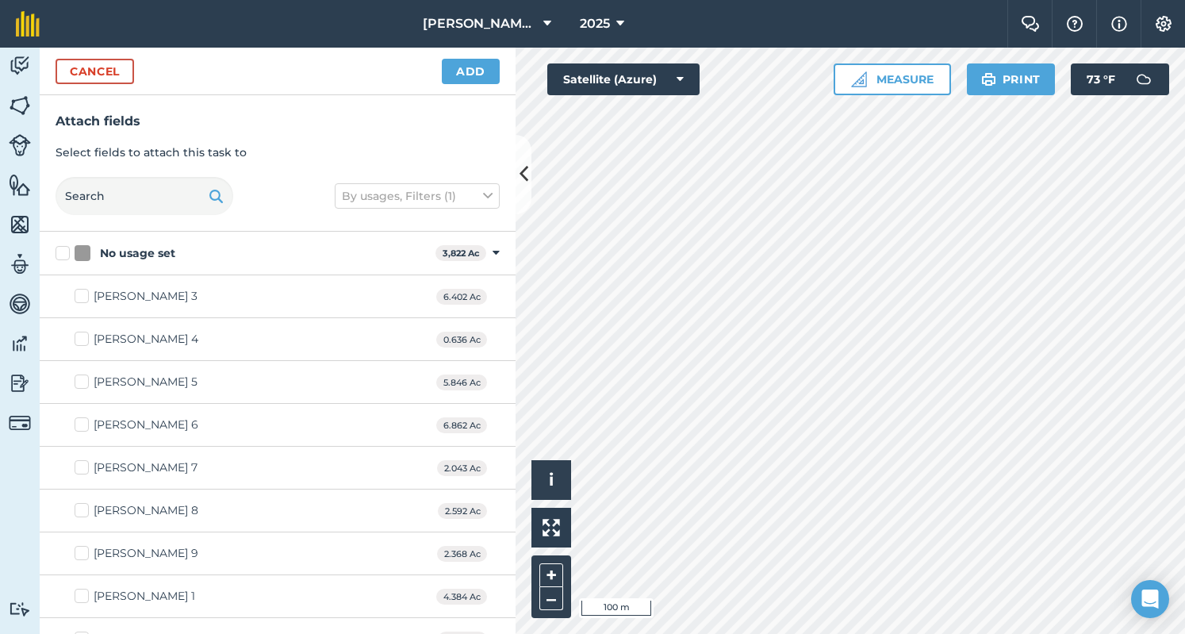
checkbox input "true"
click at [482, 74] on button "Add" at bounding box center [471, 71] width 58 height 25
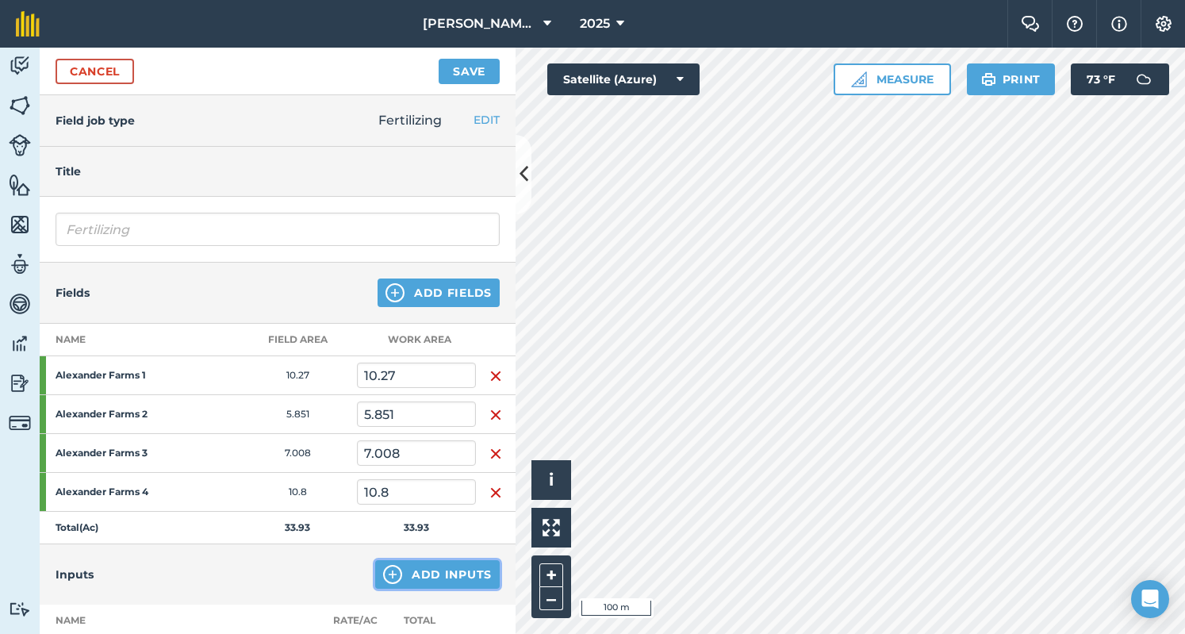
click at [417, 580] on button "Add Inputs" at bounding box center [437, 574] width 124 height 29
select select "FERTILIZER"
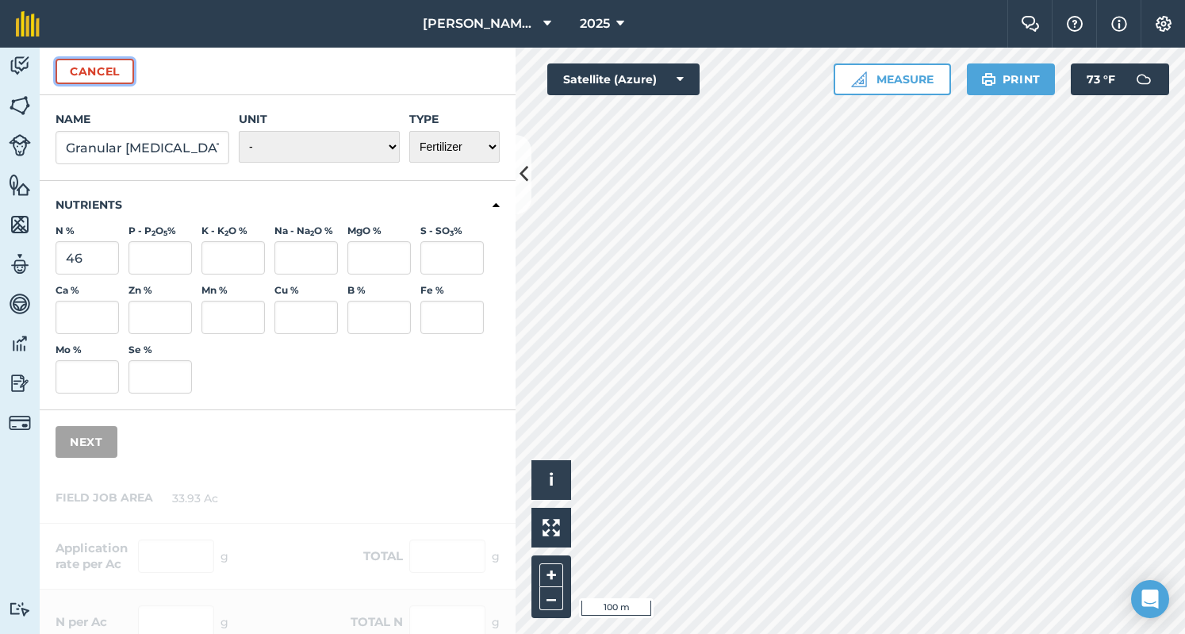
click at [82, 63] on button "Cancel" at bounding box center [95, 71] width 78 height 25
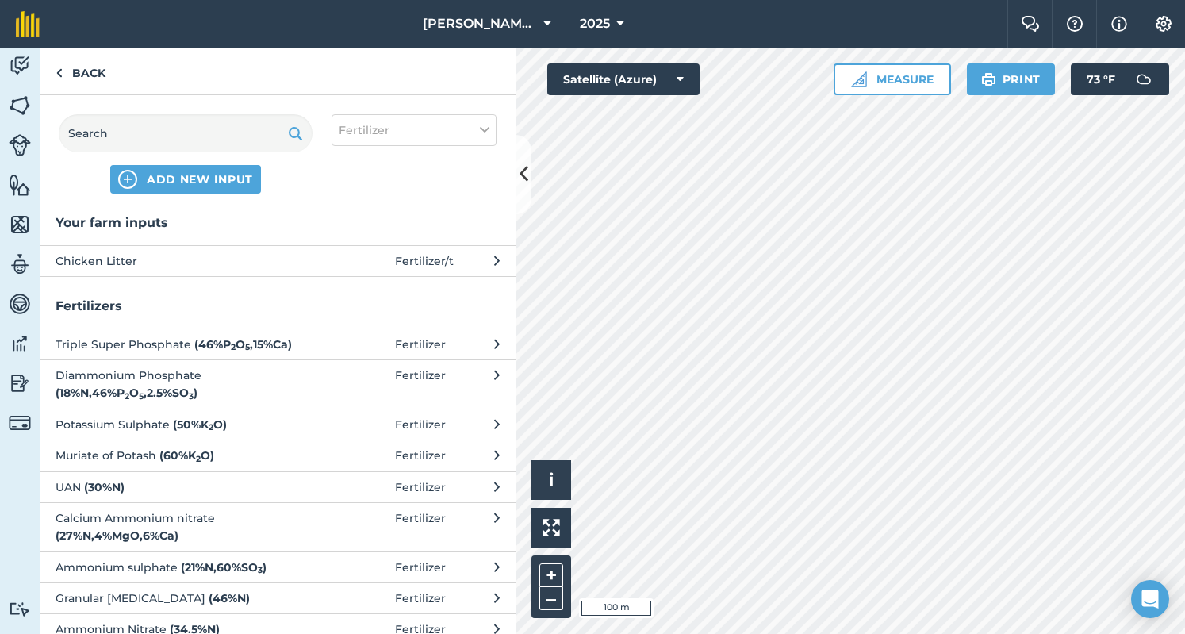
click at [350, 264] on span at bounding box center [358, 260] width 74 height 17
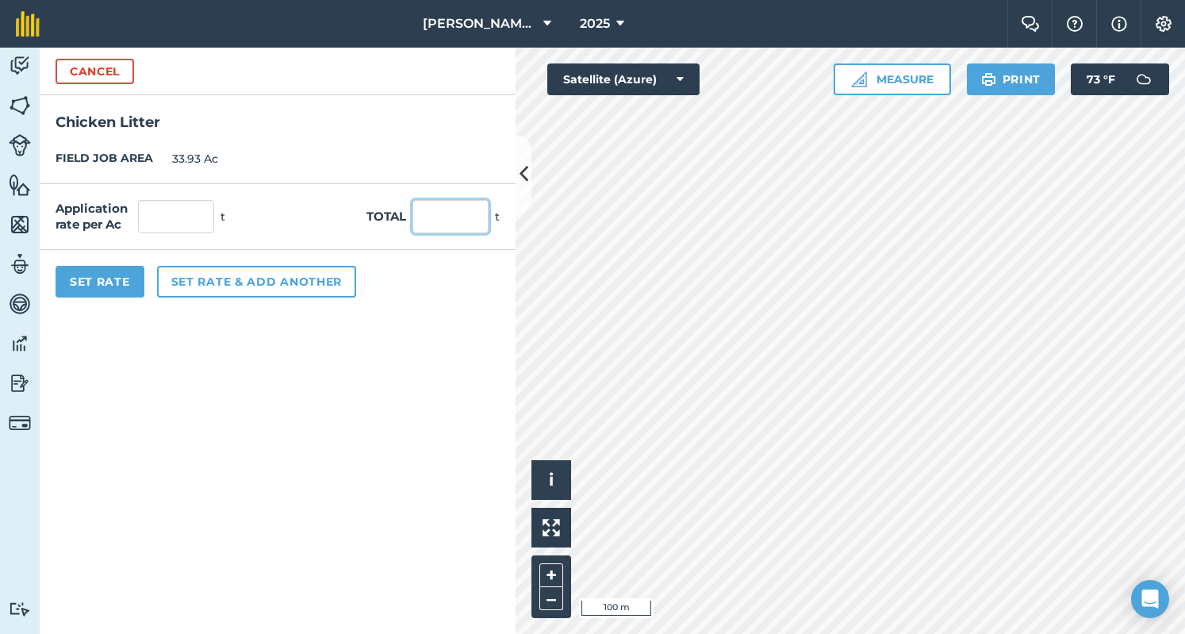
click at [434, 220] on input "text" at bounding box center [450, 216] width 76 height 33
type input "78"
type input "2.299"
click at [105, 275] on button "Set Rate" at bounding box center [100, 282] width 89 height 32
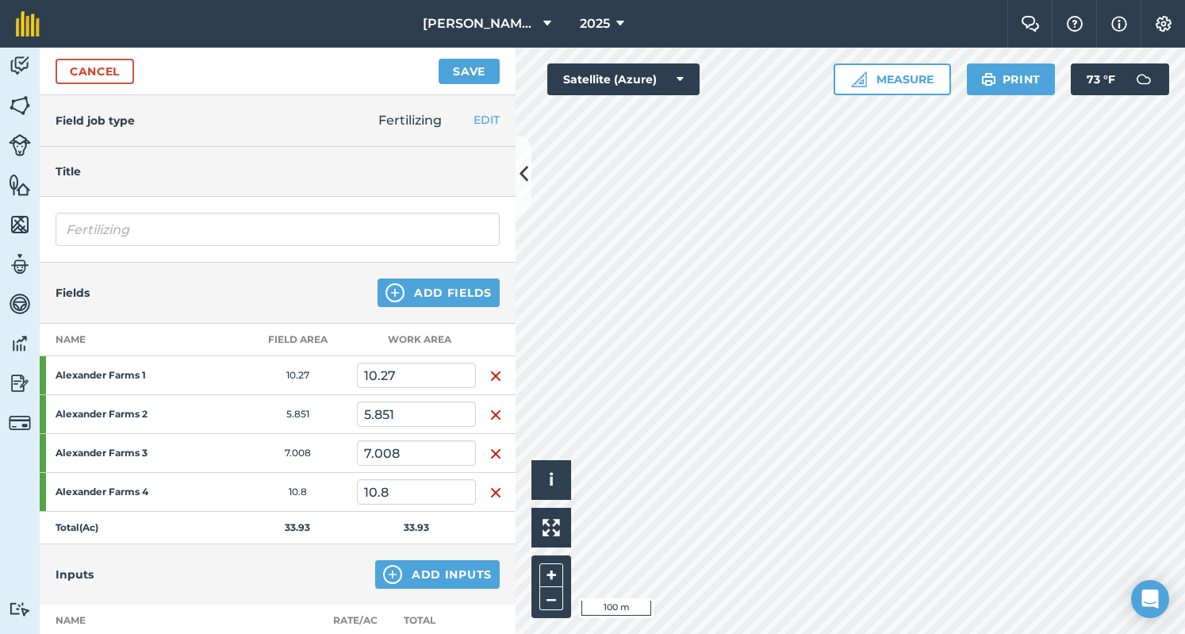
scroll to position [297, 0]
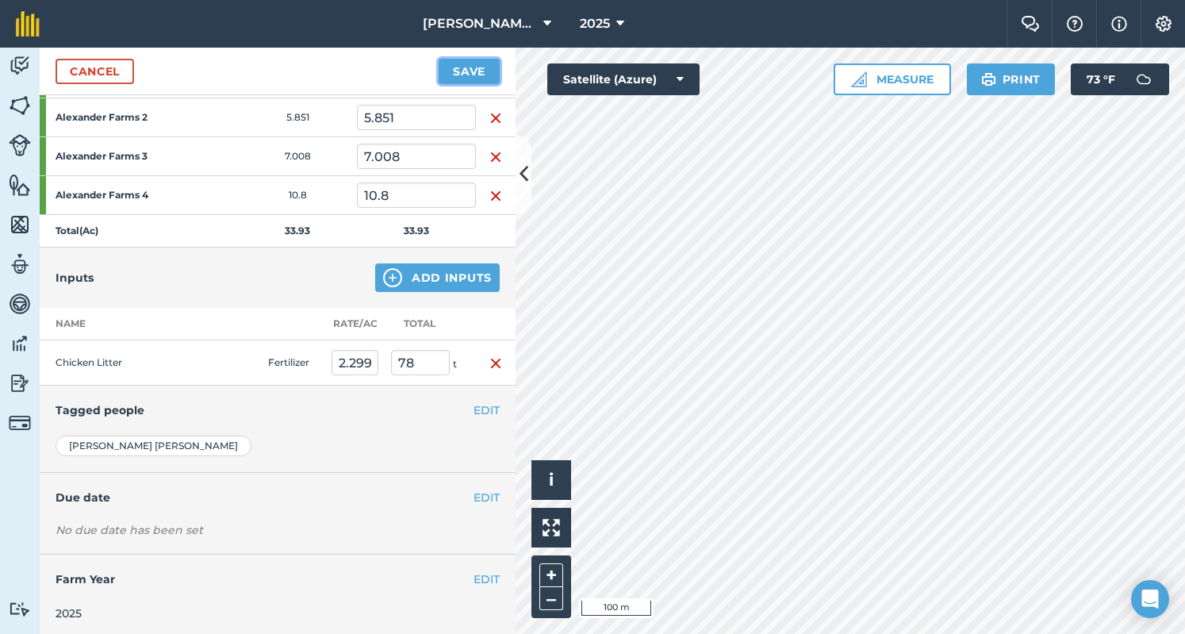
click at [474, 74] on button "Save" at bounding box center [468, 71] width 61 height 25
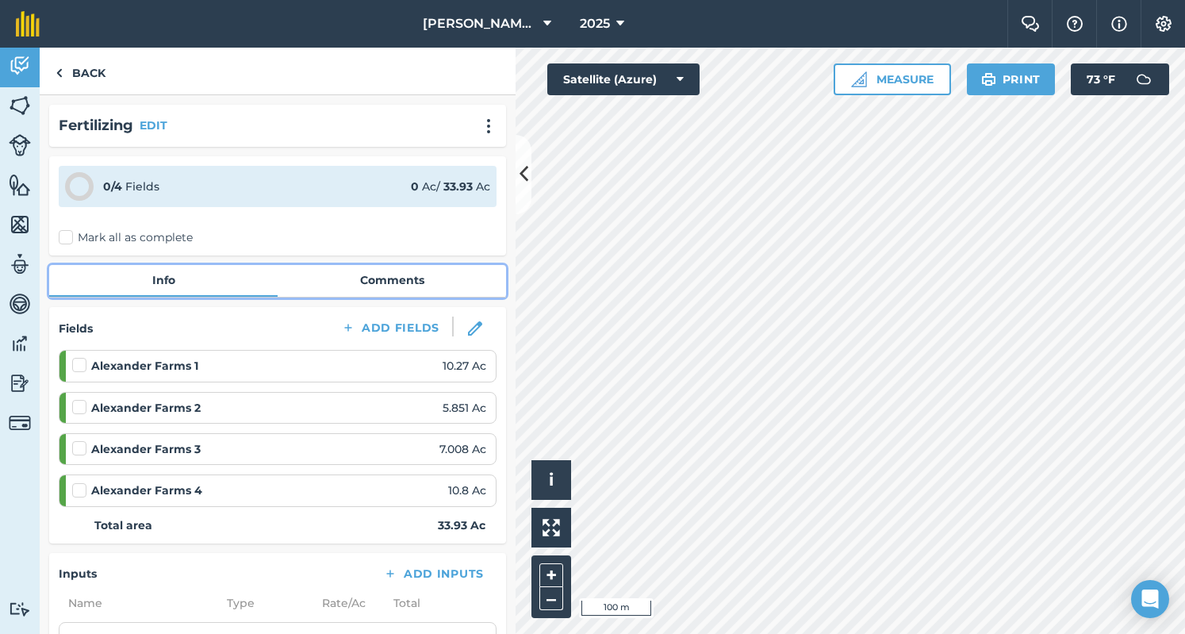
click at [311, 279] on link "Comments" at bounding box center [392, 280] width 228 height 30
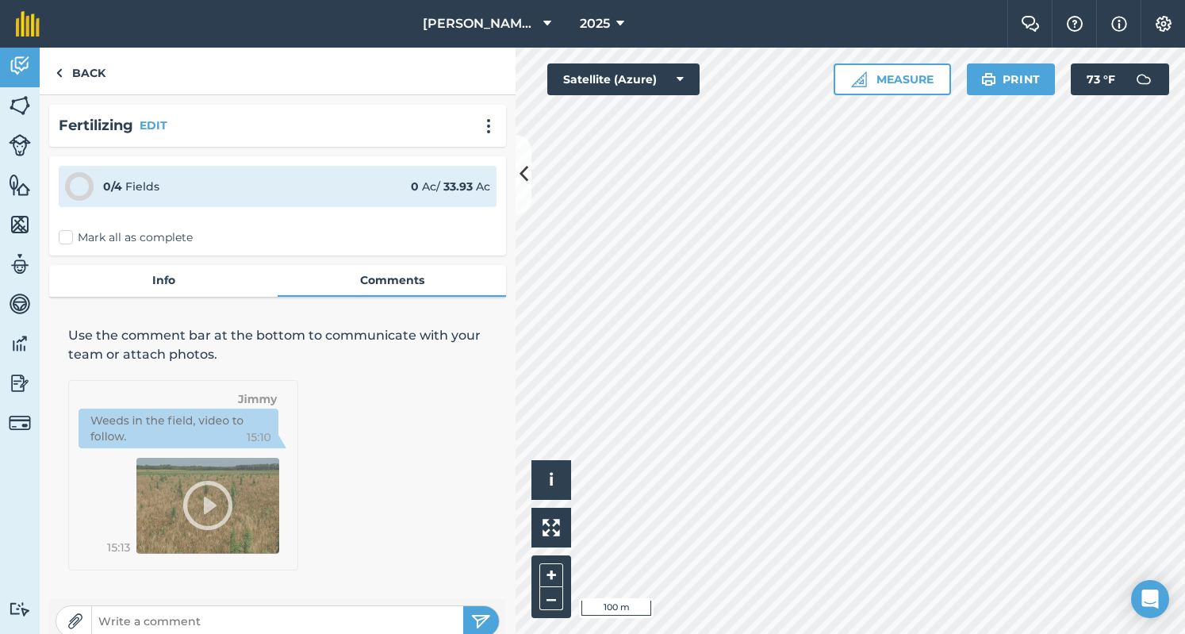
click at [213, 611] on input "text" at bounding box center [277, 621] width 371 height 22
type input "78 Tons from [PERSON_NAME]"
click at [471, 623] on img "submit" at bounding box center [481, 620] width 20 height 19
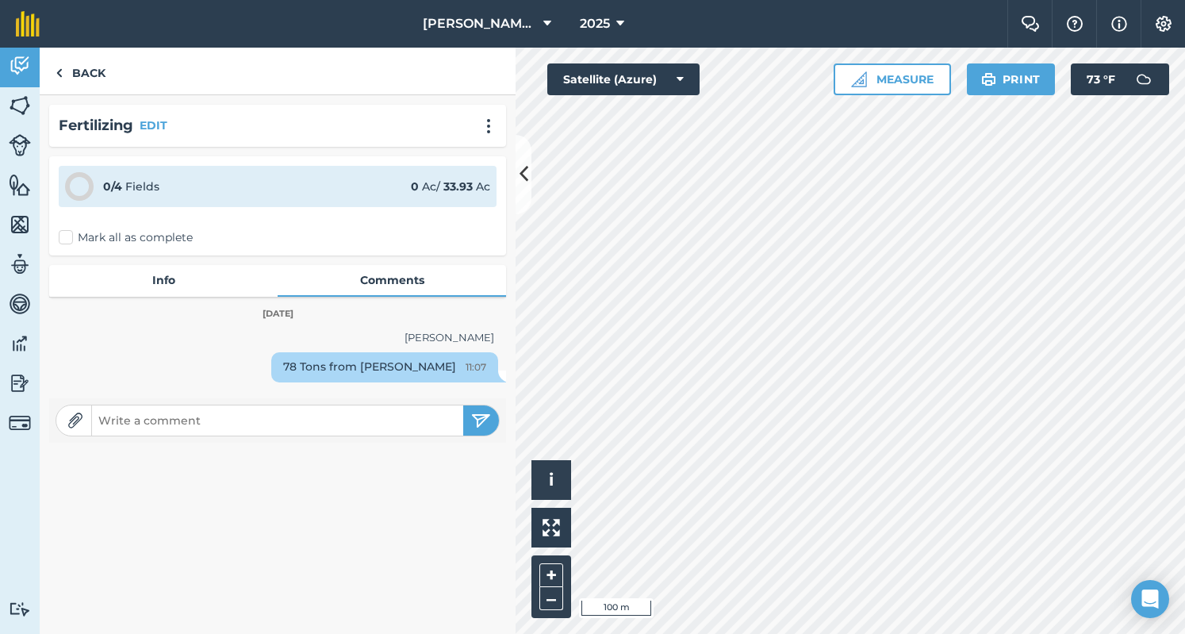
click at [63, 251] on div "0 / 4 Fields 0 Ac / 33.93 Ac Mark all as complete" at bounding box center [277, 205] width 457 height 99
click at [68, 229] on label "Mark all as complete" at bounding box center [126, 237] width 134 height 17
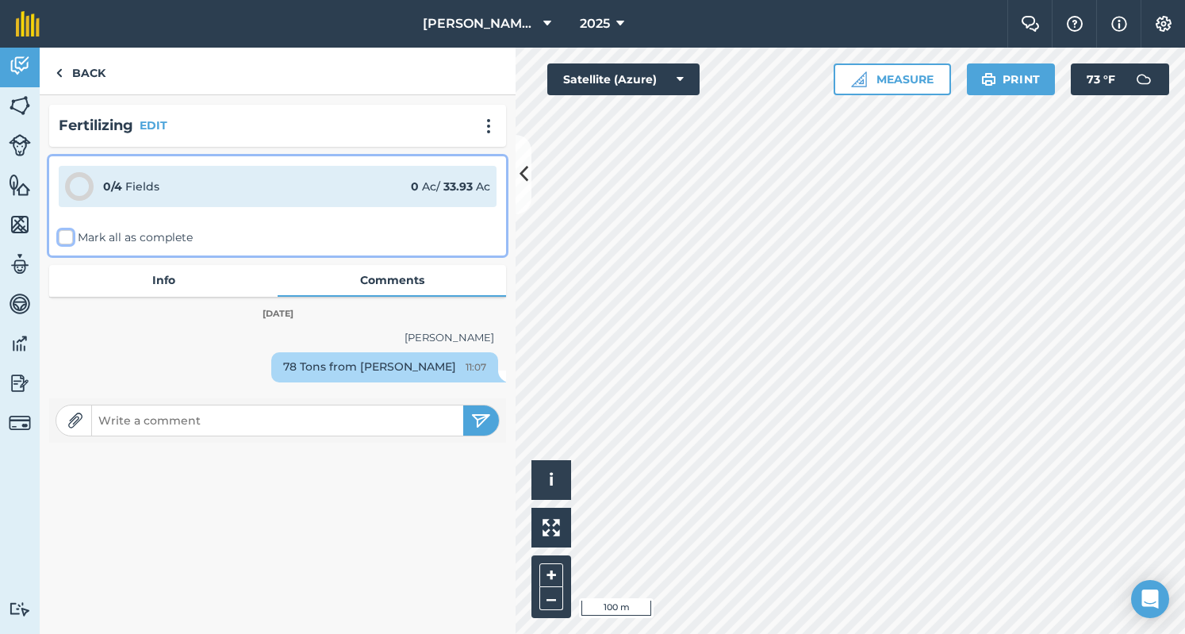
click at [68, 229] on input "Mark all as complete" at bounding box center [64, 234] width 10 height 10
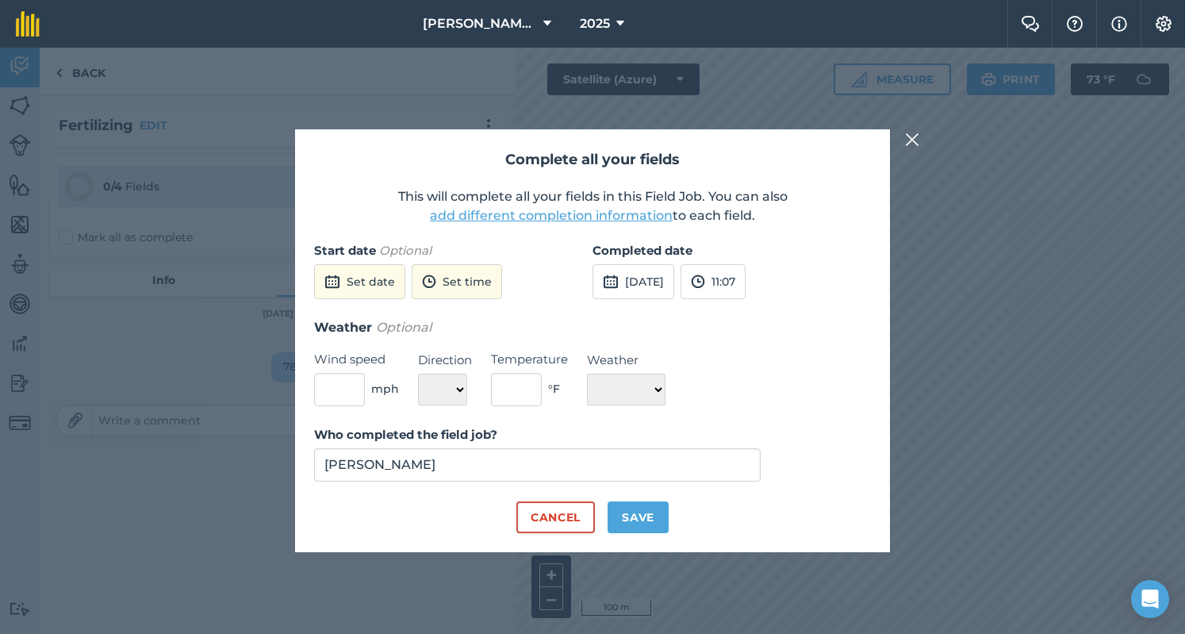
click at [643, 300] on div "Completed date [DATE] 11:07" at bounding box center [731, 279] width 278 height 76
click at [644, 289] on button "[DATE]" at bounding box center [633, 281] width 82 height 35
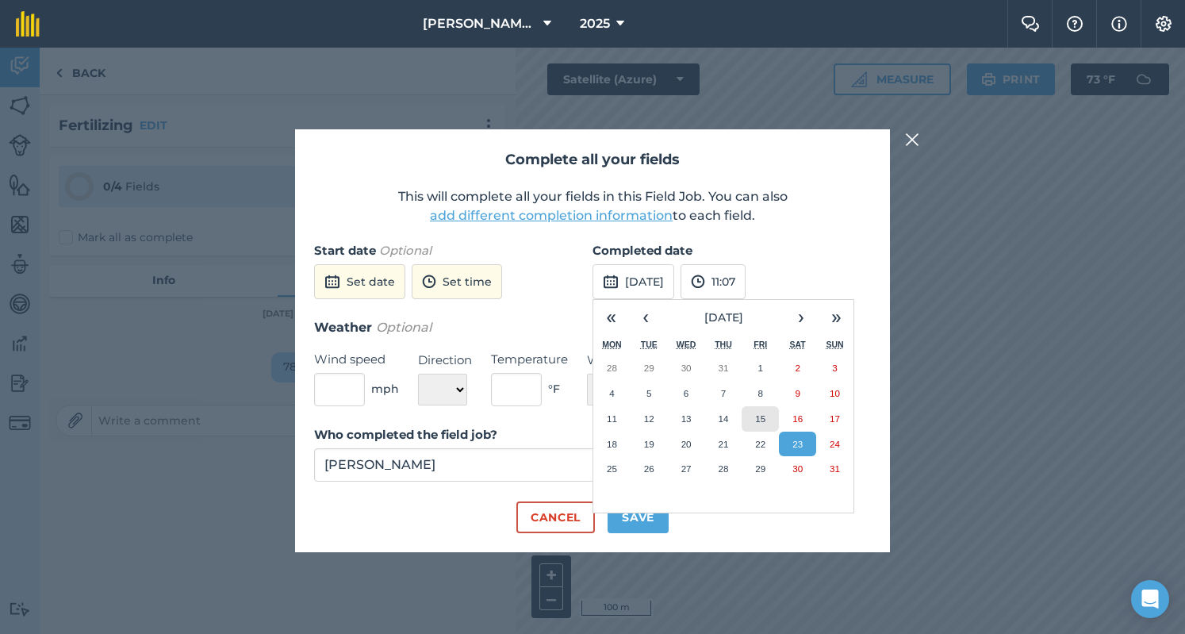
click at [761, 413] on abbr "15" at bounding box center [760, 418] width 10 height 10
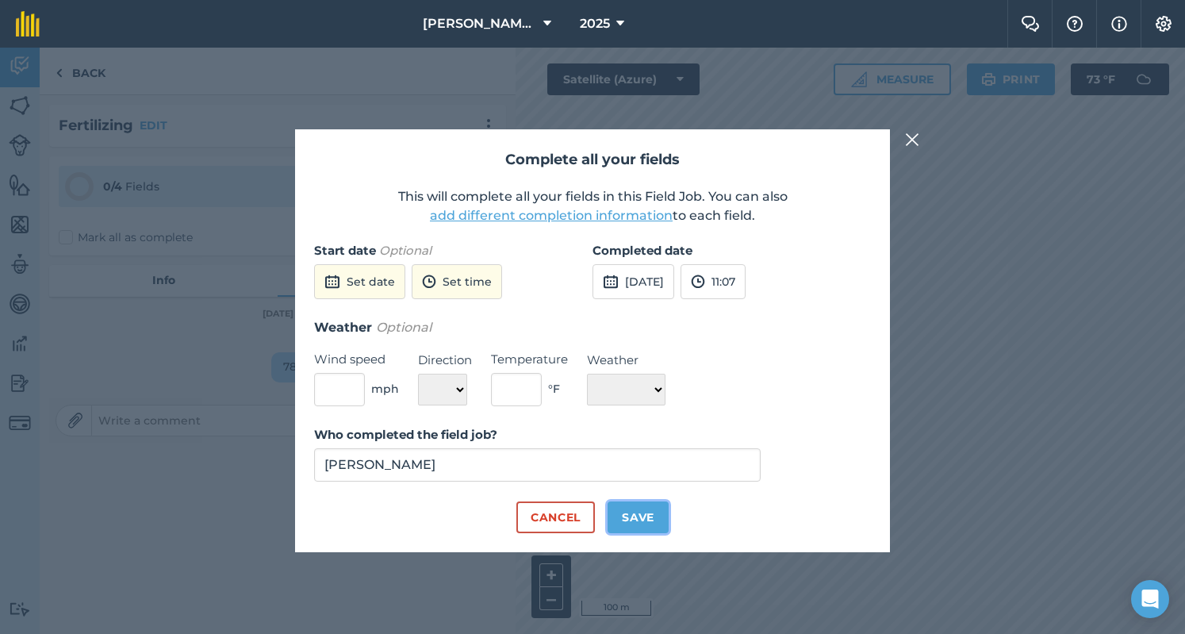
click at [660, 515] on button "Save" at bounding box center [637, 517] width 61 height 32
checkbox input "true"
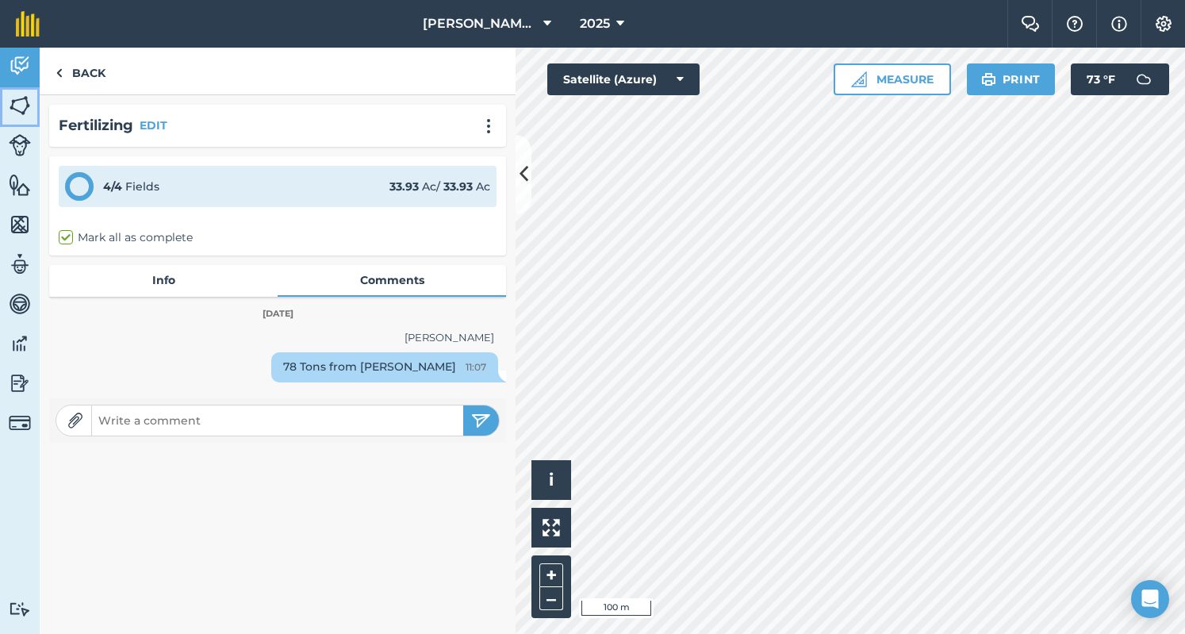
click at [8, 90] on link "Fields" at bounding box center [20, 107] width 40 height 40
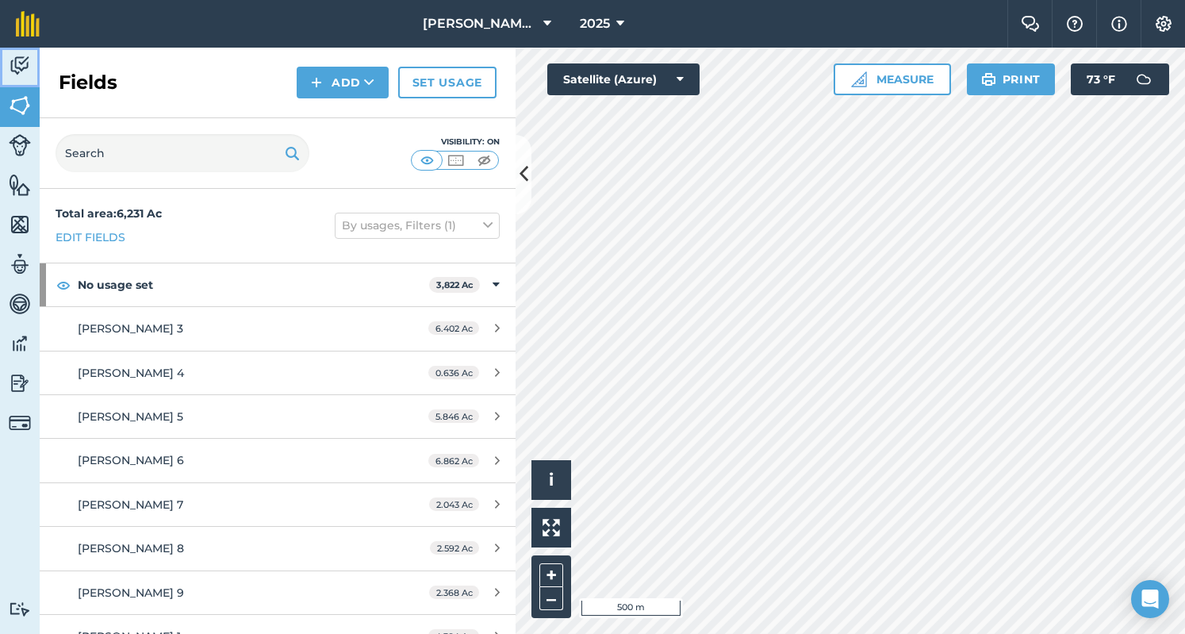
click at [20, 78] on link "Activity" at bounding box center [20, 68] width 40 height 40
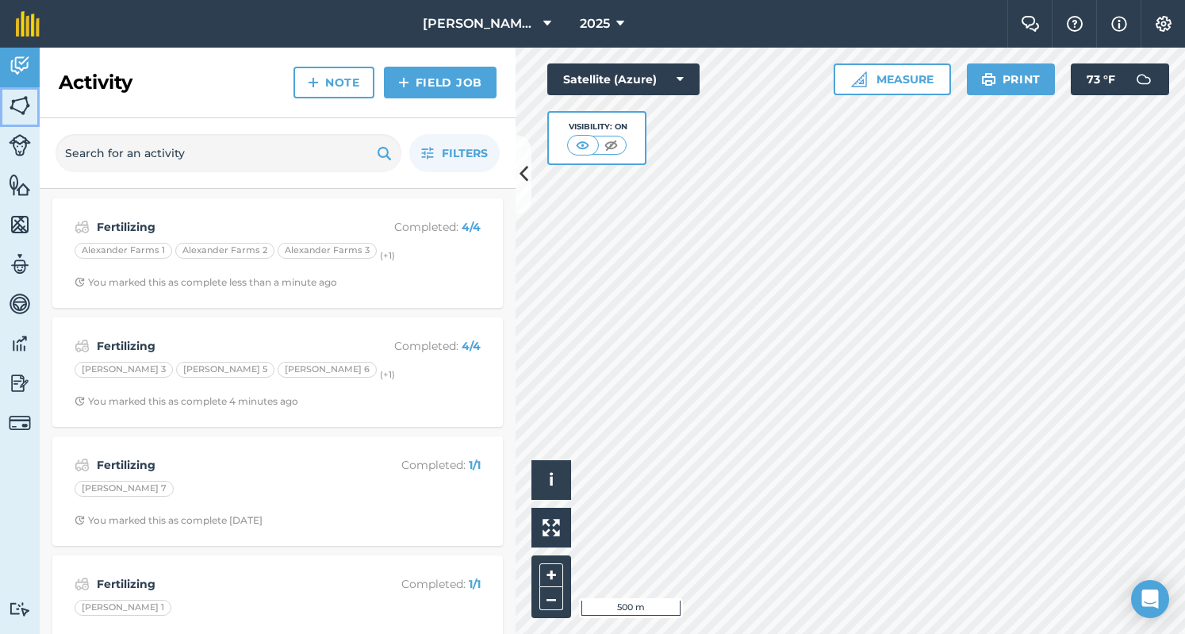
click at [22, 98] on img at bounding box center [20, 106] width 22 height 24
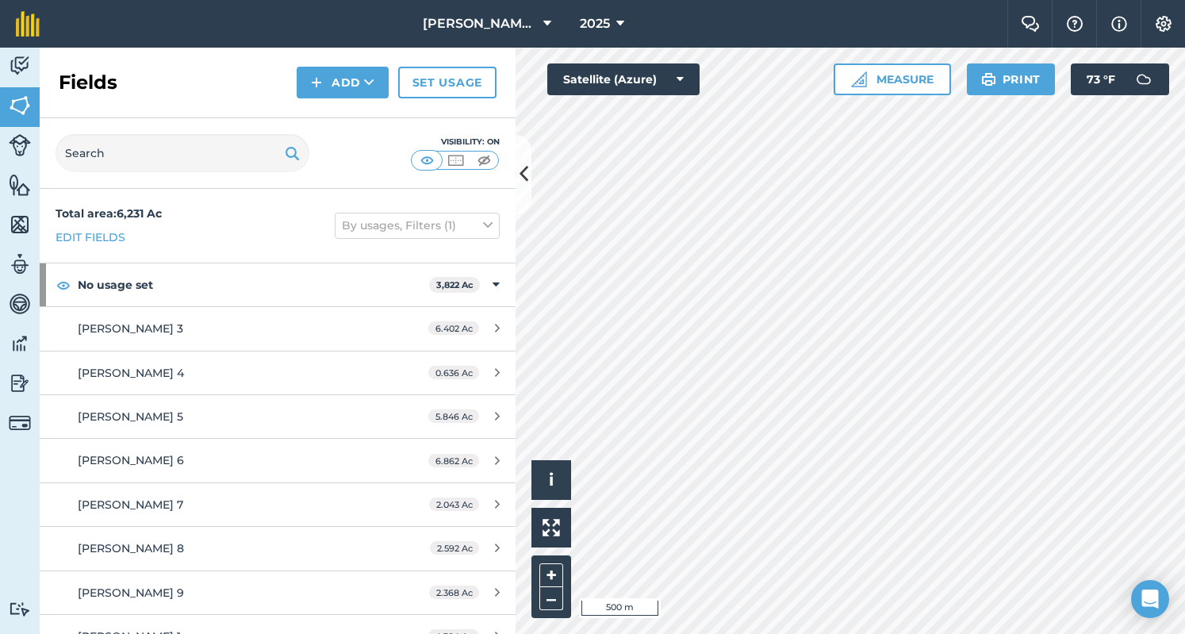
click at [548, 82] on div "Click to start drawing i © 2025 TomTom, Microsoft 500 m + – Satellite (Azure) M…" at bounding box center [849, 341] width 669 height 586
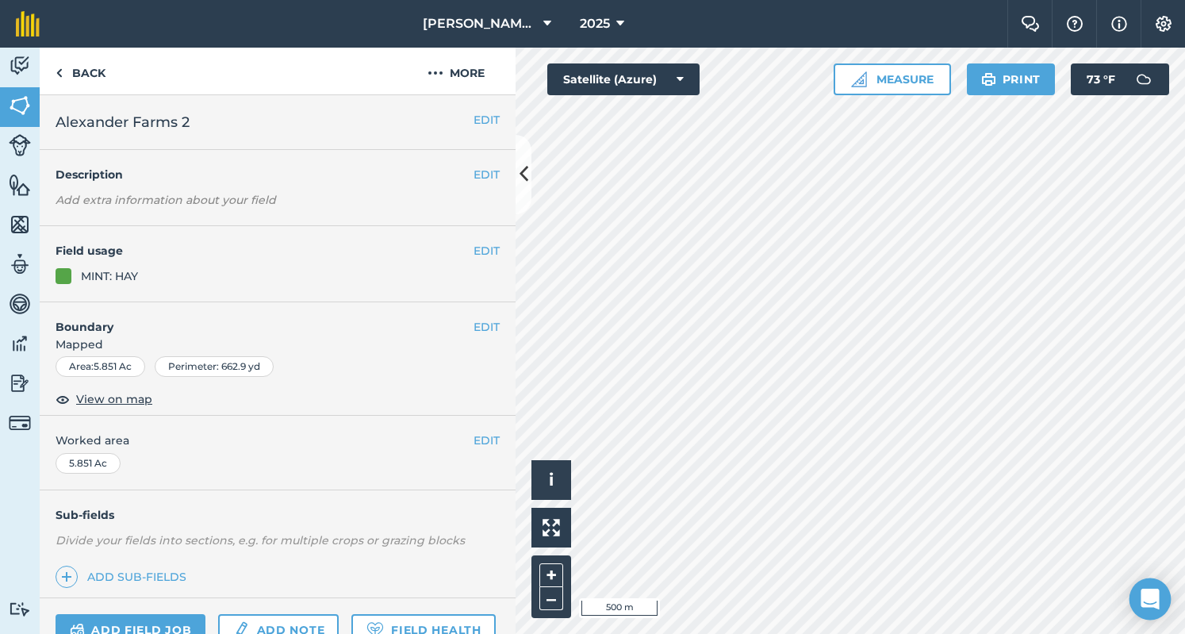
click at [1145, 580] on body "[PERSON_NAME] 2023 2025 Farm Chat Help Info Settings [PERSON_NAME] [DATE] - [DA…" at bounding box center [592, 317] width 1185 height 634
click at [4, 55] on link "Activity" at bounding box center [20, 68] width 40 height 40
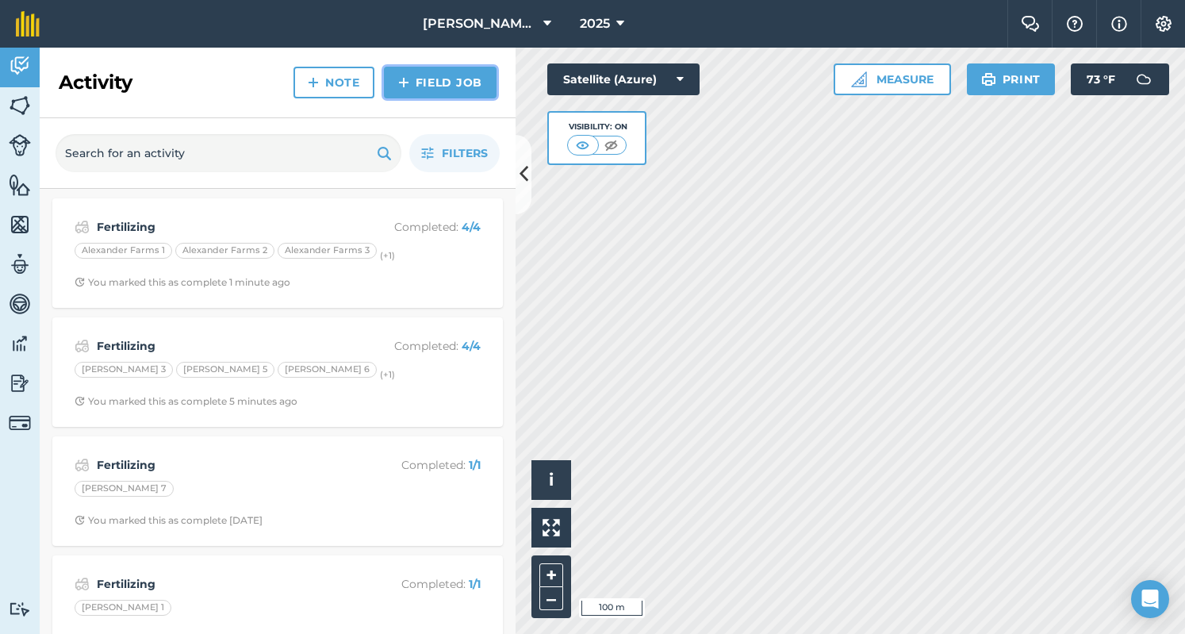
click at [422, 69] on link "Field Job" at bounding box center [440, 83] width 113 height 32
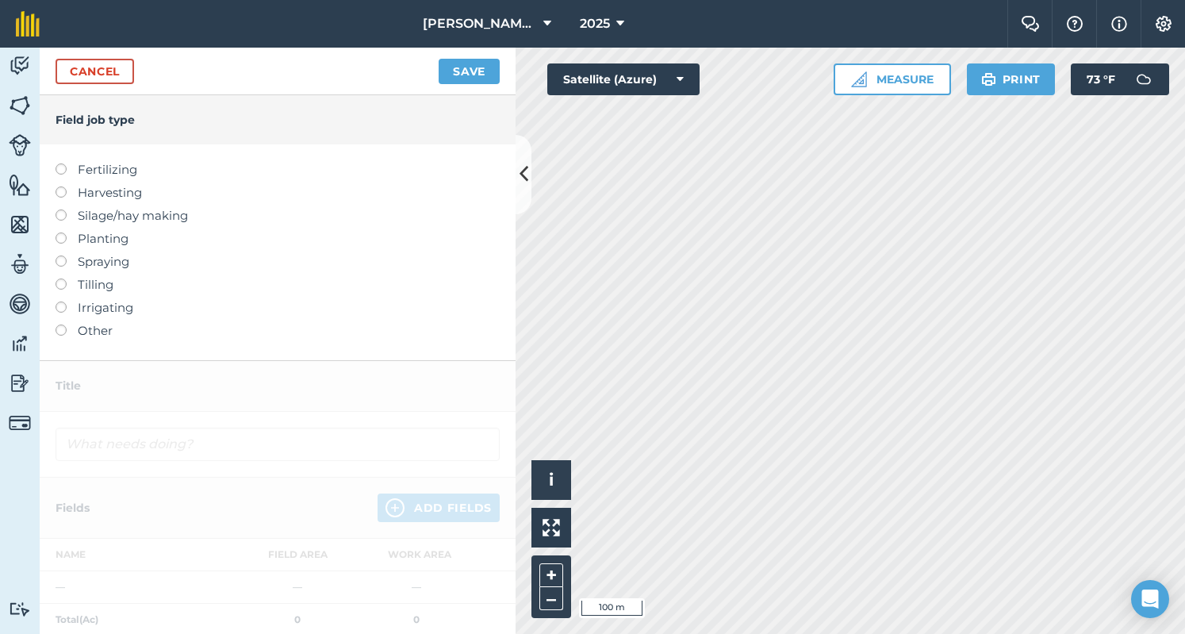
click at [65, 163] on label at bounding box center [67, 163] width 22 height 0
type input "Fertilizing"
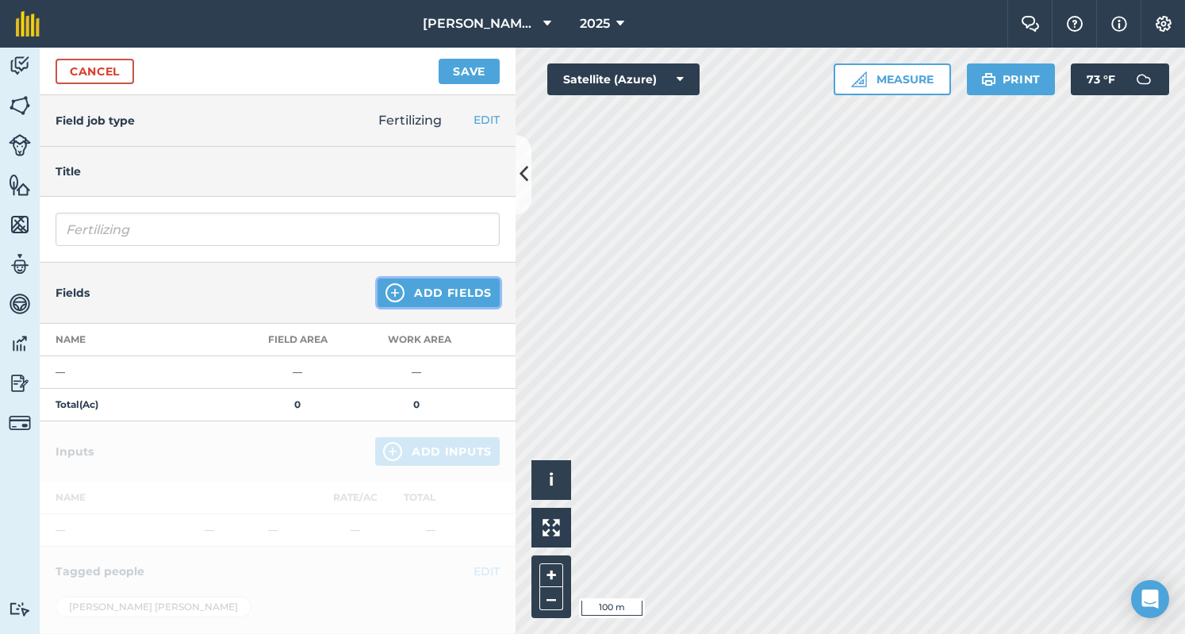
click at [419, 281] on button "Add Fields" at bounding box center [438, 292] width 122 height 29
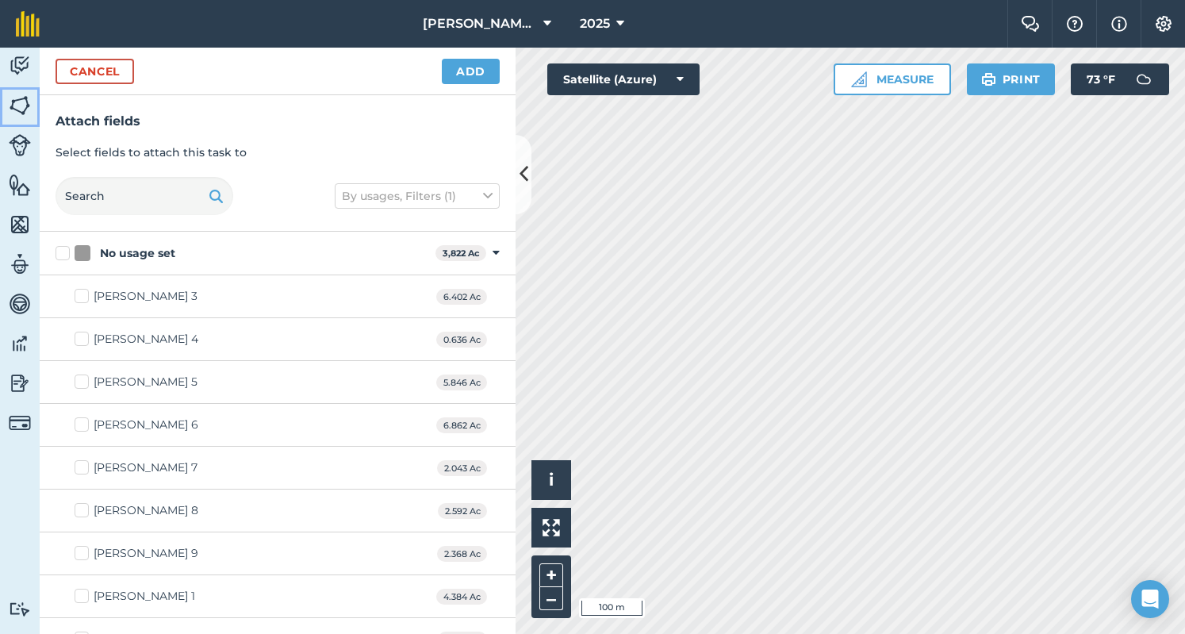
click at [24, 105] on img at bounding box center [20, 106] width 22 height 24
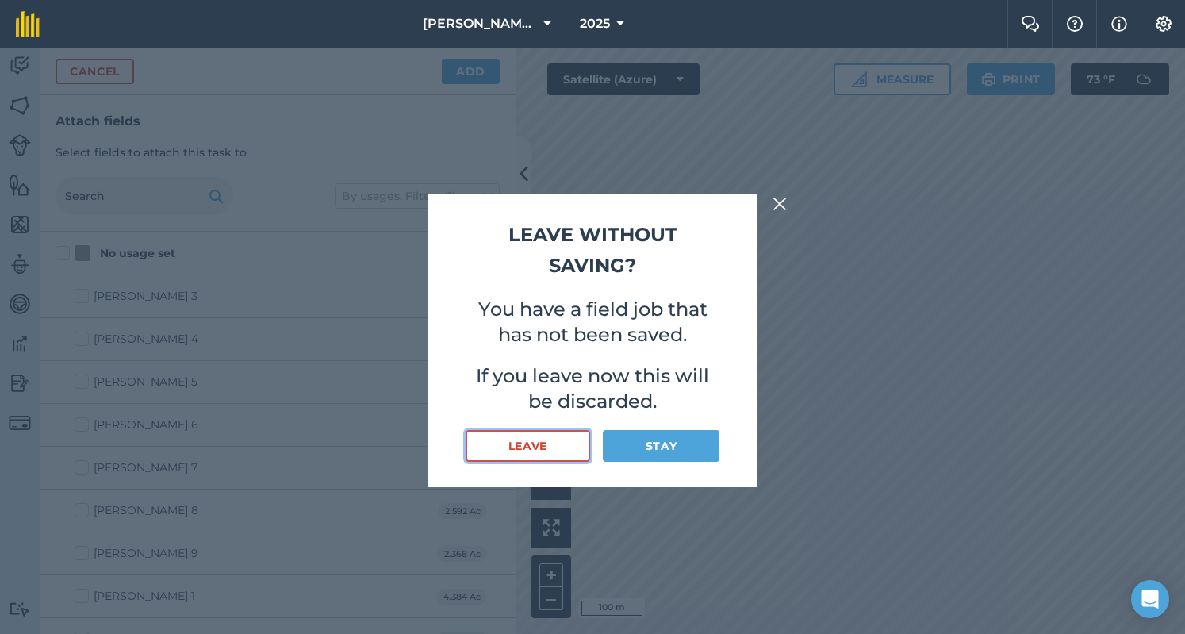
click at [574, 442] on button "Leave" at bounding box center [527, 446] width 124 height 32
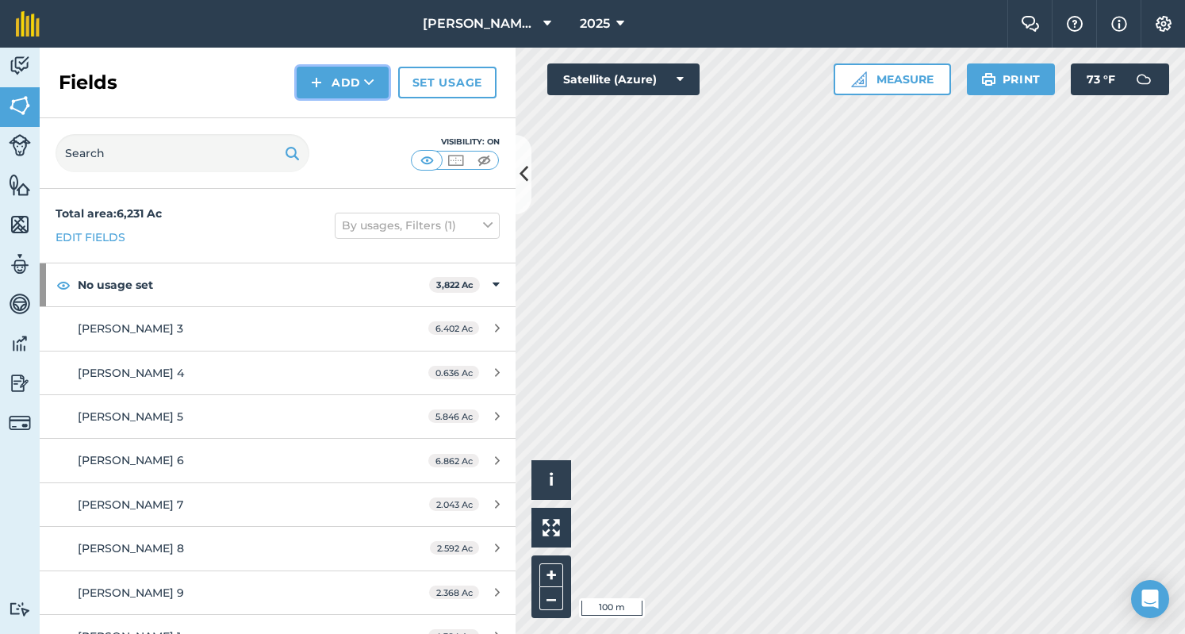
click at [320, 82] on img at bounding box center [316, 82] width 11 height 19
click at [339, 120] on link "Draw" at bounding box center [342, 118] width 87 height 35
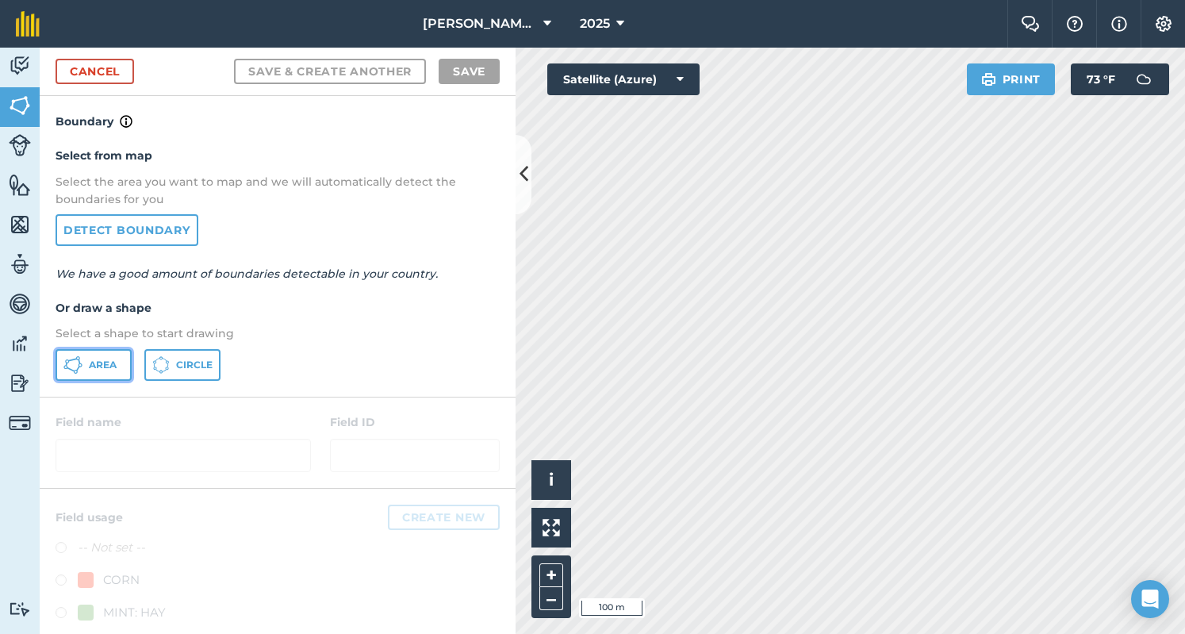
click at [113, 364] on span "Area" at bounding box center [103, 364] width 28 height 13
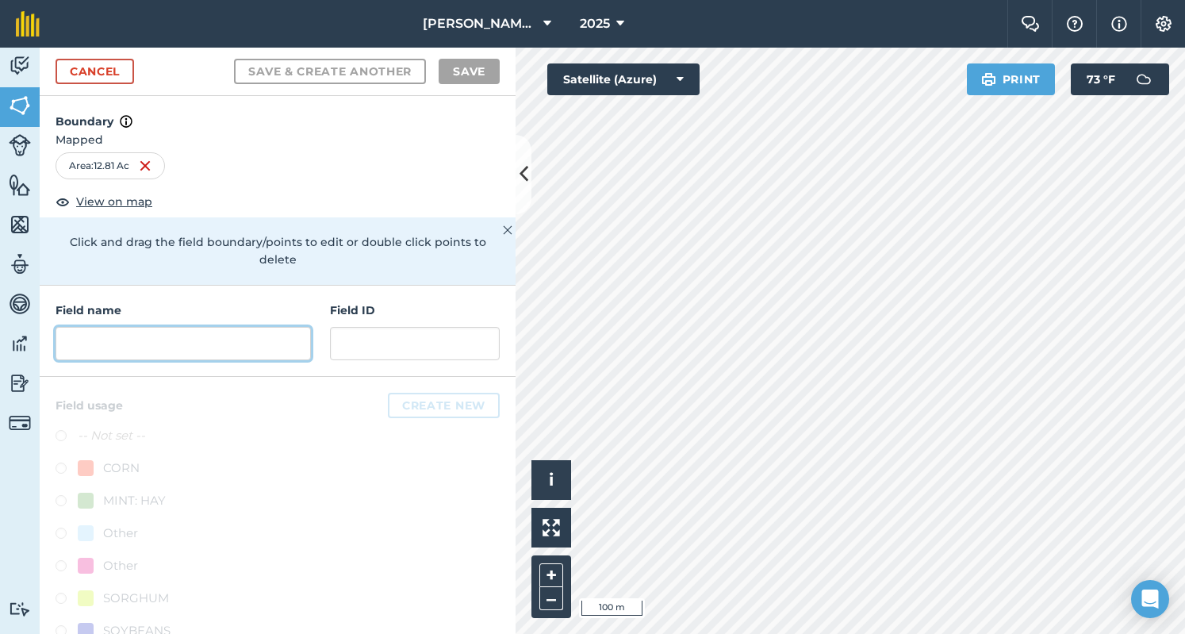
click at [142, 344] on input "text" at bounding box center [183, 343] width 255 height 33
click at [142, 344] on input "A" at bounding box center [183, 343] width 255 height 33
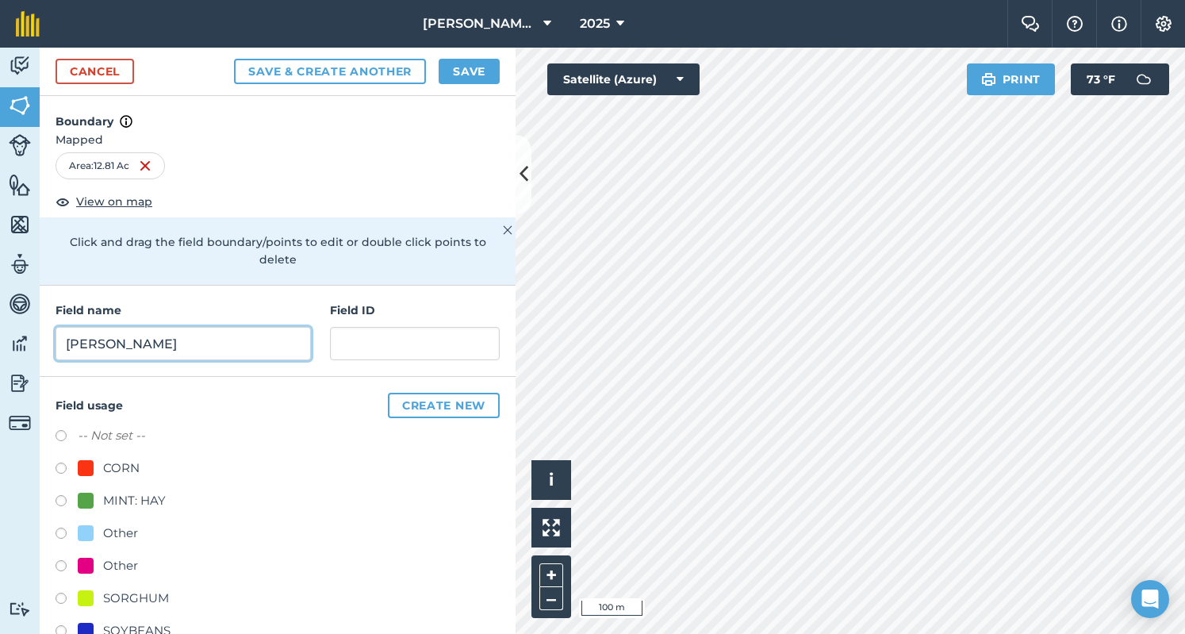
type input "[PERSON_NAME]"
click at [63, 565] on label at bounding box center [67, 568] width 22 height 16
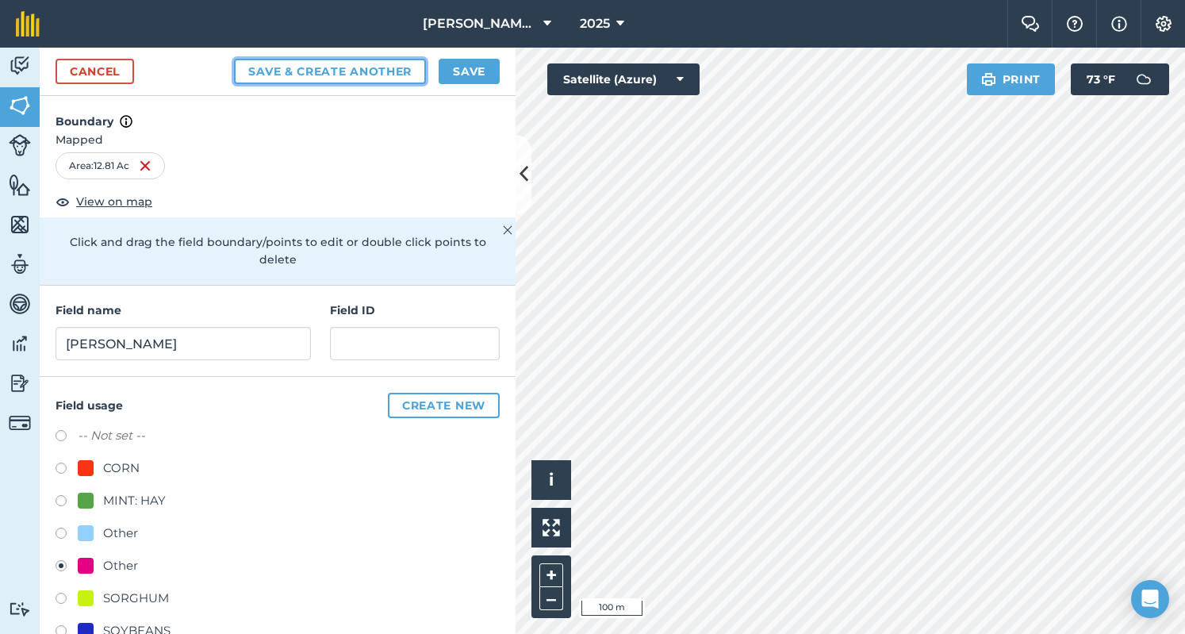
click at [354, 66] on button "Save & Create Another" at bounding box center [330, 71] width 192 height 25
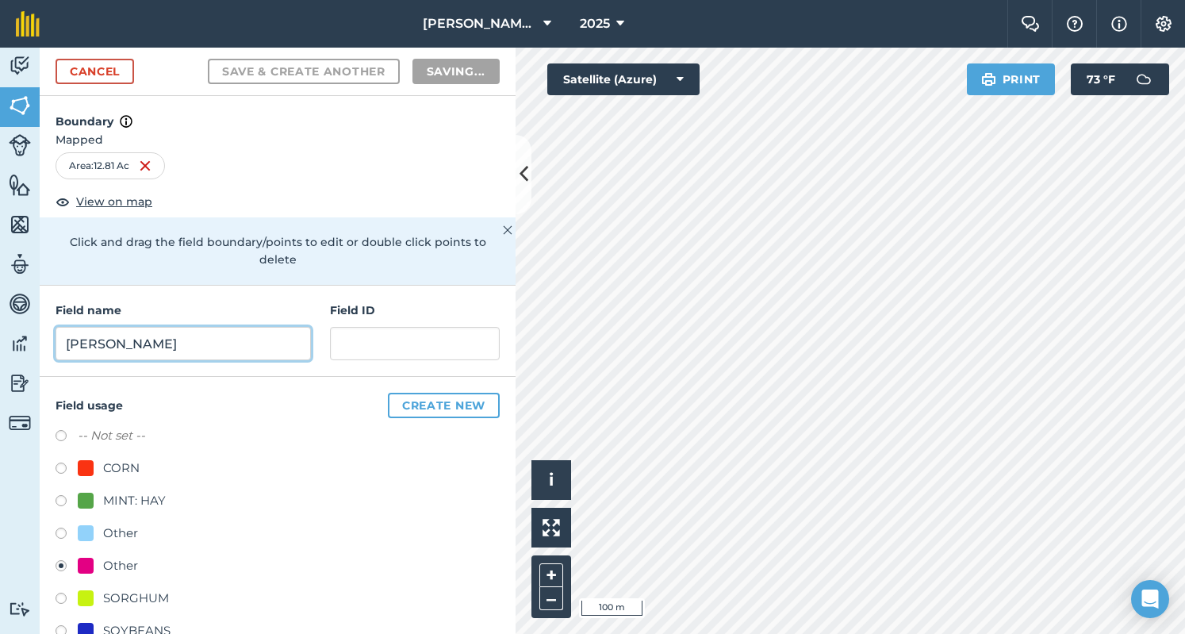
radio input "false"
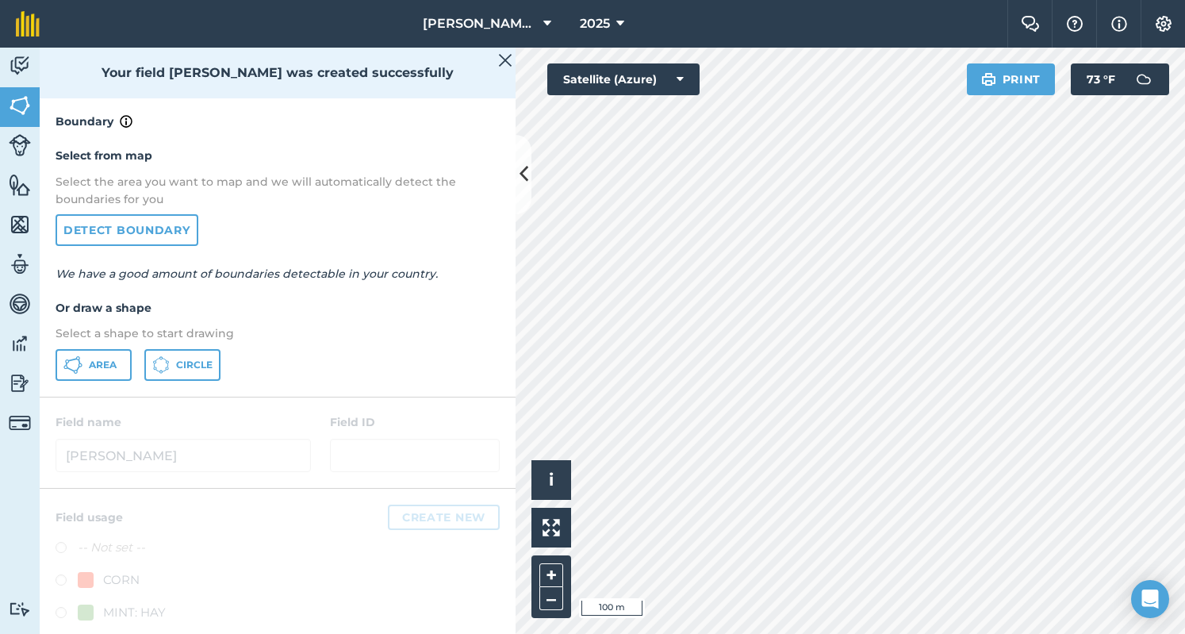
click at [354, 66] on div "Your field [PERSON_NAME] was created successfully" at bounding box center [278, 73] width 476 height 51
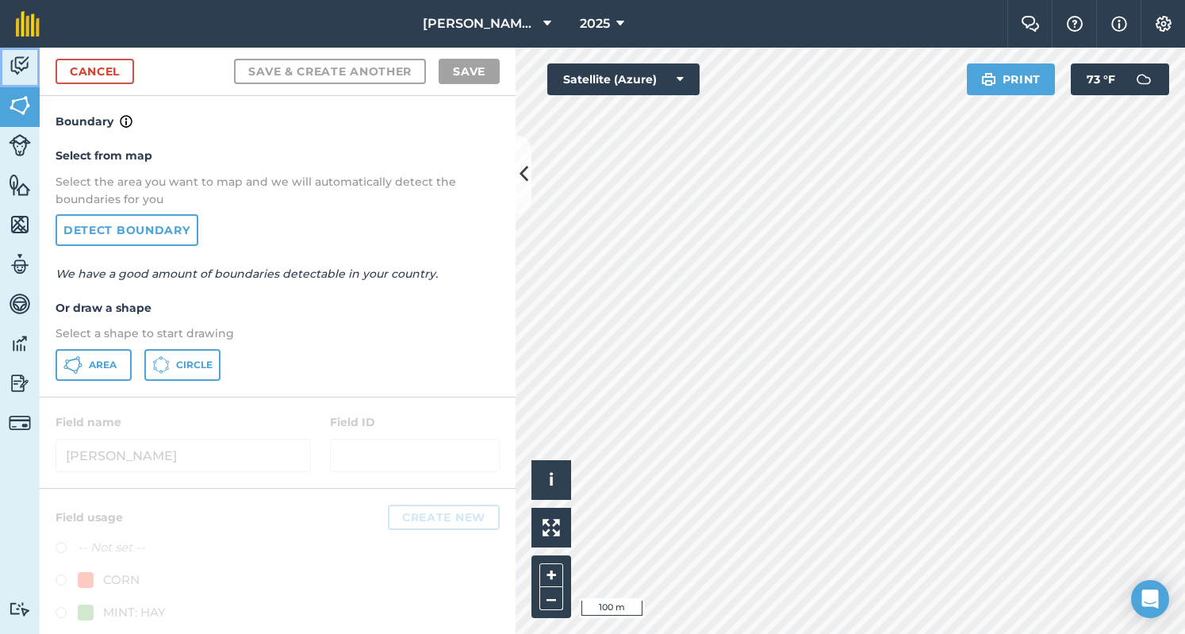
click at [7, 55] on link "Activity" at bounding box center [20, 68] width 40 height 40
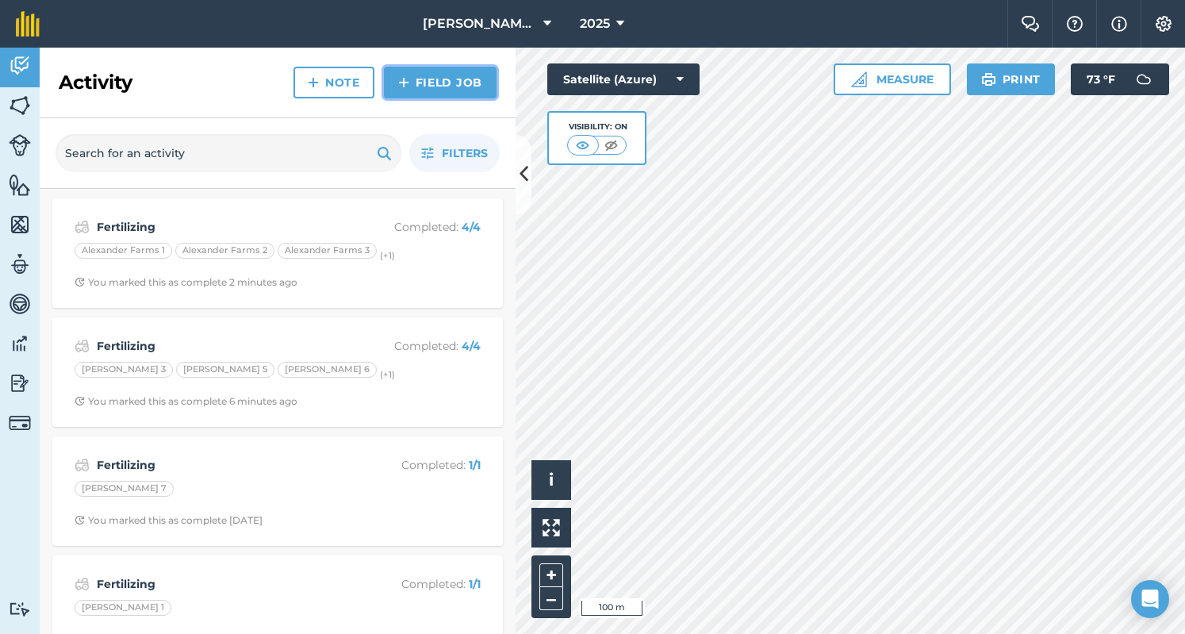
click at [408, 81] on img at bounding box center [403, 82] width 11 height 19
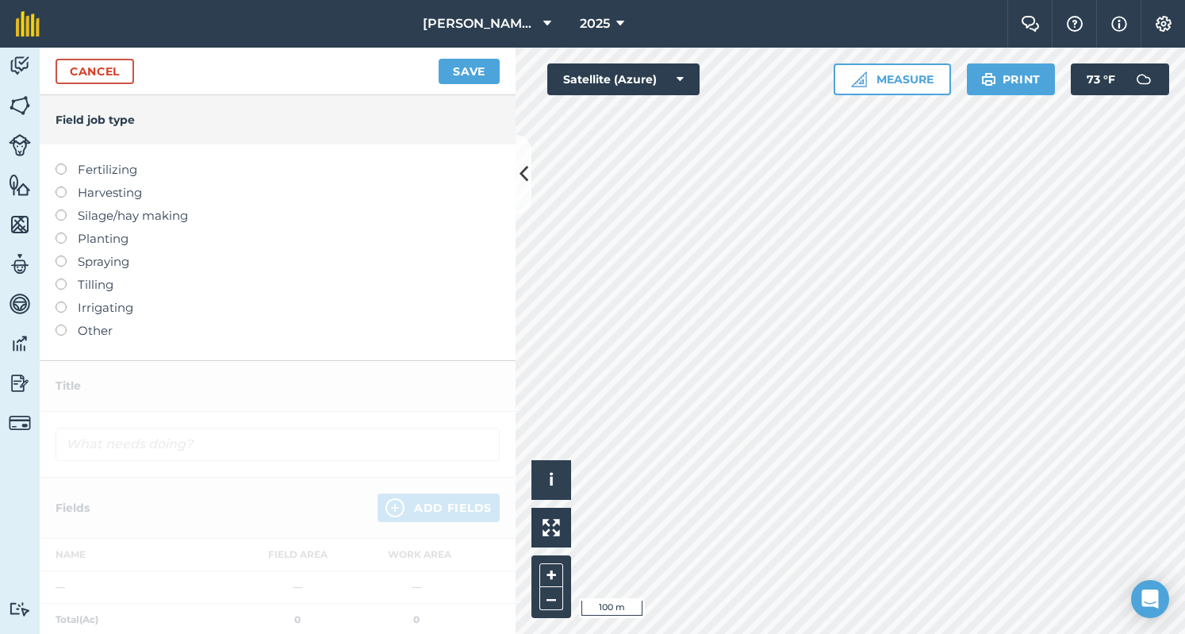
click at [123, 178] on label "Fertilizing" at bounding box center [278, 169] width 444 height 19
type input "Fertilizing"
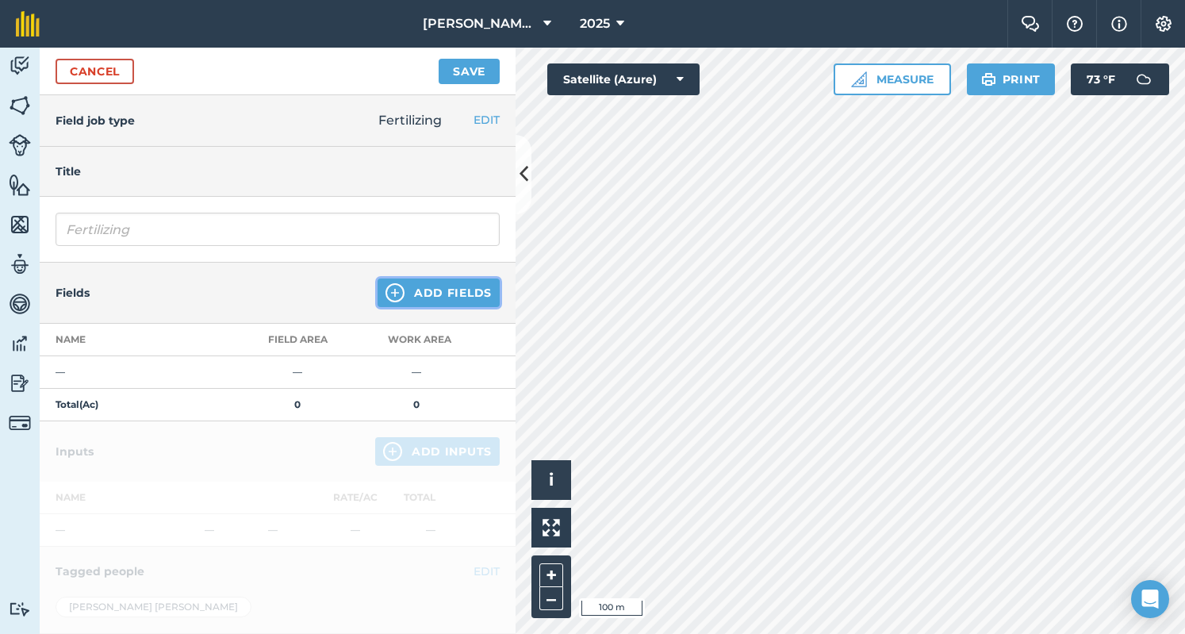
click at [450, 304] on button "Add Fields" at bounding box center [438, 292] width 122 height 29
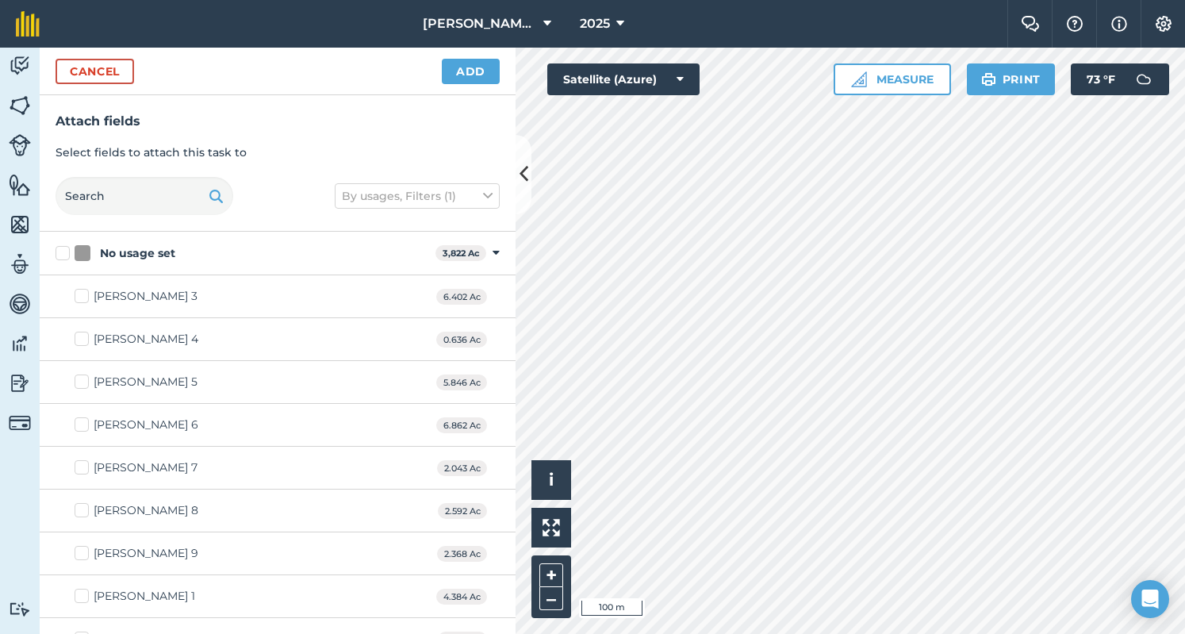
checkbox input "true"
click at [478, 61] on button "Add" at bounding box center [471, 71] width 58 height 25
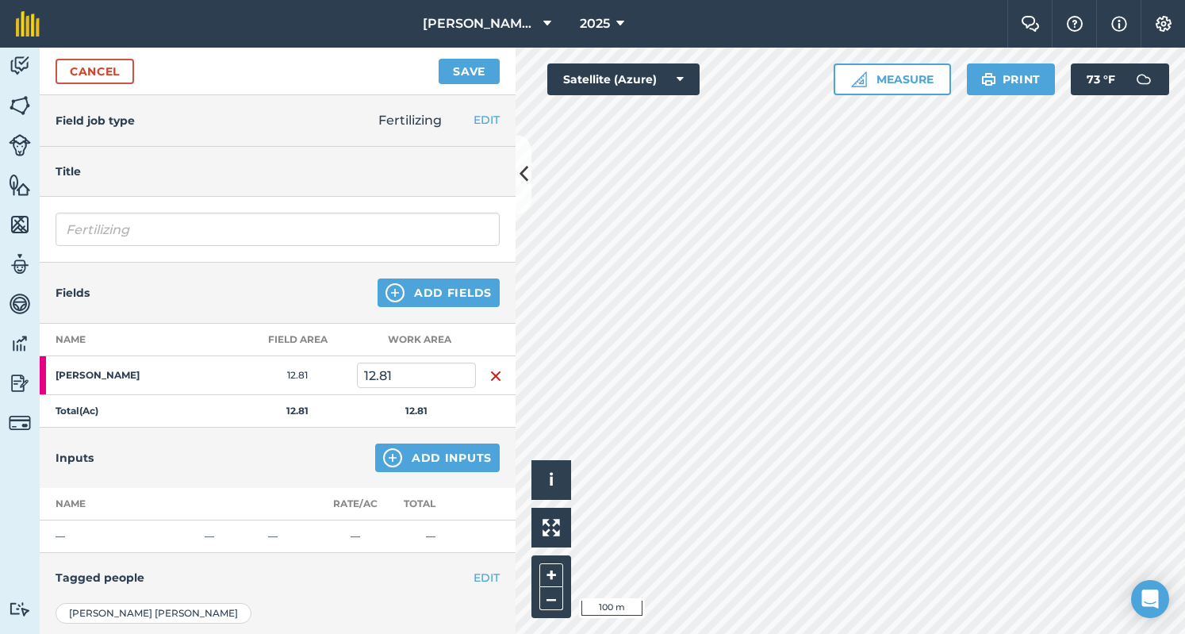
click at [404, 250] on div "Fertilizing" at bounding box center [278, 230] width 476 height 66
click at [414, 462] on button "Add Inputs" at bounding box center [437, 457] width 124 height 29
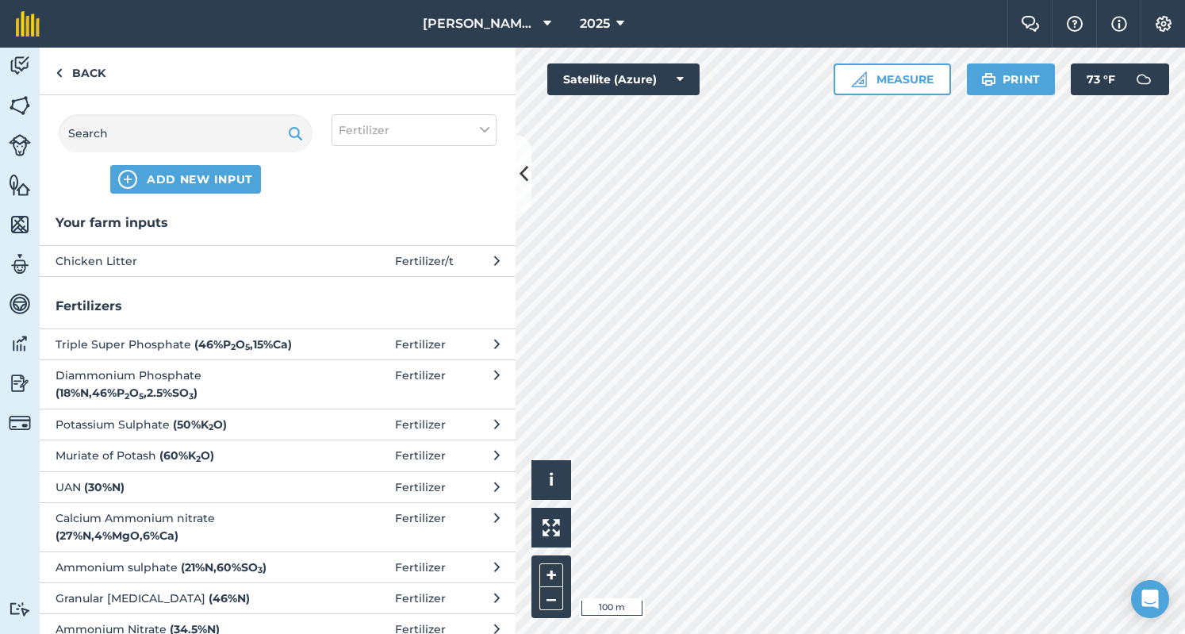
click at [189, 258] on span "Chicken Litter" at bounding box center [185, 260] width 259 height 17
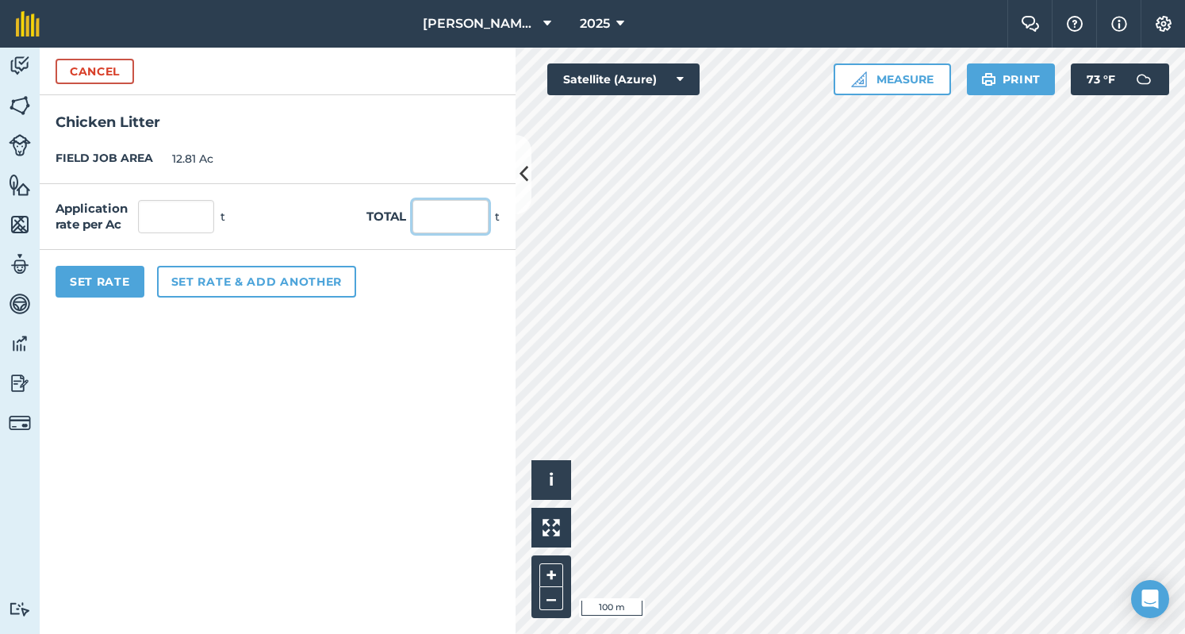
click at [442, 218] on input "text" at bounding box center [450, 216] width 76 height 33
type input "39"
type input "3.044"
click at [78, 277] on button "Set Rate" at bounding box center [100, 282] width 89 height 32
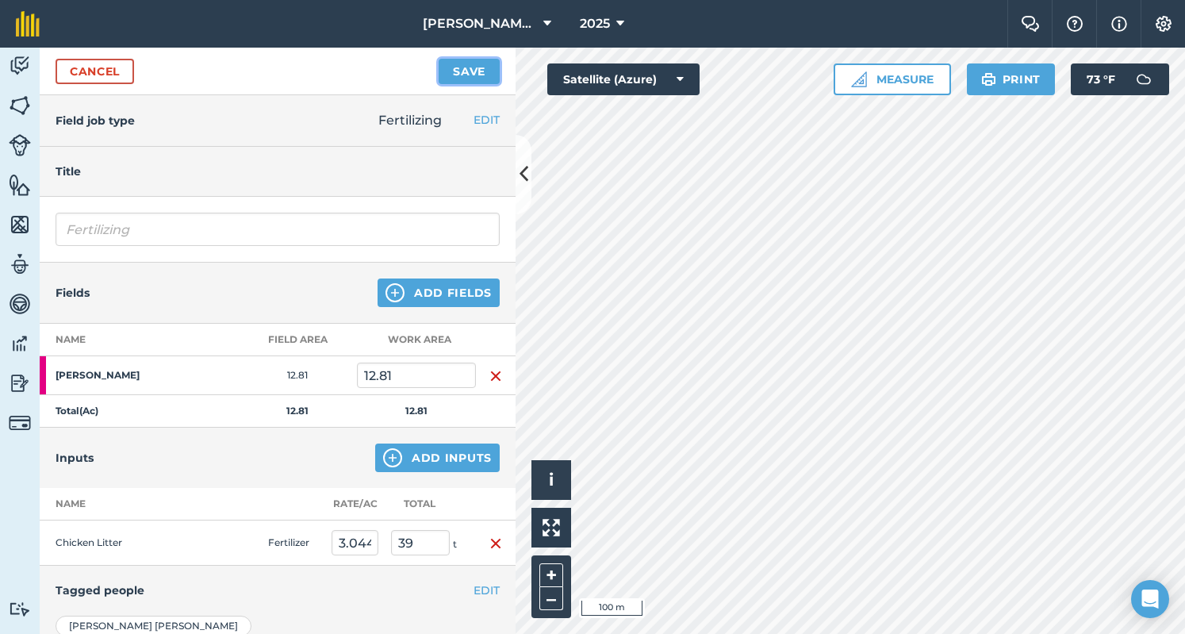
click at [479, 75] on button "Save" at bounding box center [468, 71] width 61 height 25
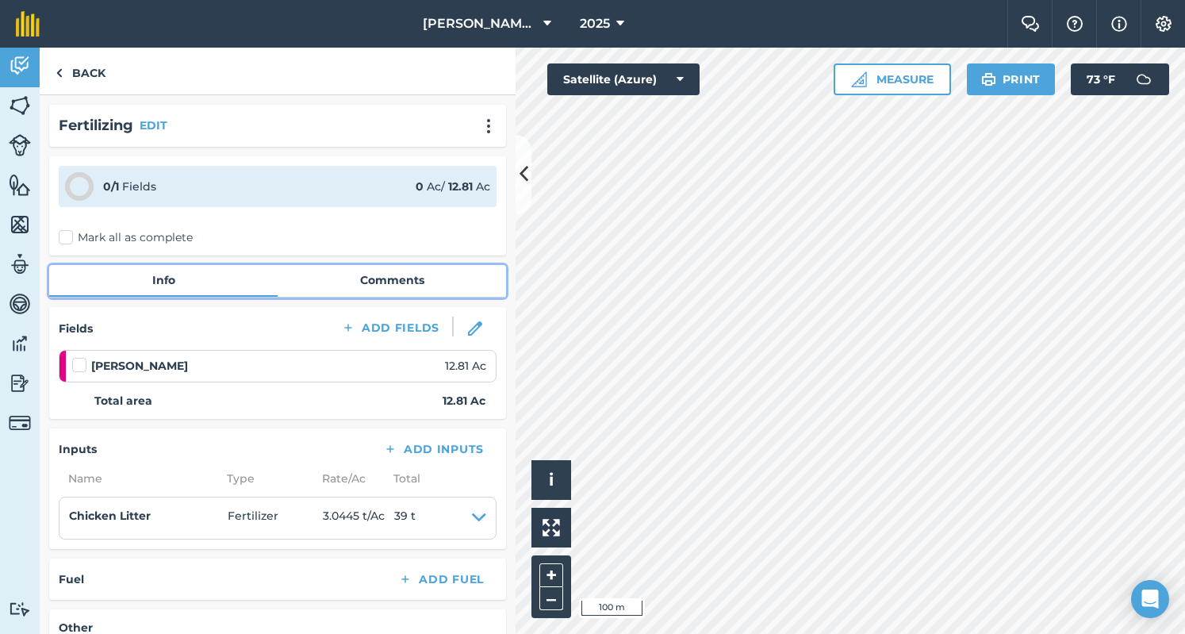
click at [325, 286] on link "Comments" at bounding box center [392, 280] width 228 height 30
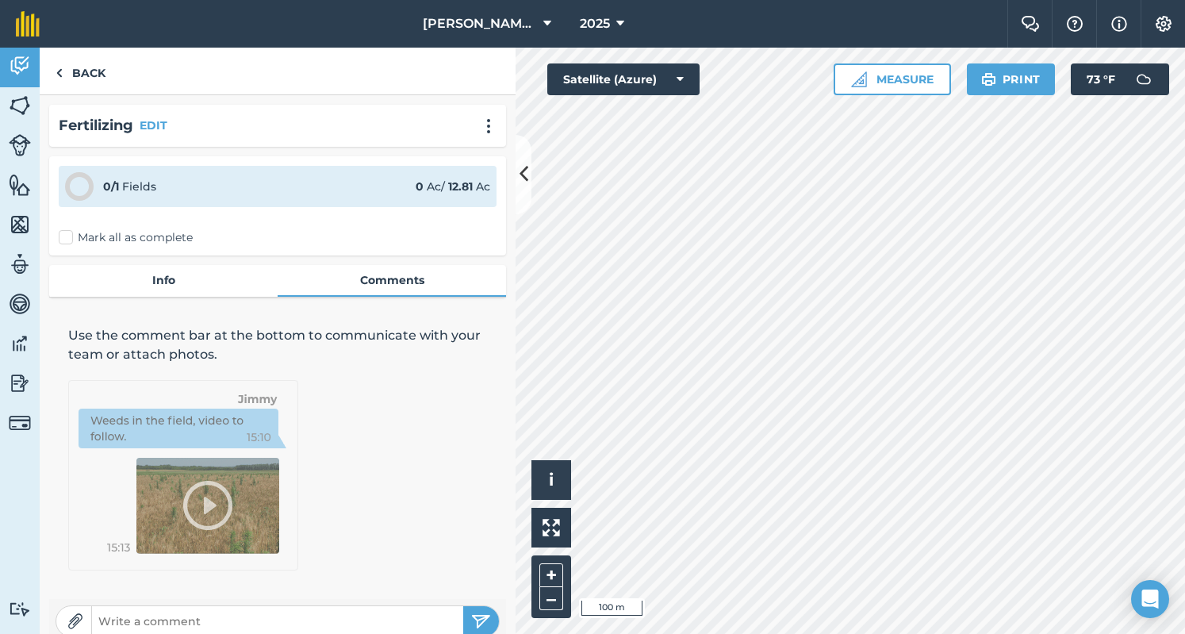
click at [216, 616] on input "text" at bounding box center [277, 621] width 371 height 22
type input "39 from [PERSON_NAME]"
click at [477, 618] on img "submit" at bounding box center [481, 620] width 20 height 19
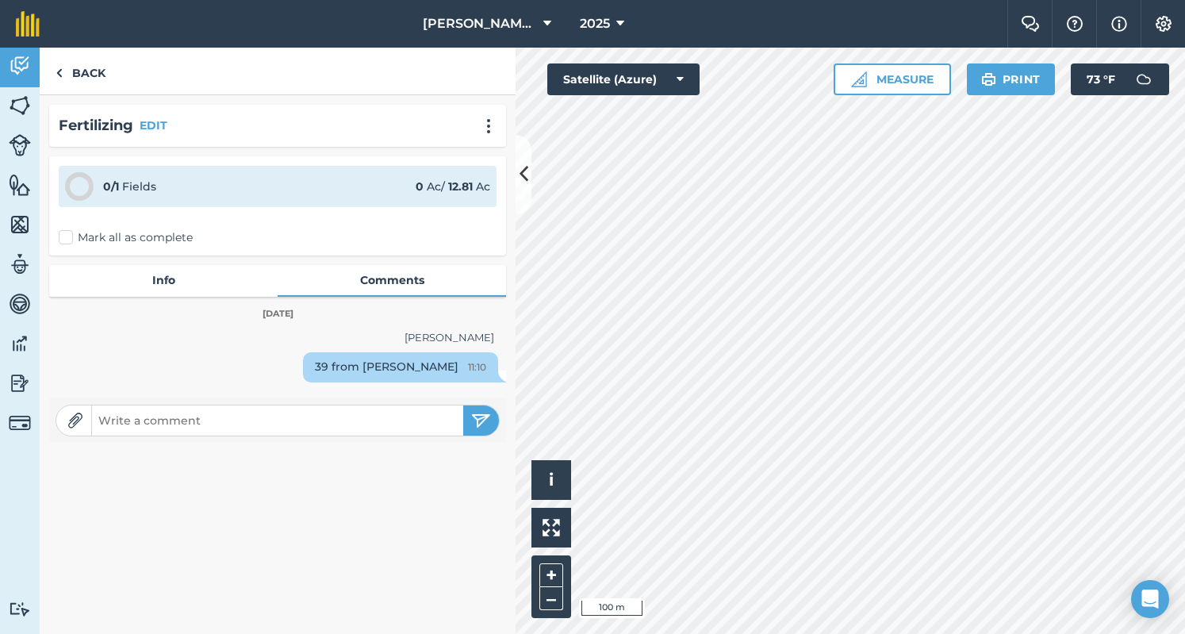
click at [90, 258] on div "Fertilizing EDIT 0 / 1 Fields 0 Ac / 12.81 Ac Mark all as complete Info Comment…" at bounding box center [278, 273] width 476 height 357
click at [86, 238] on label "Mark all as complete" at bounding box center [126, 237] width 134 height 17
click at [69, 238] on input "Mark all as complete" at bounding box center [64, 234] width 10 height 10
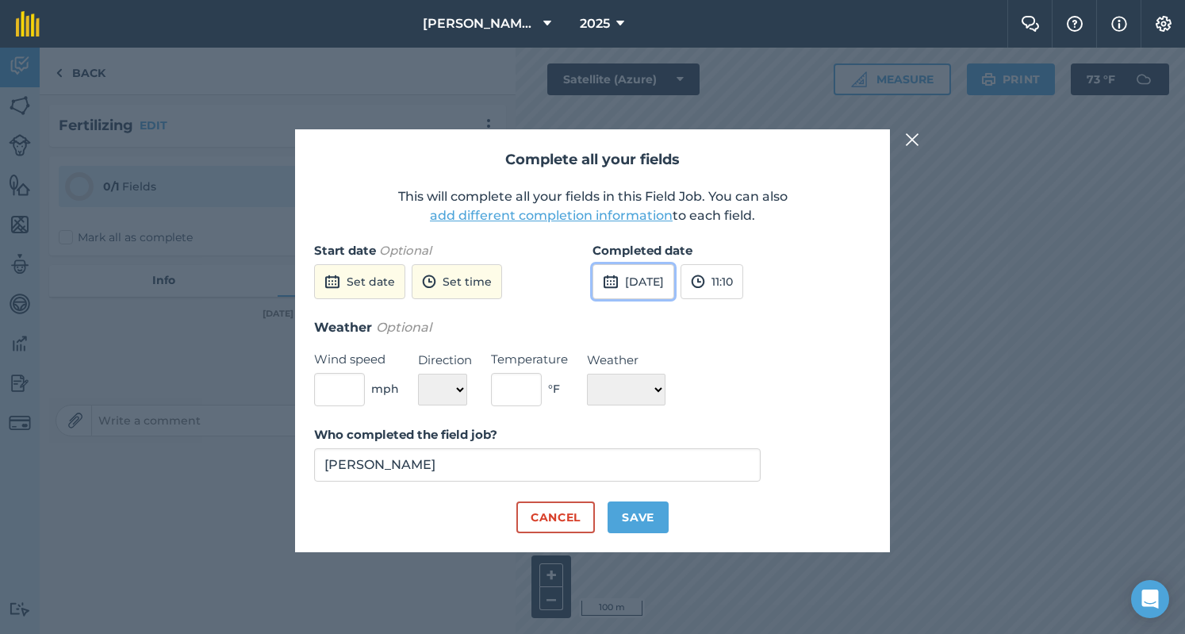
click at [674, 278] on button "[DATE]" at bounding box center [633, 281] width 82 height 35
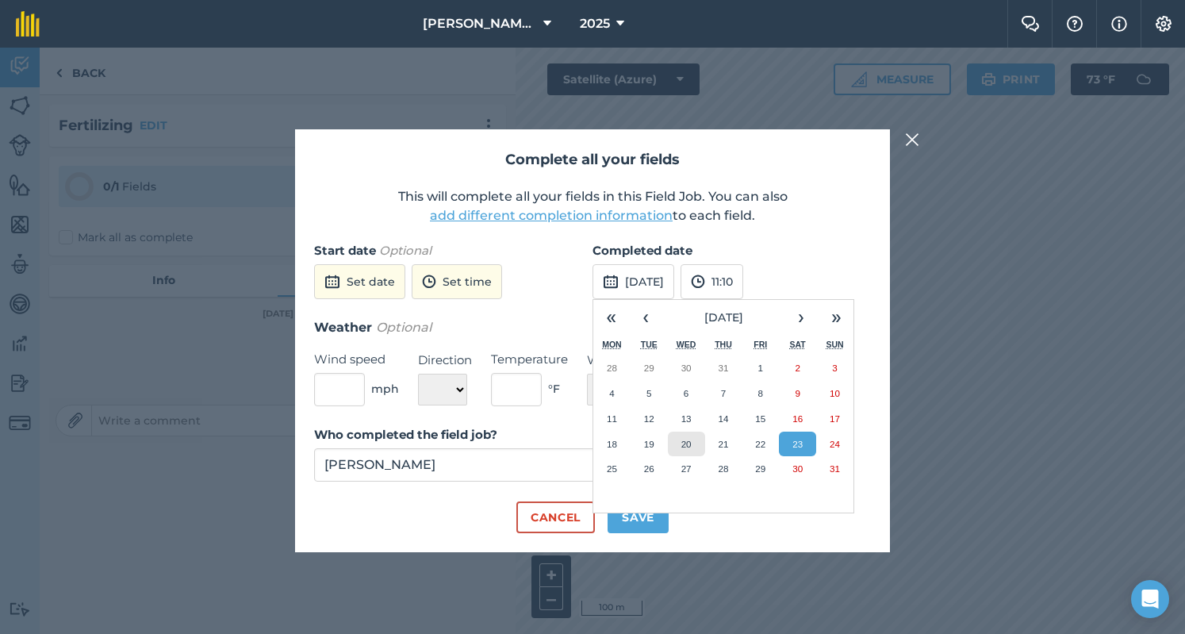
click at [675, 450] on button "20" at bounding box center [686, 443] width 37 height 25
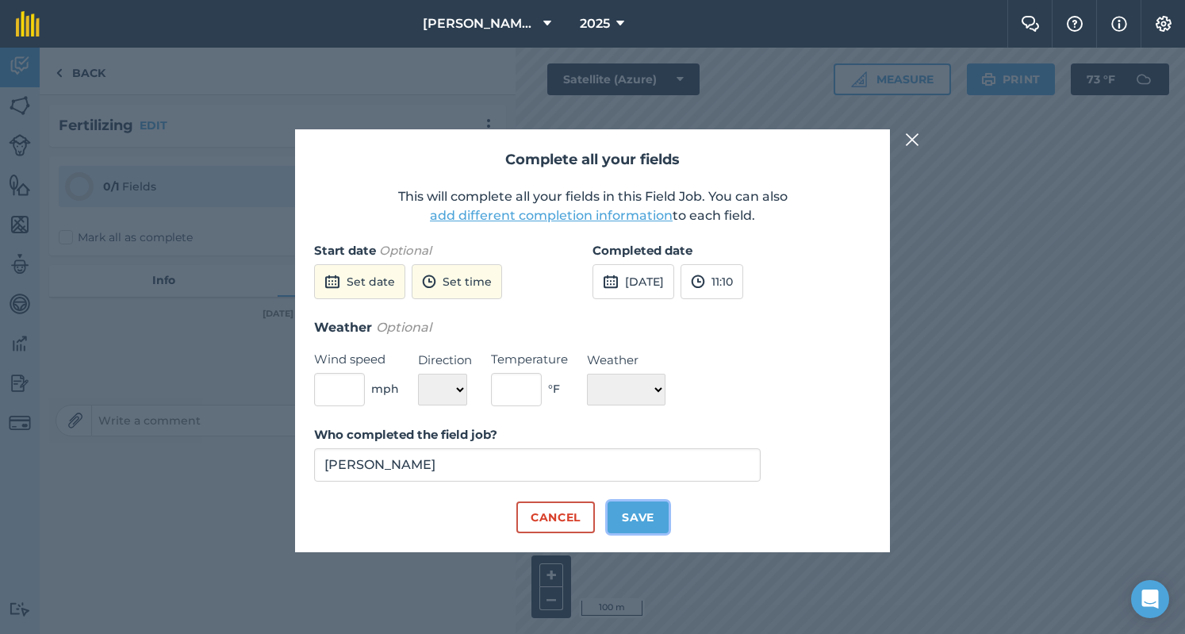
click at [641, 521] on button "Save" at bounding box center [637, 517] width 61 height 32
checkbox input "true"
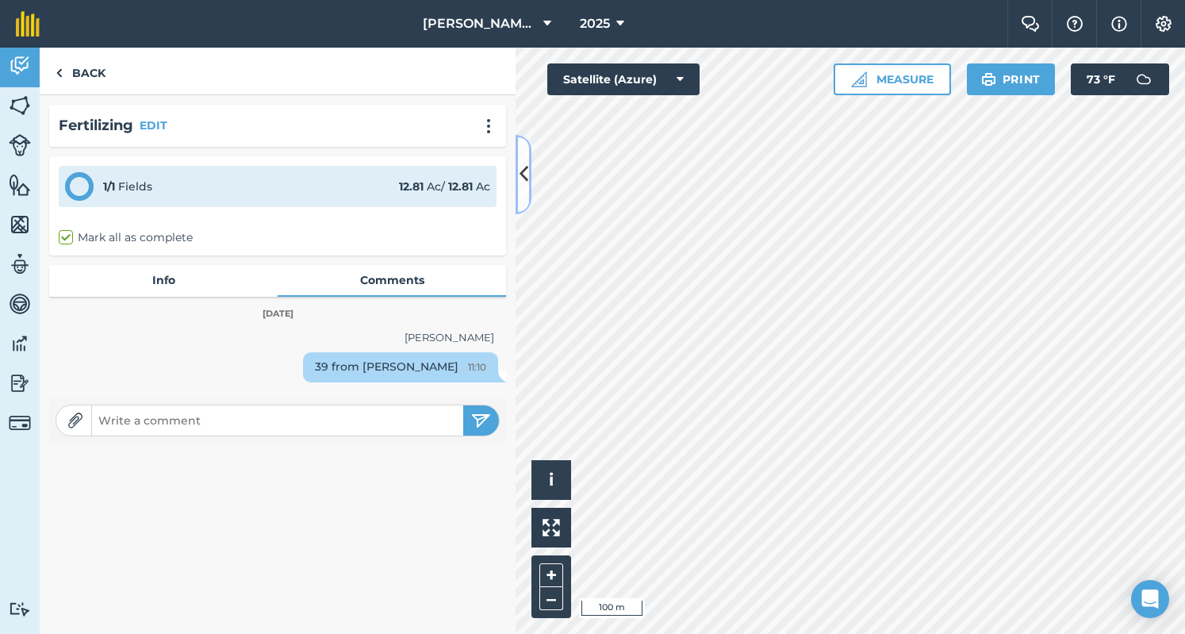
click at [516, 161] on button at bounding box center [523, 174] width 16 height 79
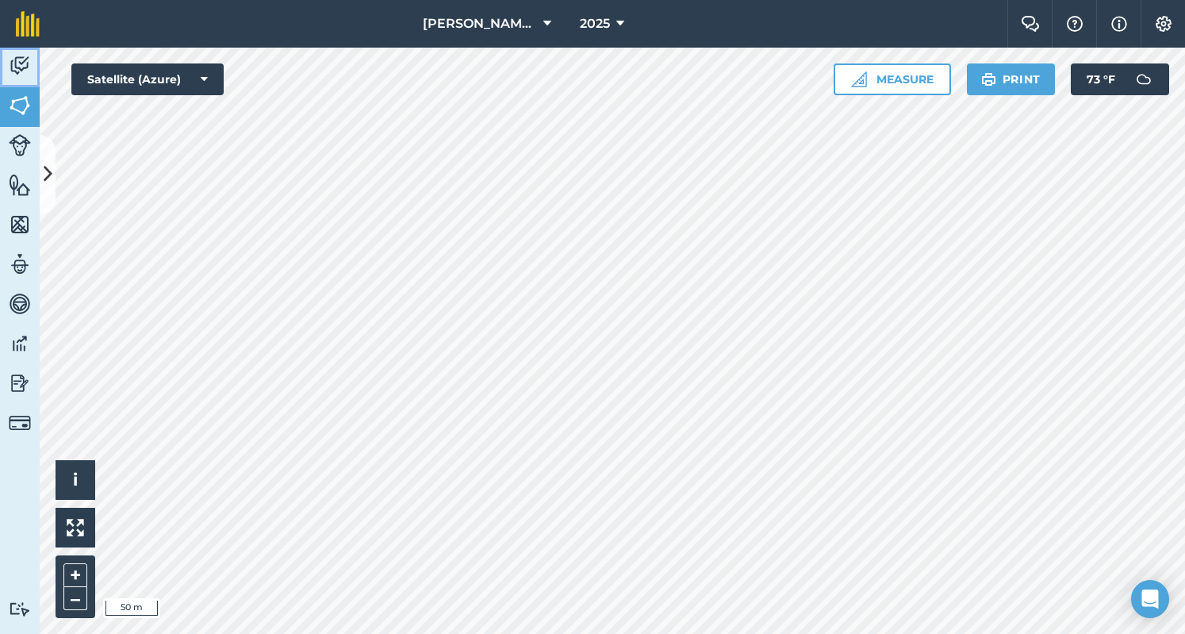
click at [15, 69] on img at bounding box center [20, 66] width 22 height 24
click at [10, 94] on img at bounding box center [20, 106] width 22 height 24
click at [46, 174] on icon at bounding box center [48, 174] width 9 height 28
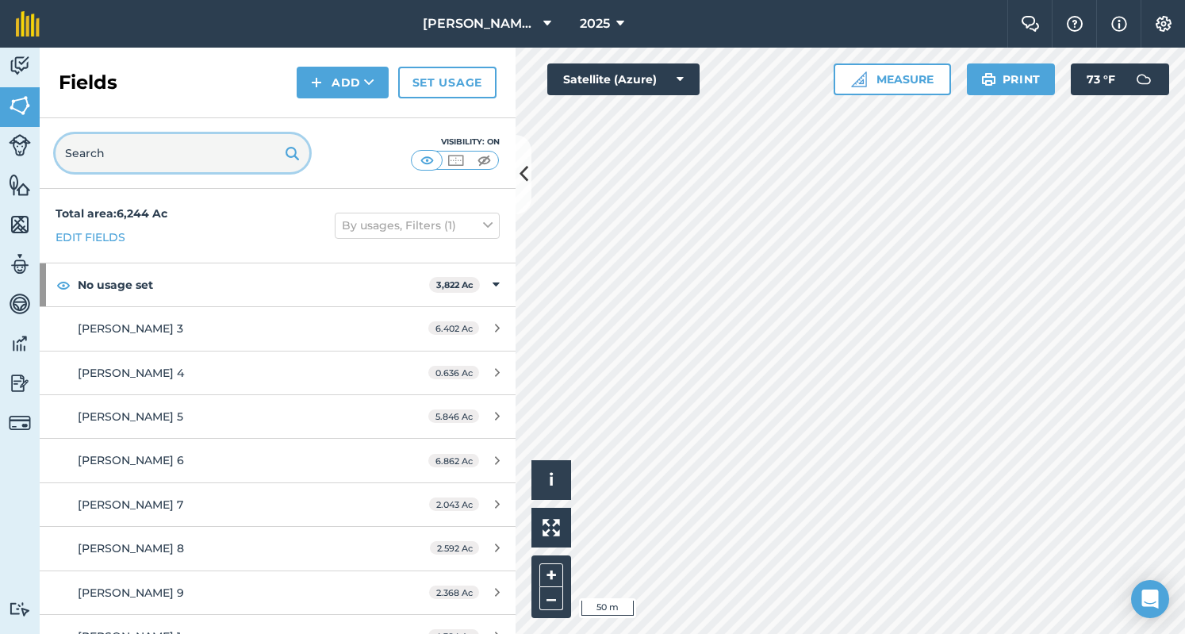
click at [241, 153] on input "text" at bounding box center [183, 153] width 254 height 38
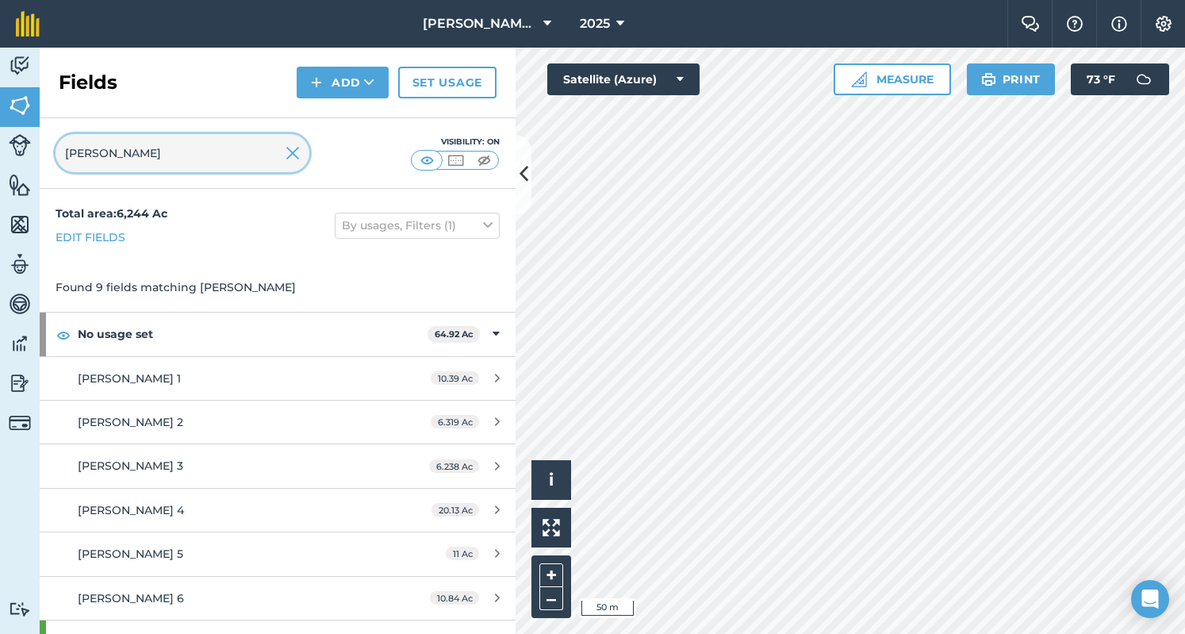
scroll to position [157, 0]
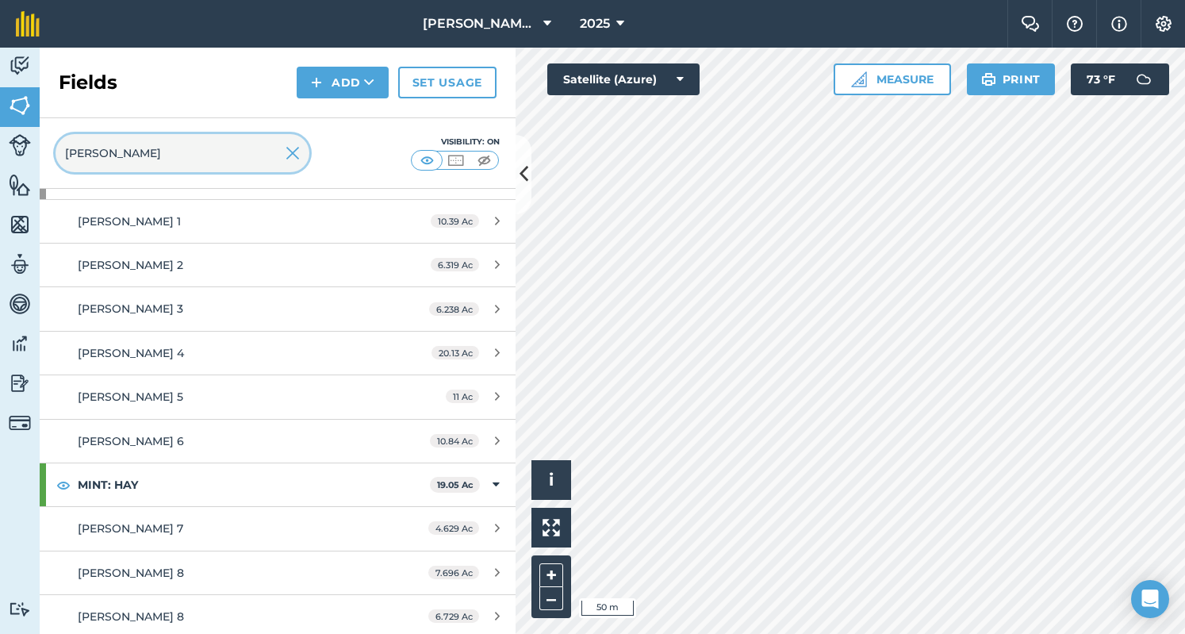
type input "[PERSON_NAME]"
click at [323, 71] on button "Add" at bounding box center [343, 83] width 92 height 32
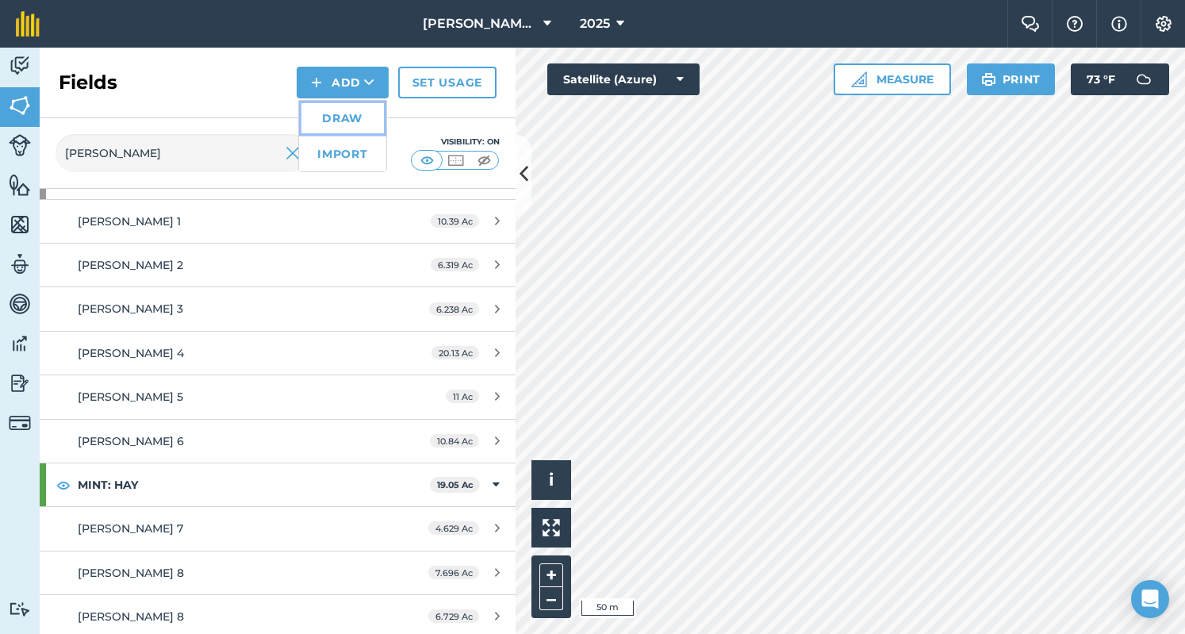
click at [326, 124] on link "Draw" at bounding box center [342, 118] width 87 height 35
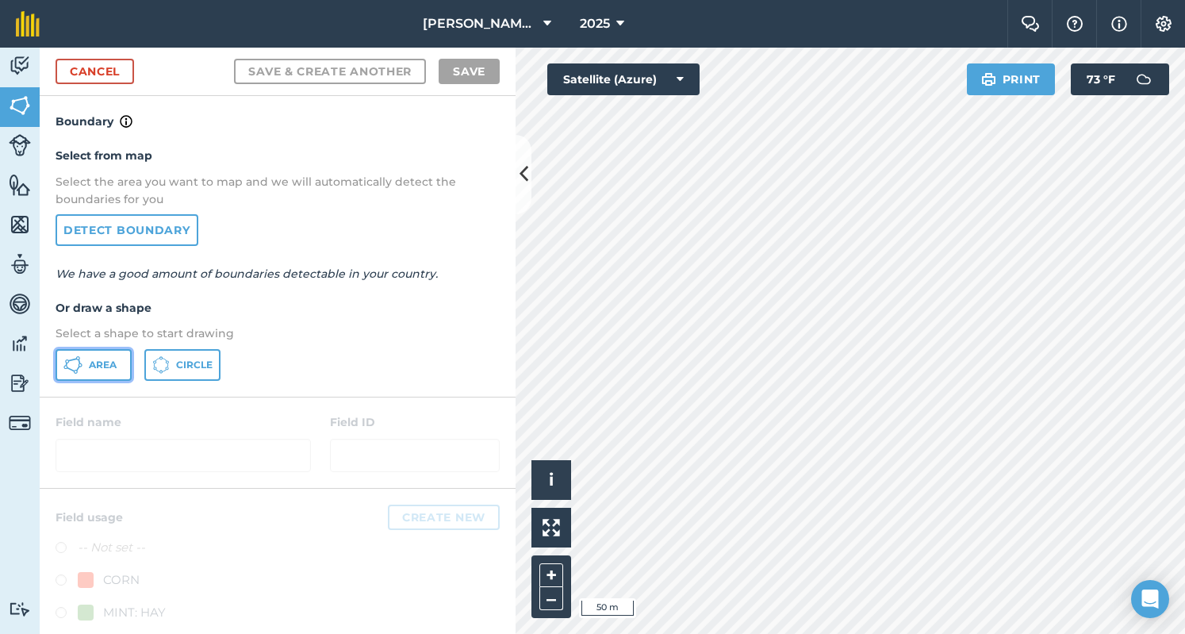
click at [117, 372] on button "Area" at bounding box center [94, 365] width 76 height 32
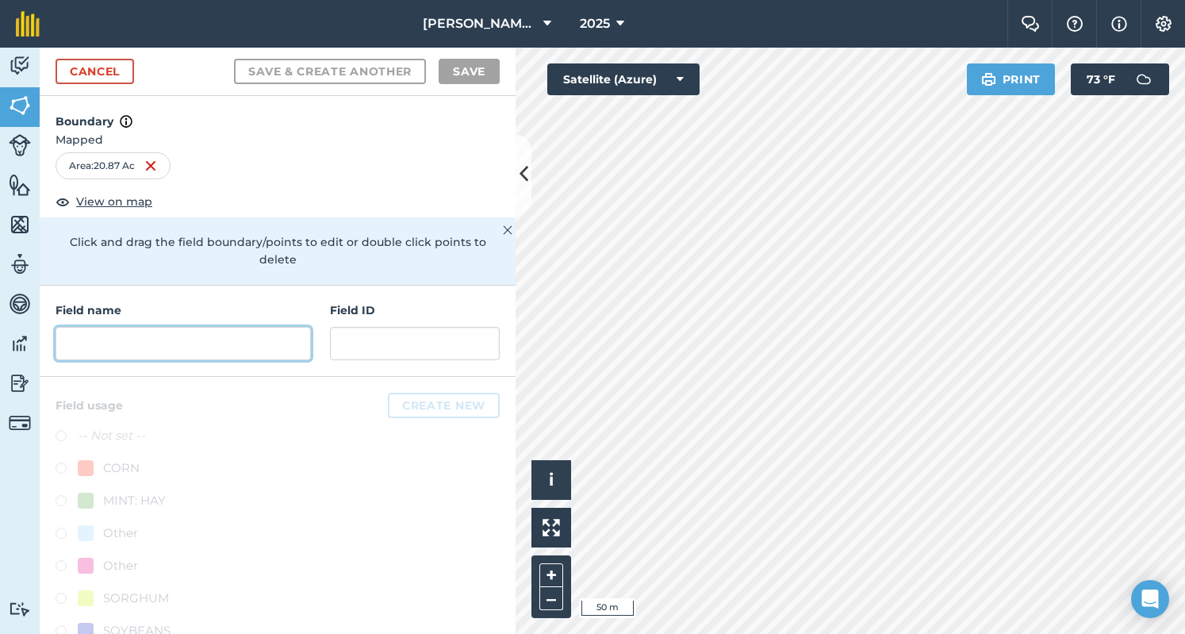
click at [212, 329] on input "text" at bounding box center [183, 343] width 255 height 33
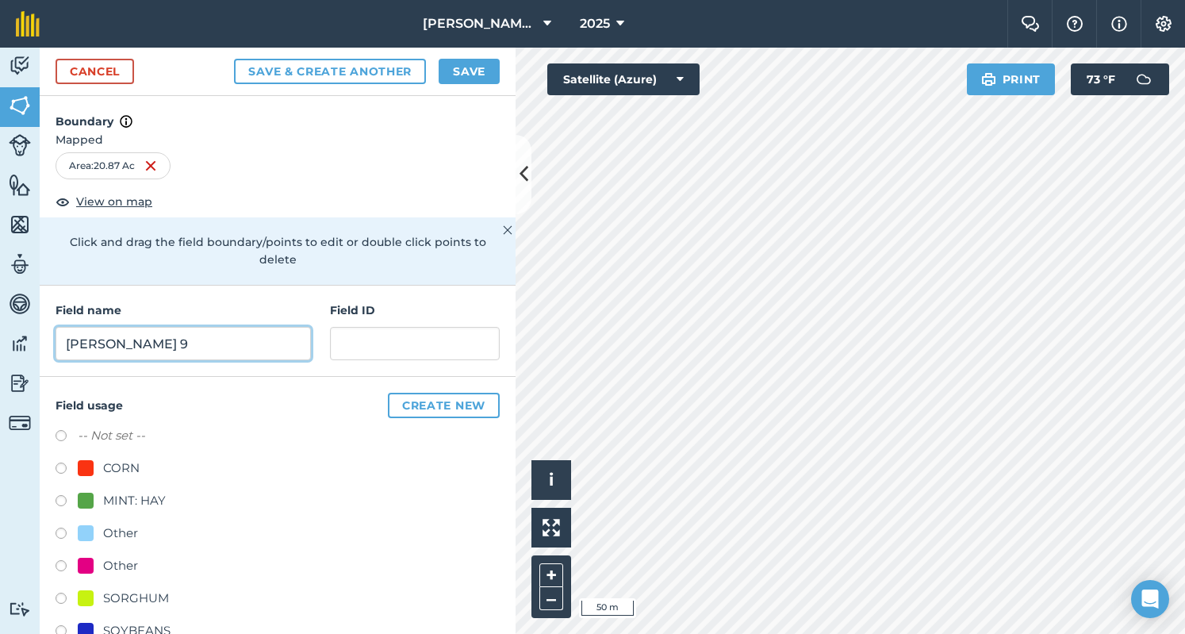
type input "[PERSON_NAME] 9"
click at [63, 499] on label at bounding box center [67, 503] width 22 height 16
radio input "true"
click at [465, 74] on button "Save" at bounding box center [468, 71] width 61 height 25
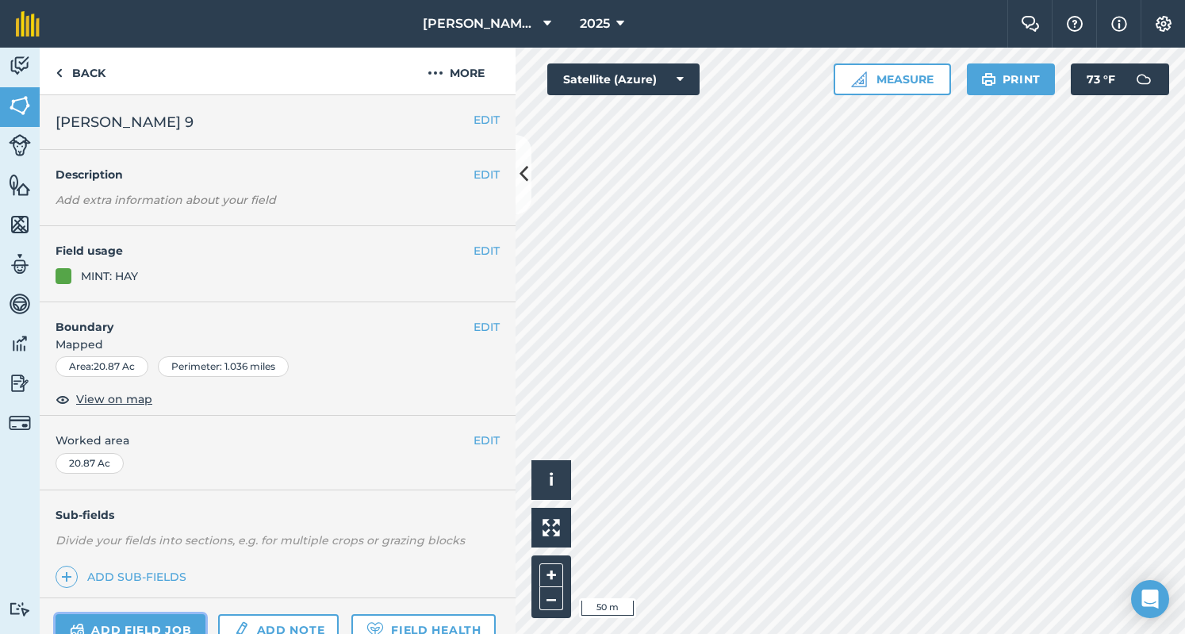
click at [148, 620] on link "Add field job" at bounding box center [131, 630] width 150 height 32
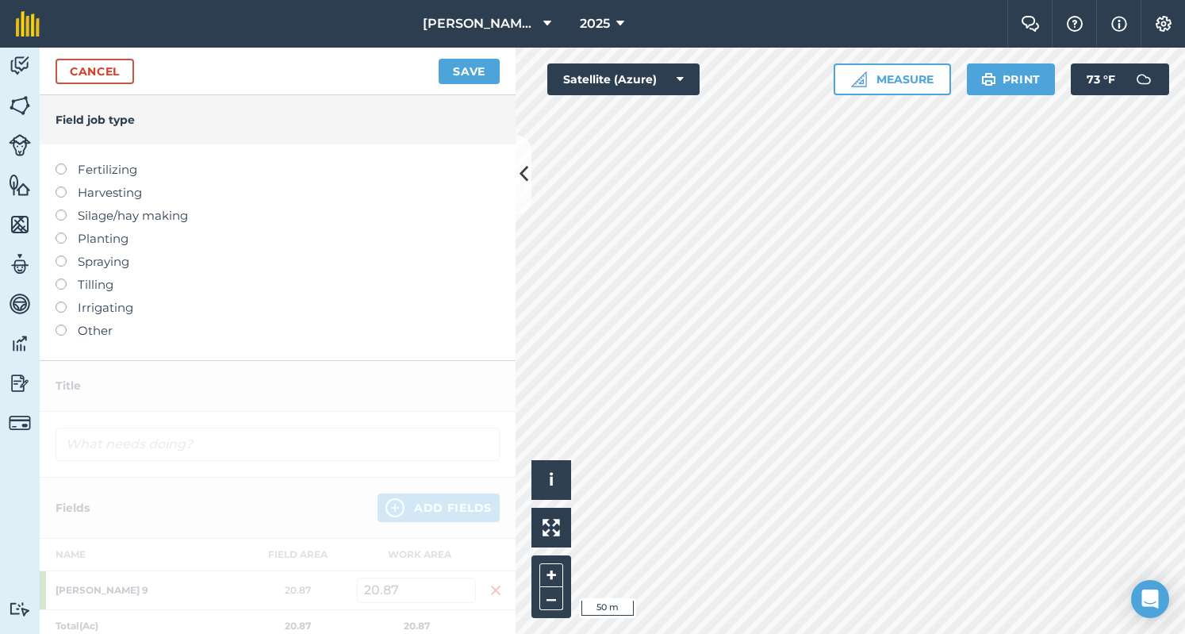
click at [78, 170] on label "Fertilizing" at bounding box center [278, 169] width 444 height 19
type input "Fertilizing"
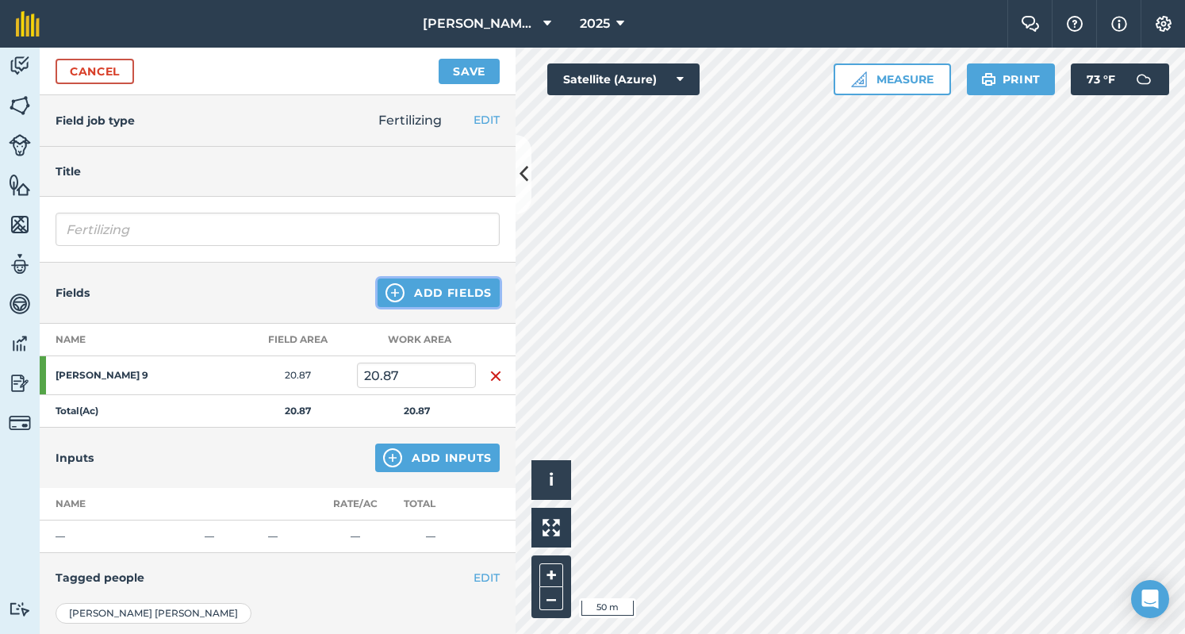
click at [457, 283] on button "Add Fields" at bounding box center [438, 292] width 122 height 29
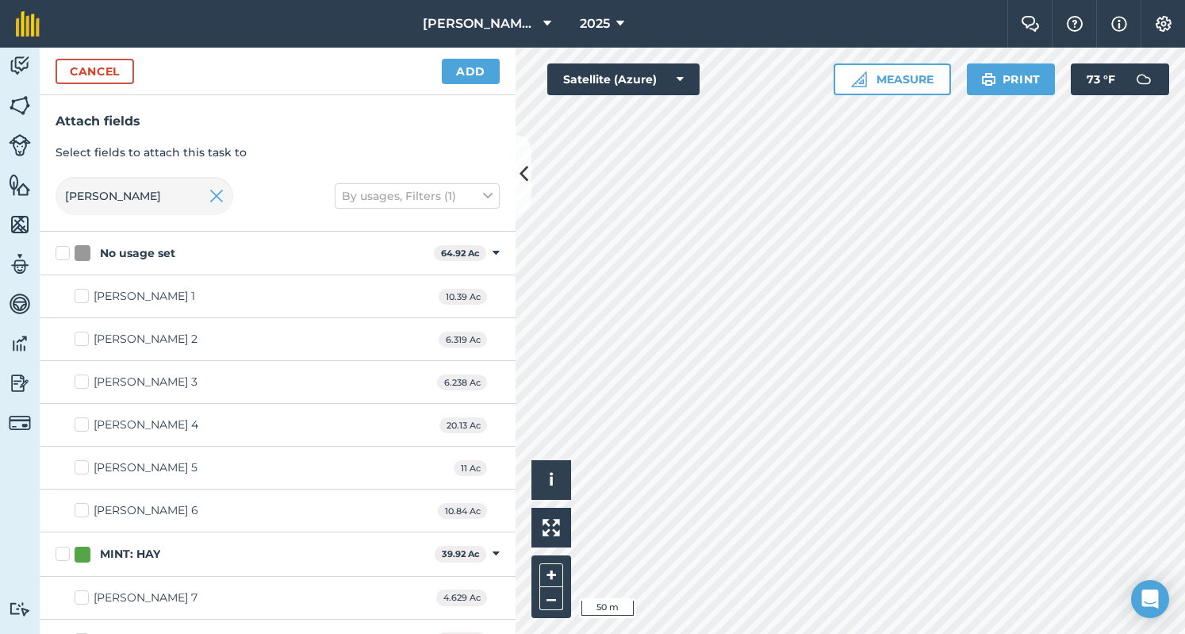
checkbox input "false"
click at [461, 55] on div "Cancel Add" at bounding box center [278, 72] width 476 height 48
click at [457, 75] on button "Add" at bounding box center [471, 71] width 58 height 25
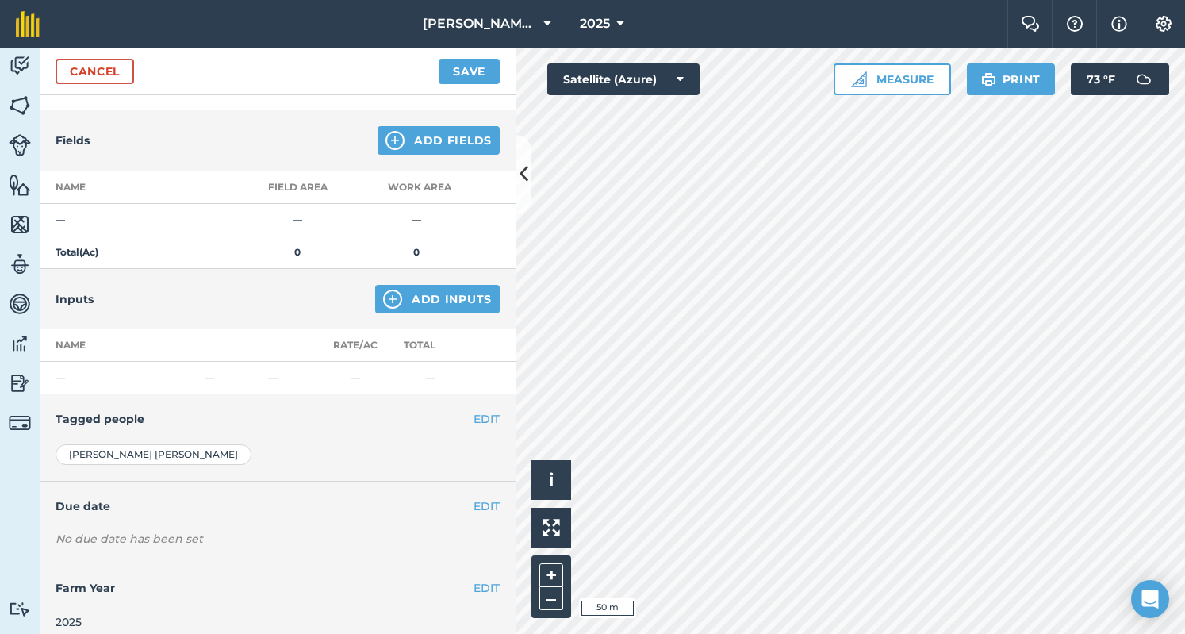
scroll to position [162, 0]
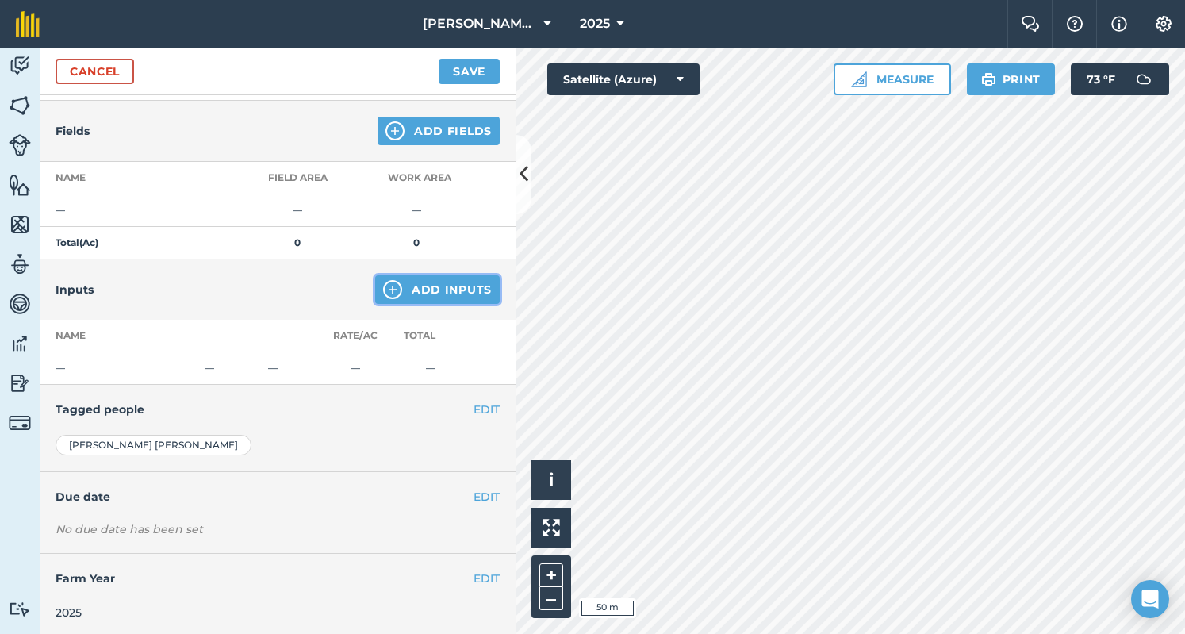
click at [427, 285] on button "Add Inputs" at bounding box center [437, 289] width 124 height 29
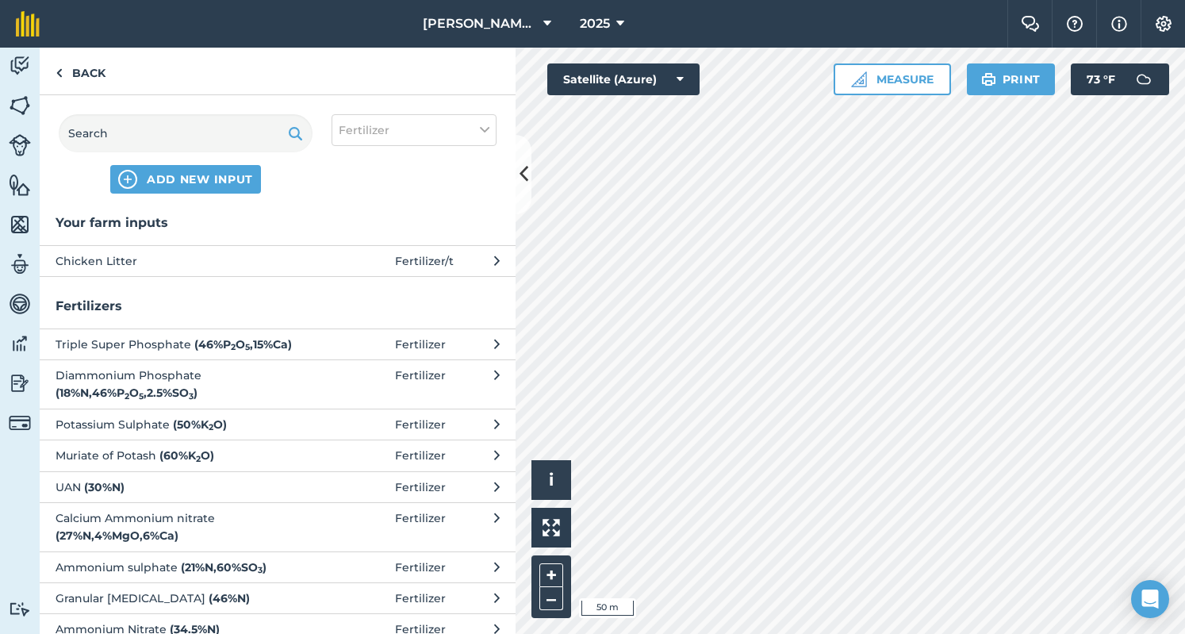
click at [285, 255] on span "Chicken Litter" at bounding box center [185, 260] width 259 height 17
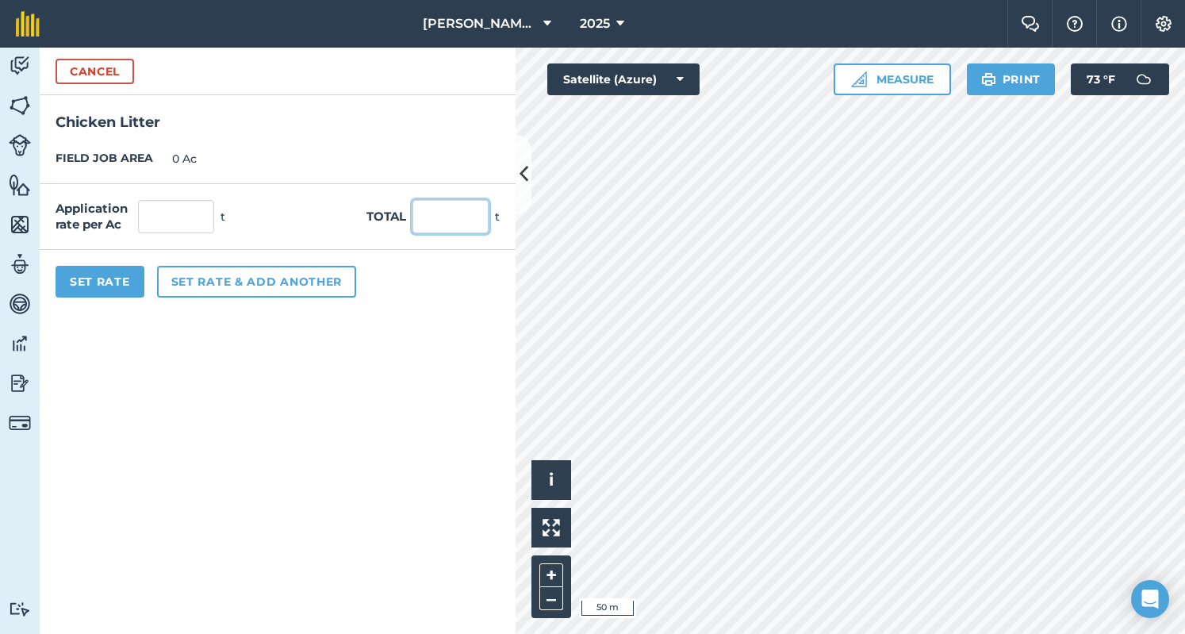
click at [471, 220] on input "text" at bounding box center [450, 216] width 76 height 33
type input "91"
click at [94, 281] on button "Set Rate" at bounding box center [100, 282] width 89 height 32
click at [120, 293] on button "Set Rate" at bounding box center [100, 282] width 89 height 32
click at [100, 267] on button "Set Rate" at bounding box center [100, 282] width 89 height 32
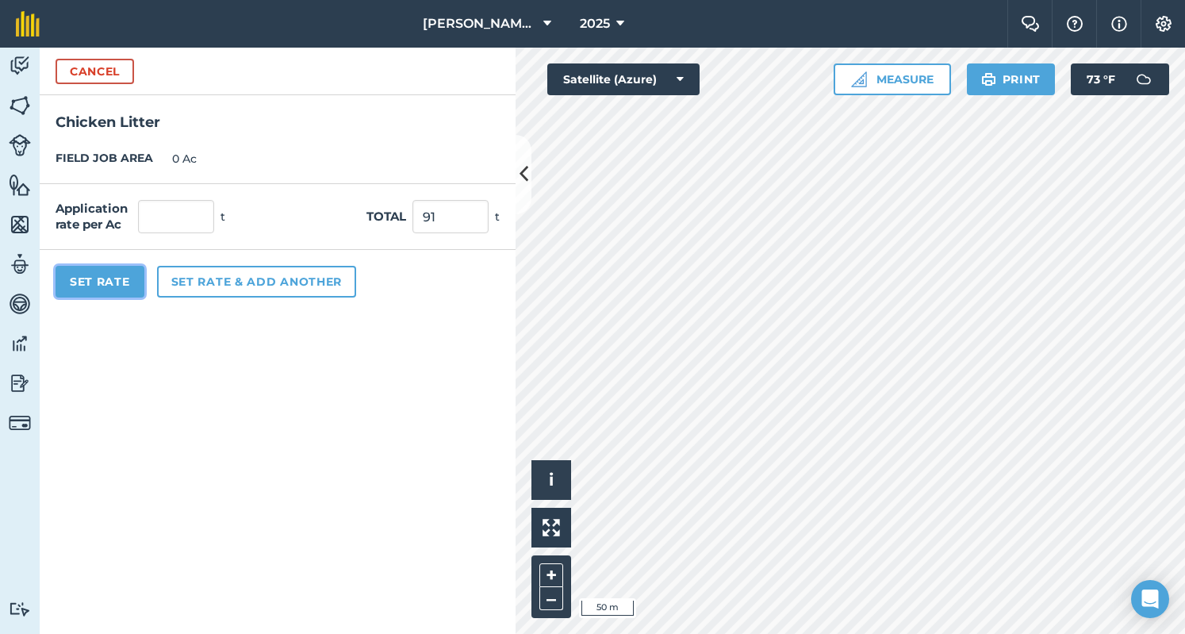
click at [108, 270] on button "Set Rate" at bounding box center [100, 282] width 89 height 32
click at [441, 223] on input "91" at bounding box center [450, 216] width 76 height 33
click at [262, 304] on div "Set Rate Set rate & add another" at bounding box center [278, 281] width 476 height 63
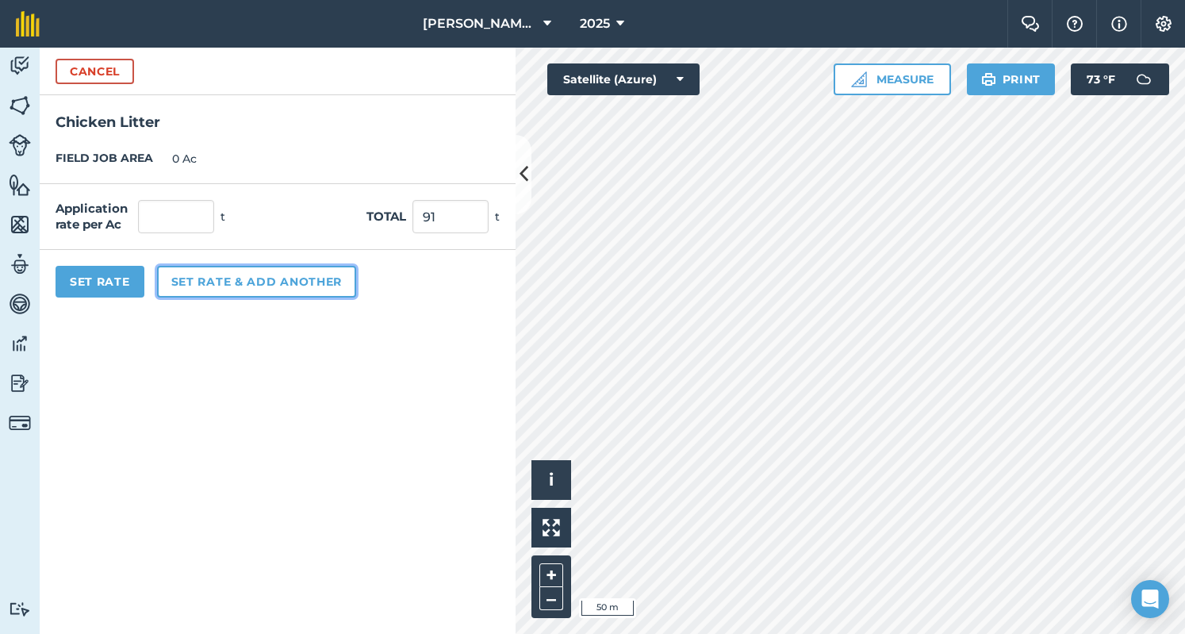
click at [279, 288] on button "Set rate & add another" at bounding box center [256, 282] width 199 height 32
click at [85, 68] on button "Cancel" at bounding box center [95, 71] width 78 height 25
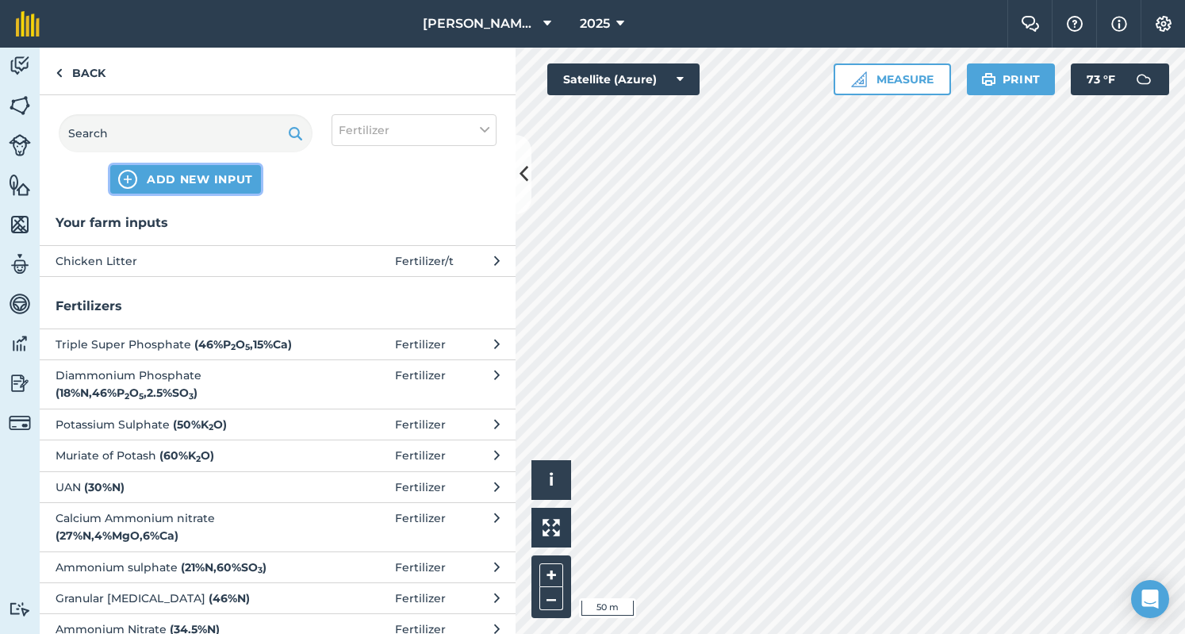
click at [207, 193] on button "ADD NEW INPUT" at bounding box center [185, 179] width 151 height 29
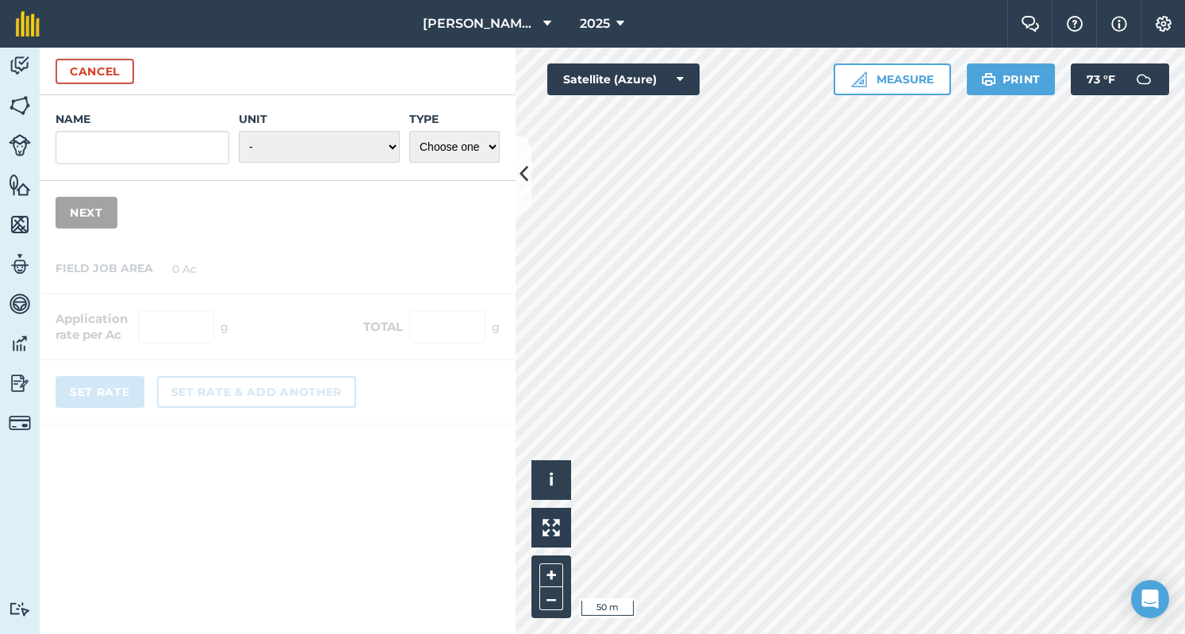
click at [89, 54] on div "Cancel" at bounding box center [278, 72] width 476 height 48
click at [88, 60] on button "Cancel" at bounding box center [95, 71] width 78 height 25
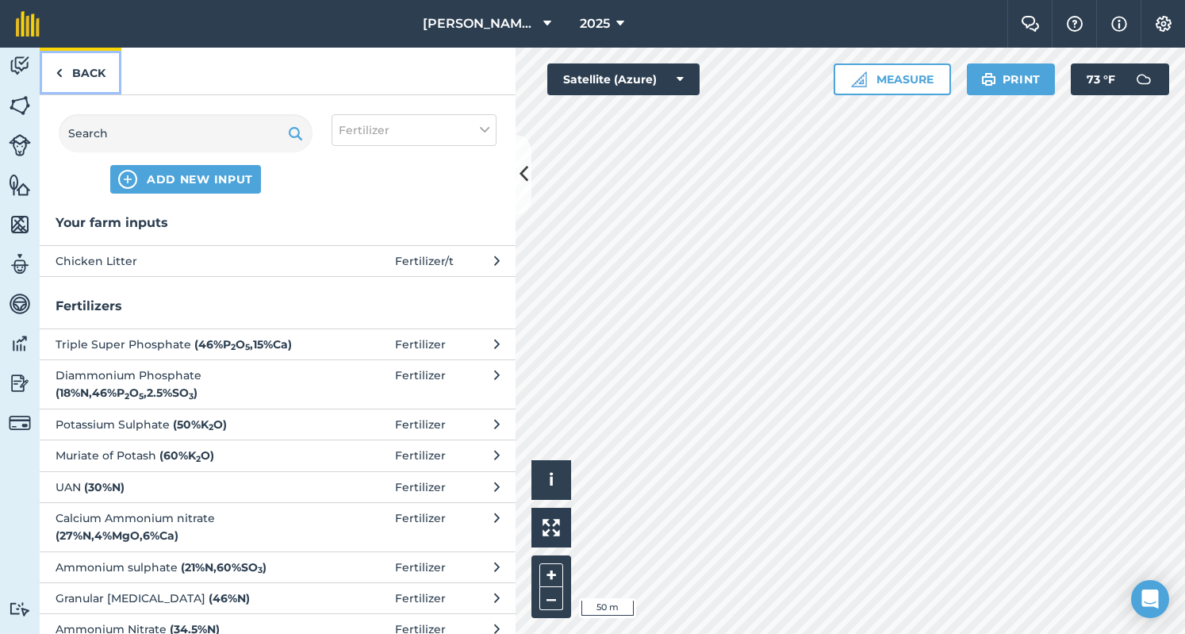
click at [88, 60] on link "Back" at bounding box center [81, 71] width 82 height 47
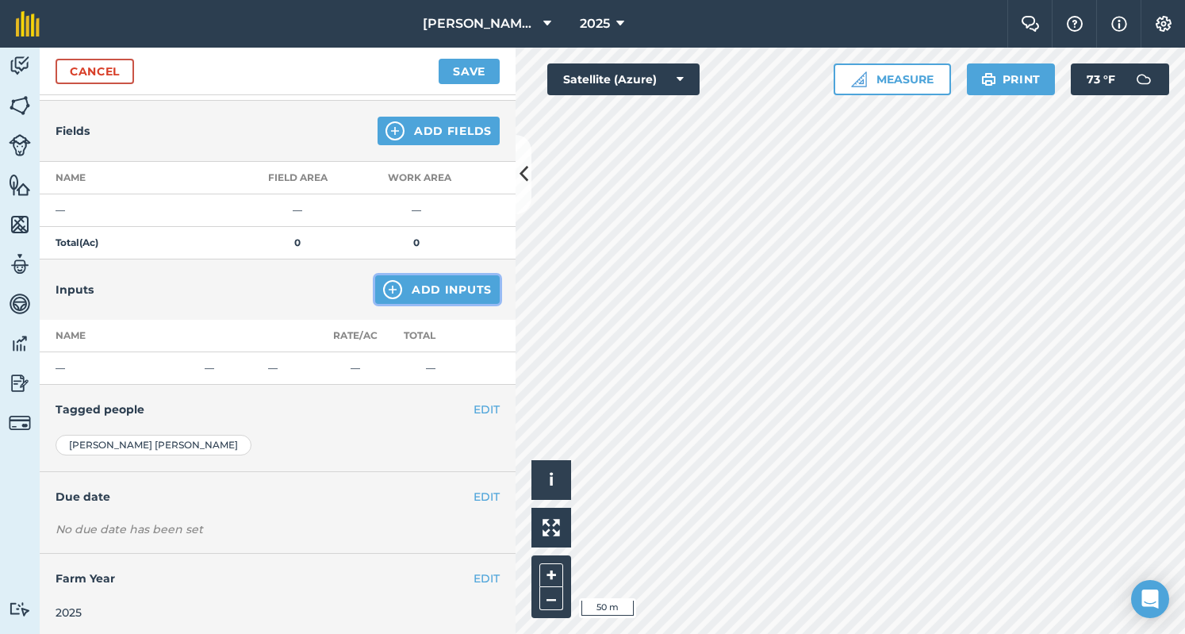
click at [466, 286] on button "Add Inputs" at bounding box center [437, 289] width 124 height 29
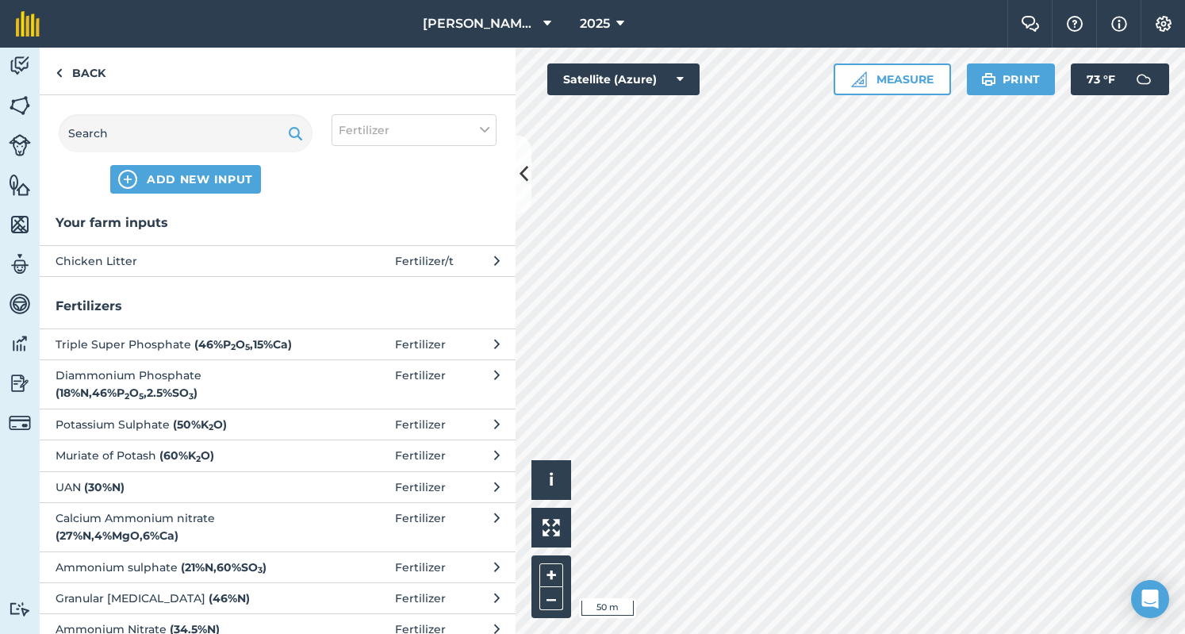
click at [459, 286] on div "Your farm inputs Chicken Litter Fertilizer / t Fertilizers Triple Super Phospha…" at bounding box center [278, 422] width 476 height 421
click at [343, 258] on span at bounding box center [358, 260] width 74 height 17
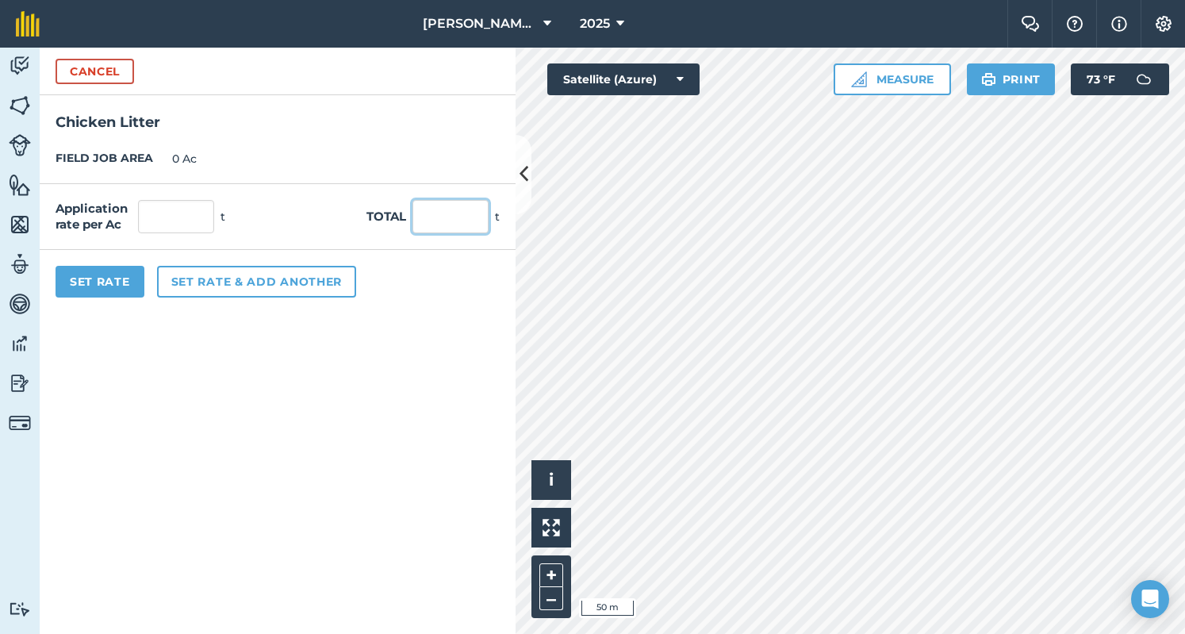
click at [438, 217] on input "text" at bounding box center [450, 216] width 76 height 33
type input "91"
click at [116, 287] on button "Set Rate" at bounding box center [100, 282] width 89 height 32
click at [124, 280] on button "Set Rate" at bounding box center [100, 282] width 89 height 32
click at [18, 56] on img at bounding box center [20, 66] width 22 height 24
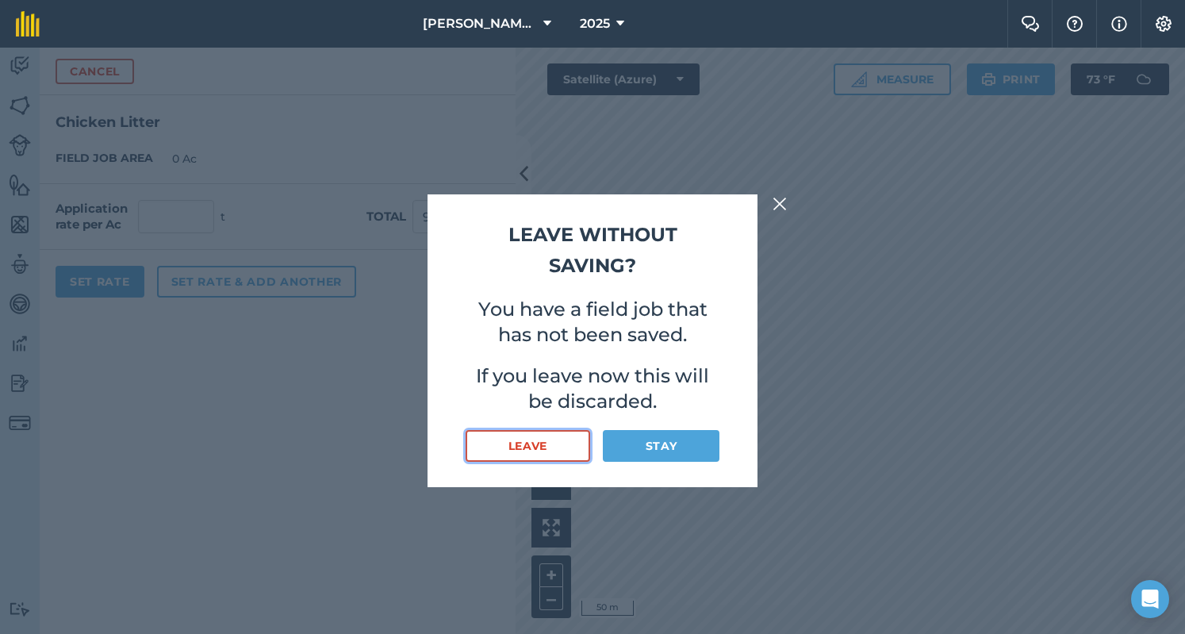
click at [576, 450] on button "Leave" at bounding box center [527, 446] width 124 height 32
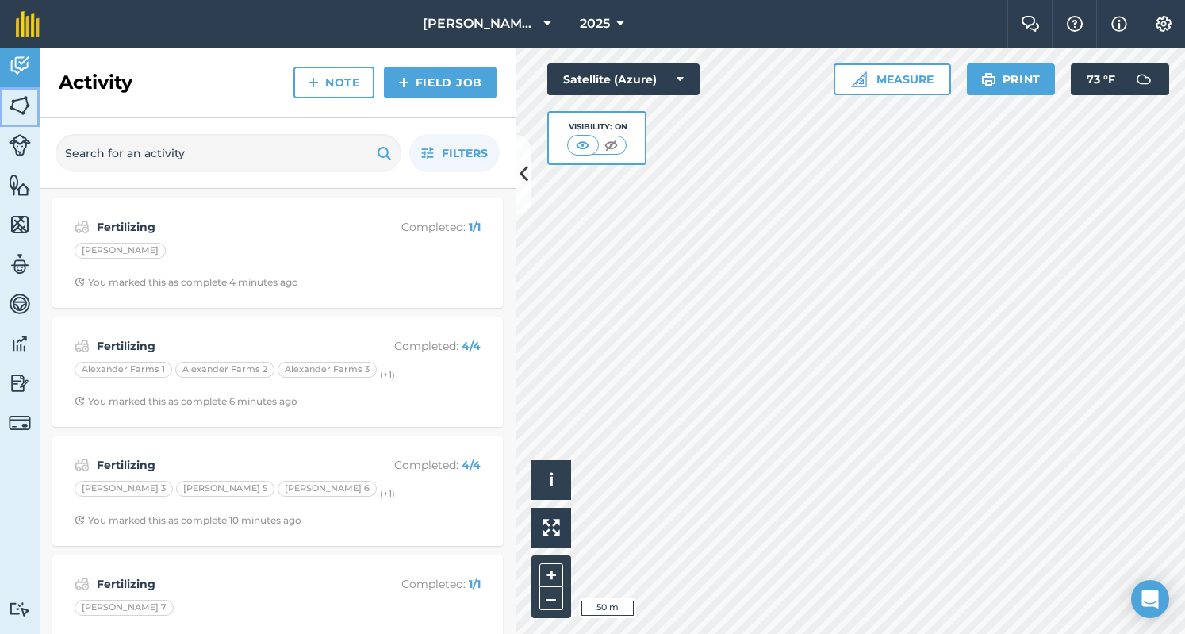
click at [30, 98] on img at bounding box center [20, 106] width 22 height 24
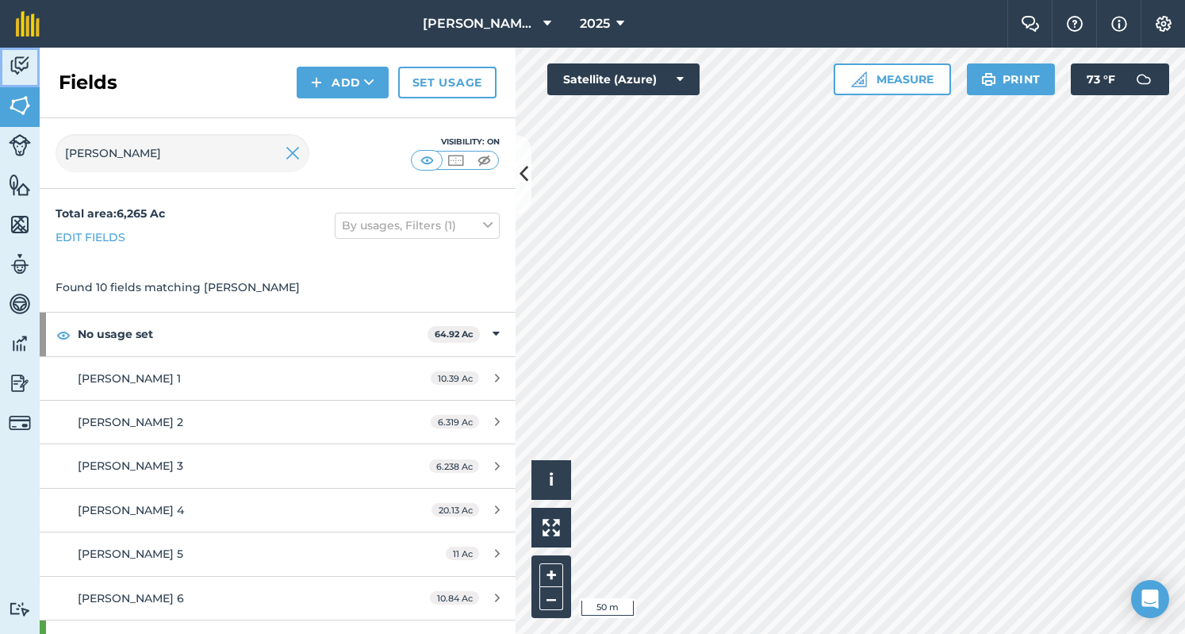
click at [22, 71] on img at bounding box center [20, 66] width 22 height 24
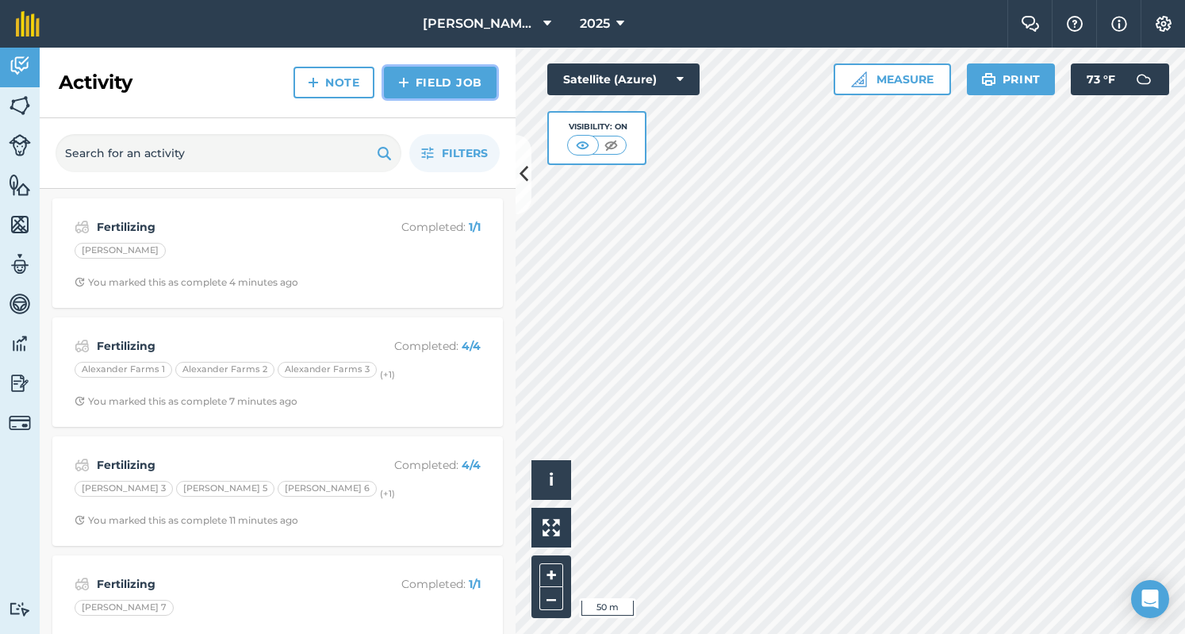
click at [422, 81] on link "Field Job" at bounding box center [440, 83] width 113 height 32
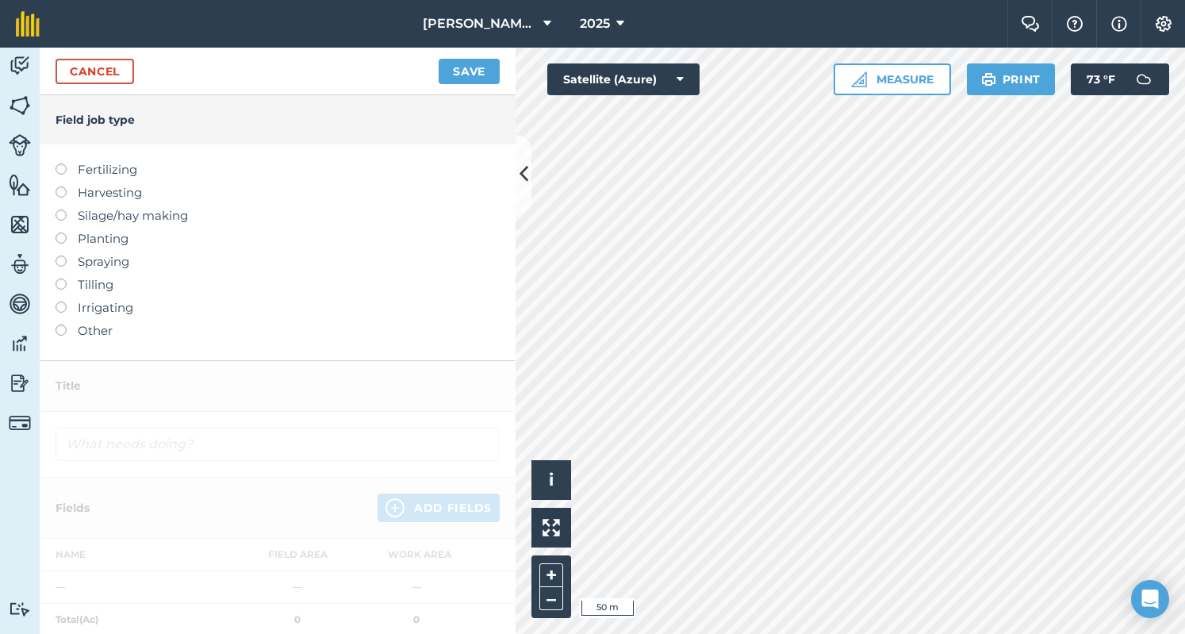
click at [67, 171] on label "Fertilizing" at bounding box center [278, 169] width 444 height 19
type input "Fertilizing"
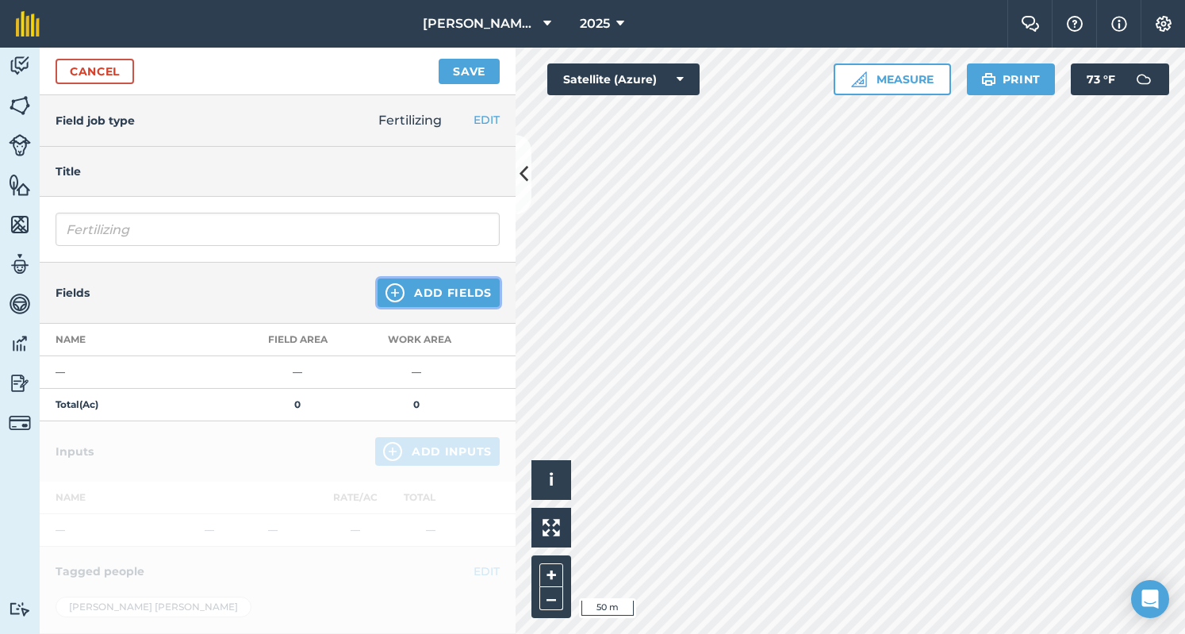
click at [445, 294] on button "Add Fields" at bounding box center [438, 292] width 122 height 29
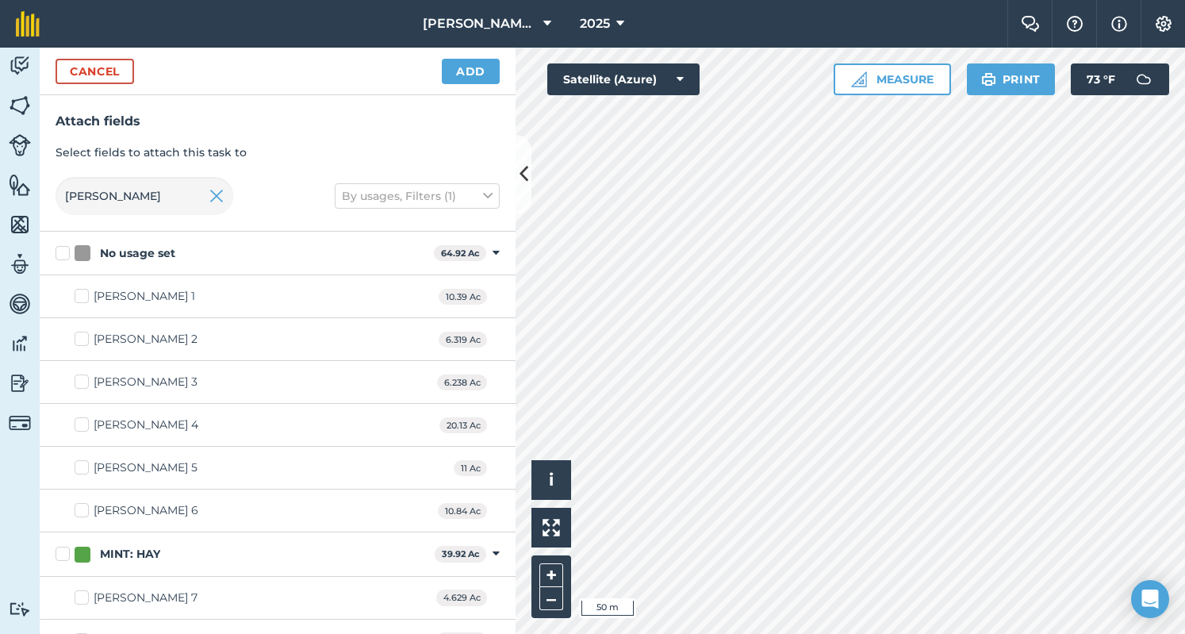
checkbox input "true"
click at [448, 78] on button "Add" at bounding box center [471, 71] width 58 height 25
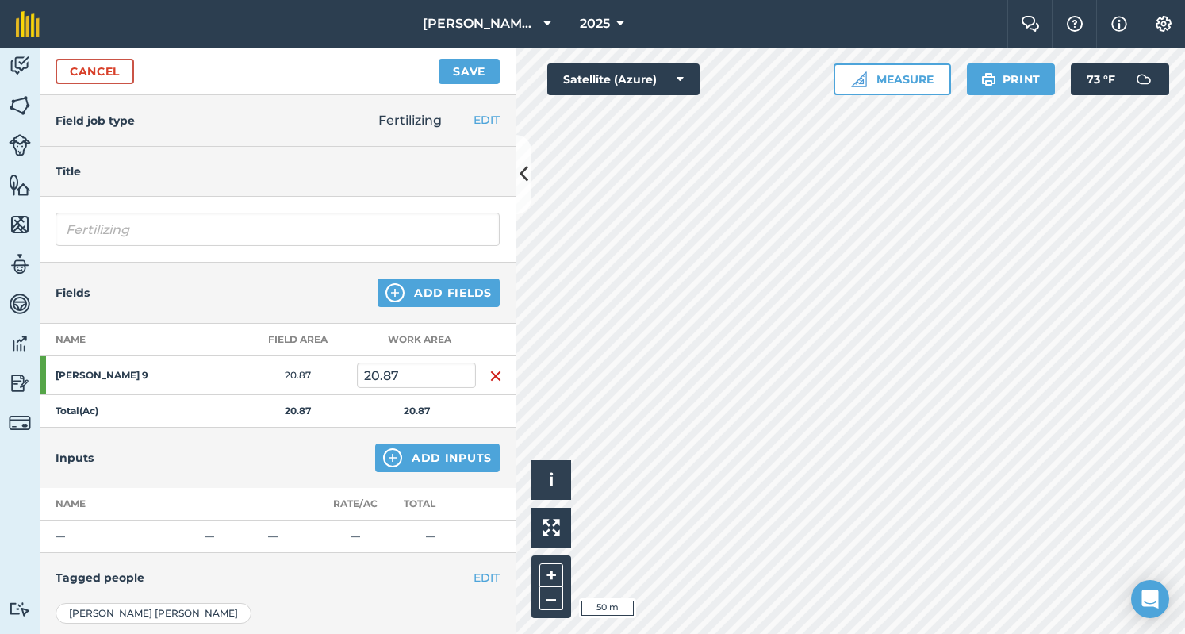
click at [421, 470] on div "Inputs Add Inputs" at bounding box center [278, 457] width 476 height 60
click at [439, 456] on button "Add Inputs" at bounding box center [437, 457] width 124 height 29
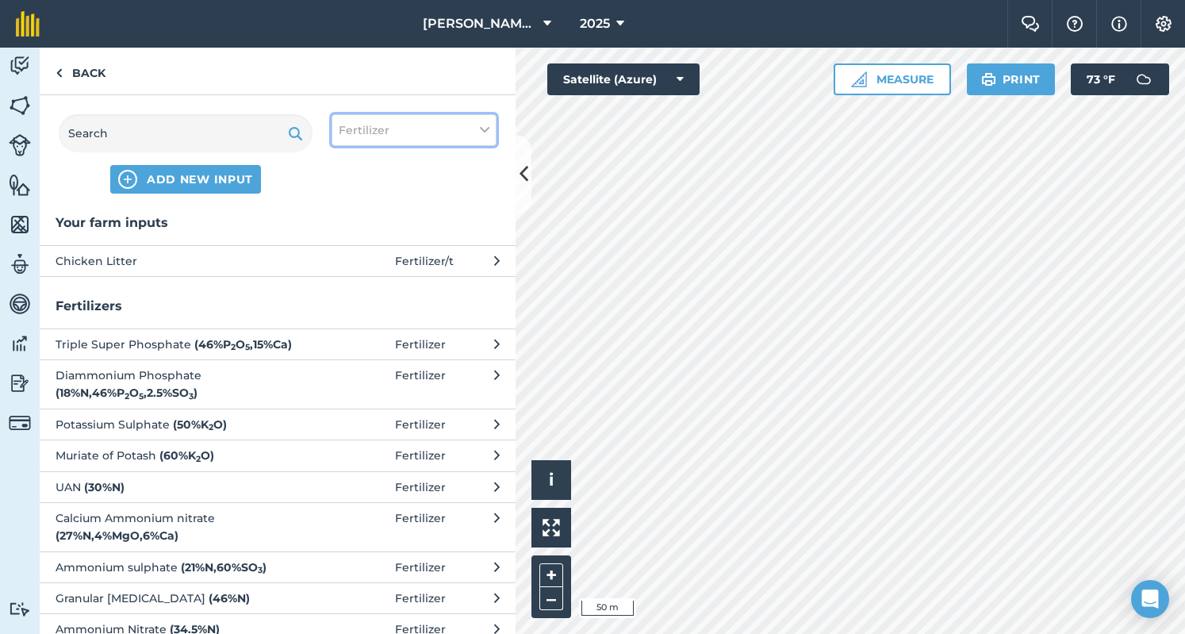
click at [381, 132] on span "Fertilizer" at bounding box center [364, 129] width 51 height 17
click at [258, 216] on h3 "Your farm inputs" at bounding box center [278, 222] width 476 height 21
click at [278, 249] on button "Chicken Litter Fertilizer / t" at bounding box center [278, 260] width 476 height 31
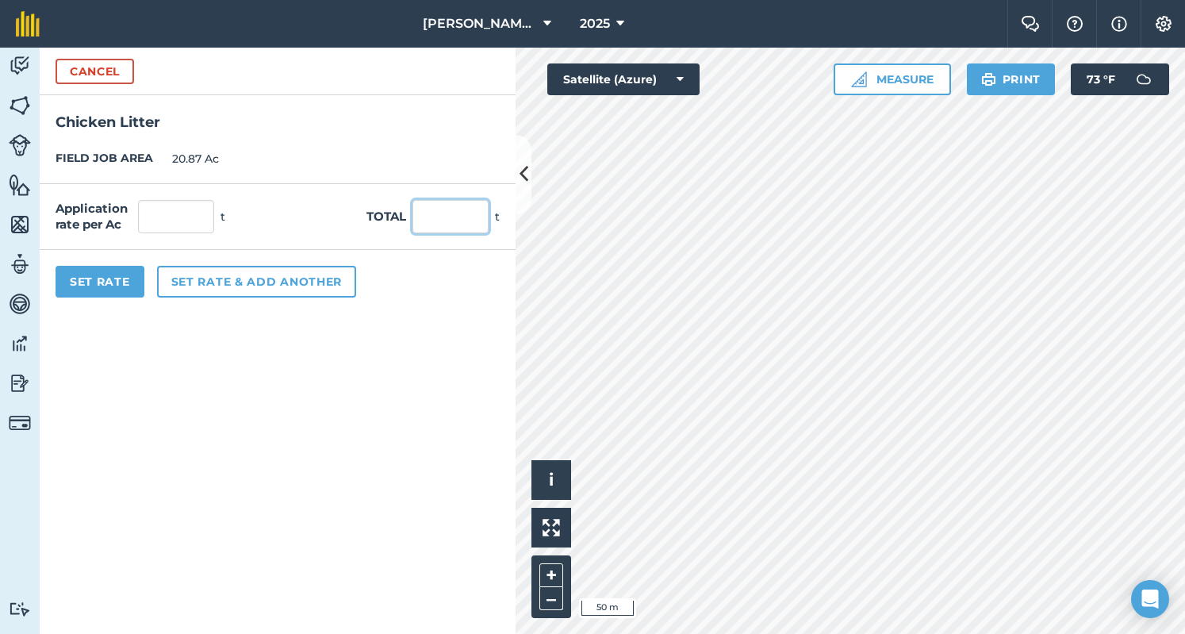
click at [449, 217] on input "text" at bounding box center [450, 216] width 76 height 33
type input "91"
type input "4.36"
click at [232, 275] on button "Set rate & add another" at bounding box center [256, 282] width 199 height 32
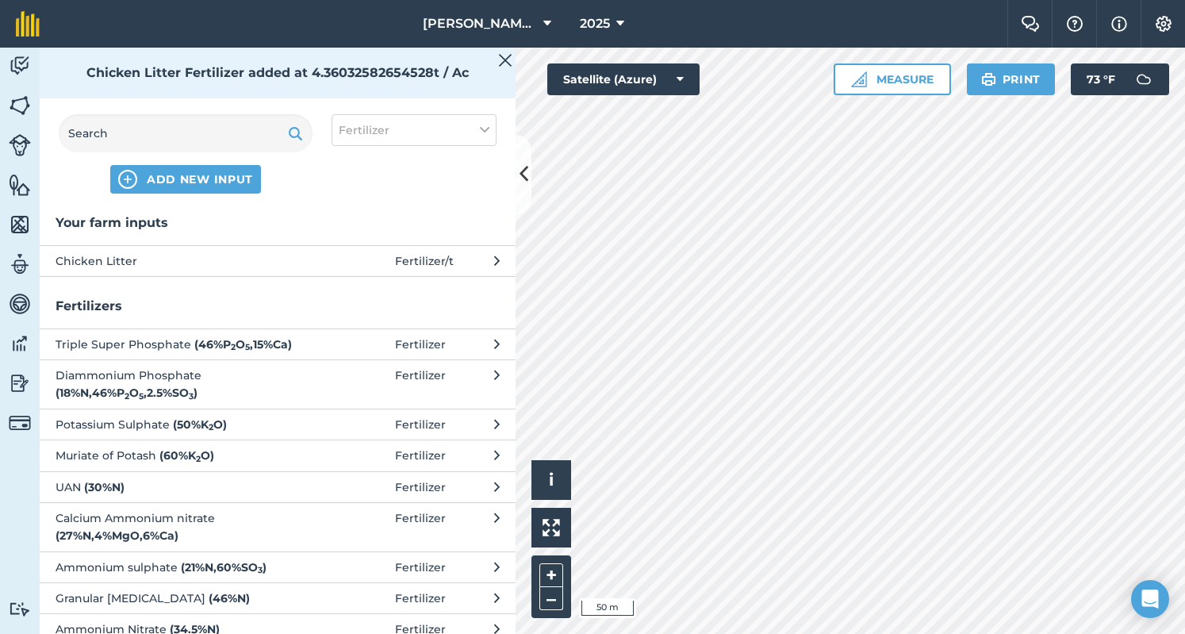
click at [259, 259] on span "Chicken Litter" at bounding box center [185, 260] width 259 height 17
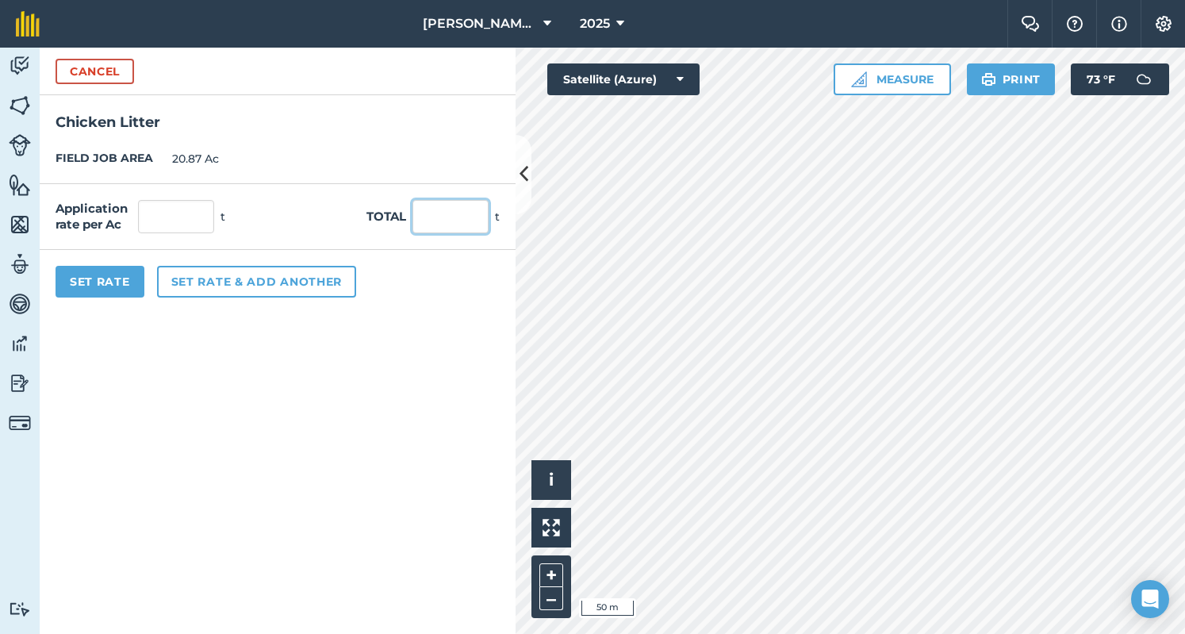
click at [436, 206] on input "text" at bounding box center [450, 216] width 76 height 33
type input "91"
type input "4.36"
click at [94, 280] on button "Set Rate" at bounding box center [100, 282] width 89 height 32
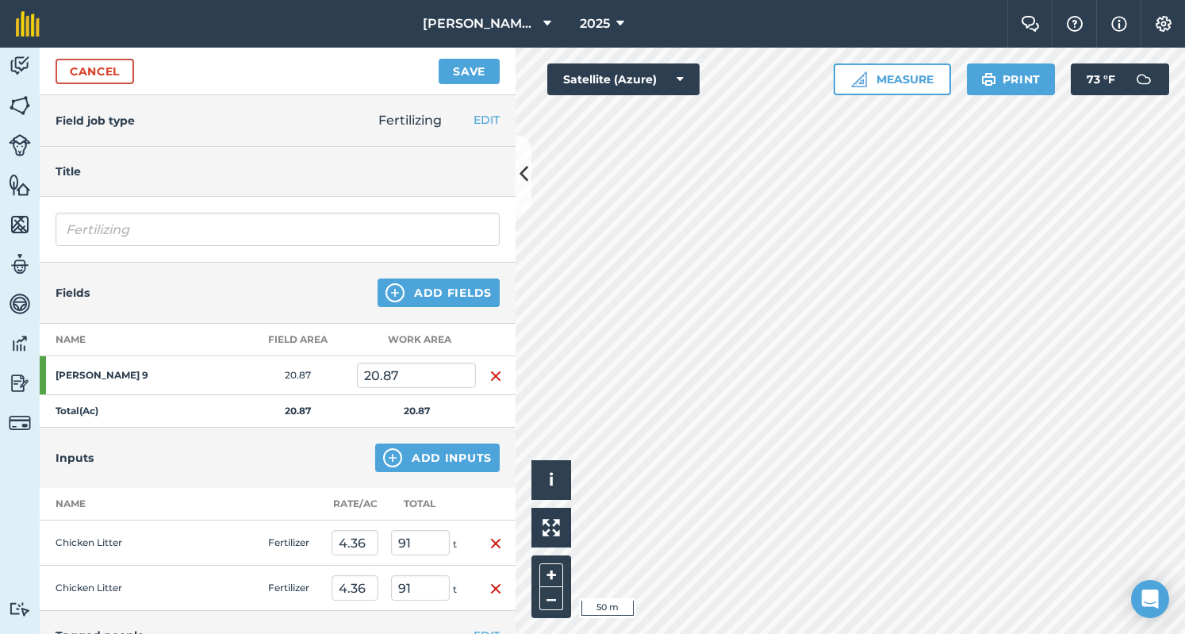
click at [489, 589] on img "button" at bounding box center [495, 588] width 13 height 19
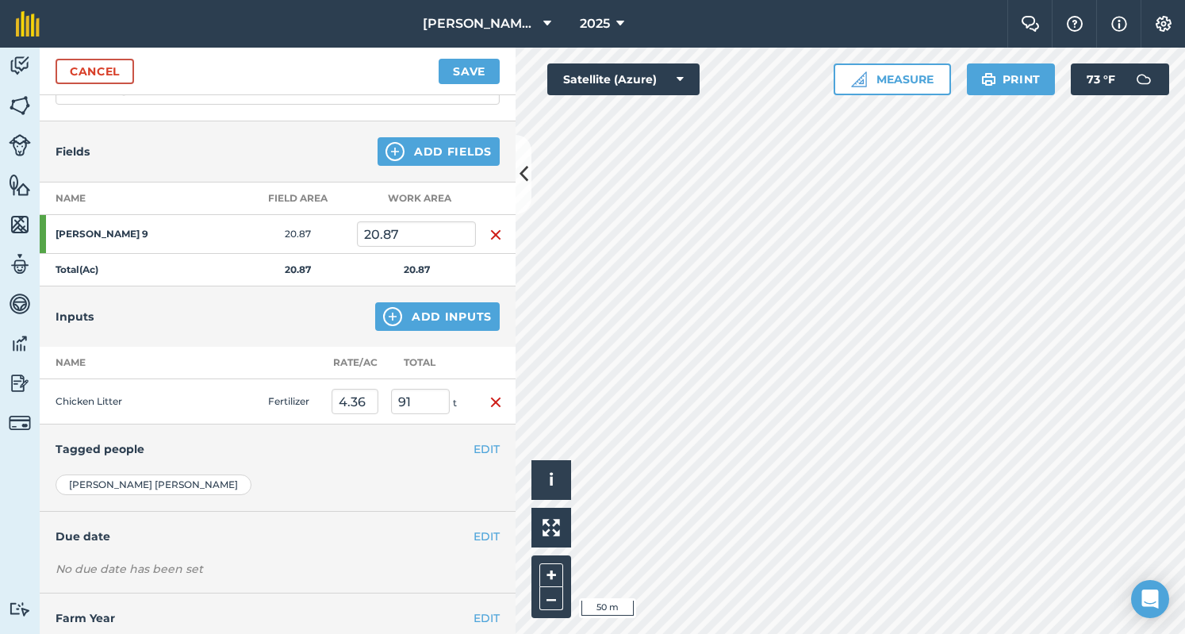
scroll to position [181, 0]
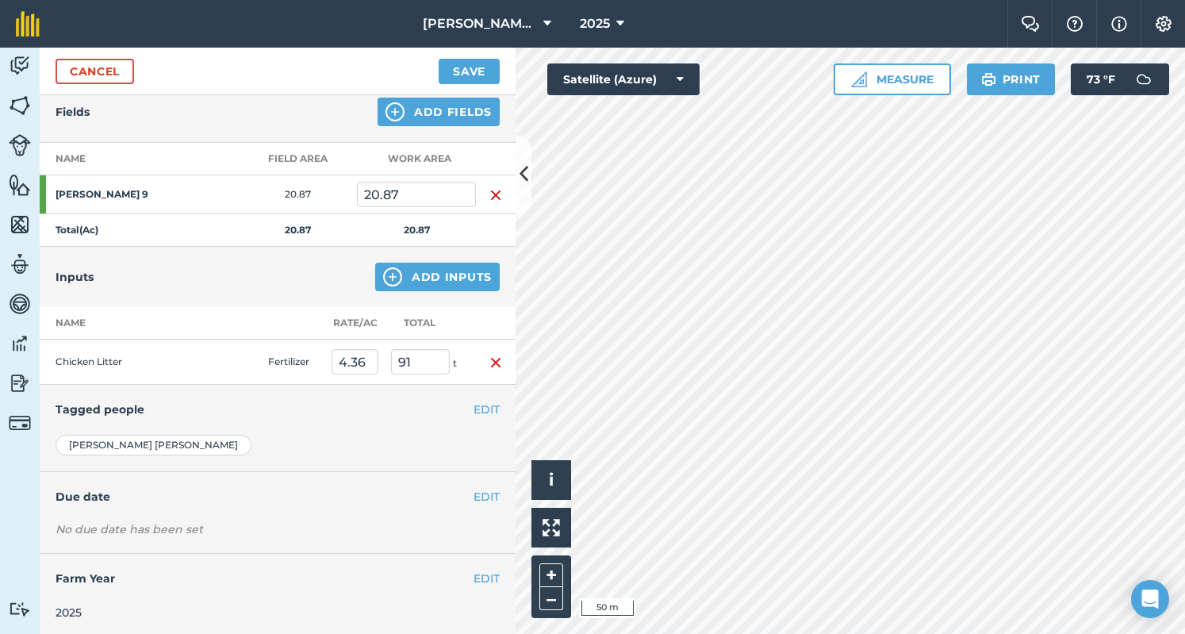
click at [437, 69] on div "Cancel Save" at bounding box center [278, 72] width 476 height 48
click at [448, 69] on button "Save" at bounding box center [468, 71] width 61 height 25
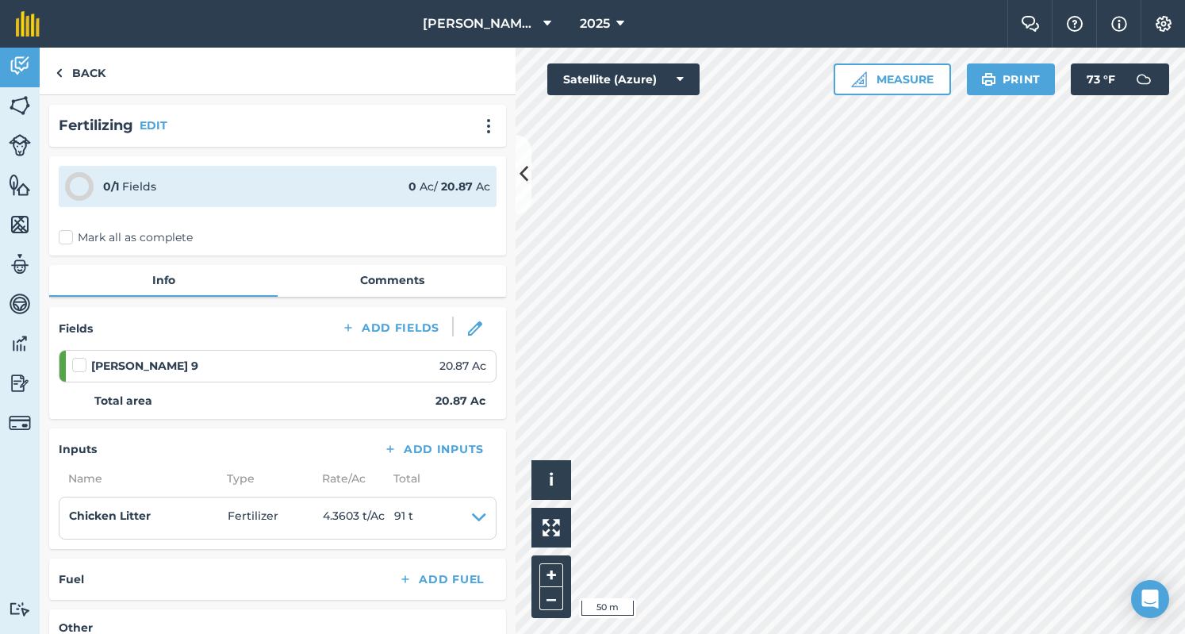
click at [385, 262] on div "Fertilizing EDIT 0 / 1 Fields 0 Ac / 20.87 Ac Mark all as complete Info Comment…" at bounding box center [278, 364] width 476 height 538
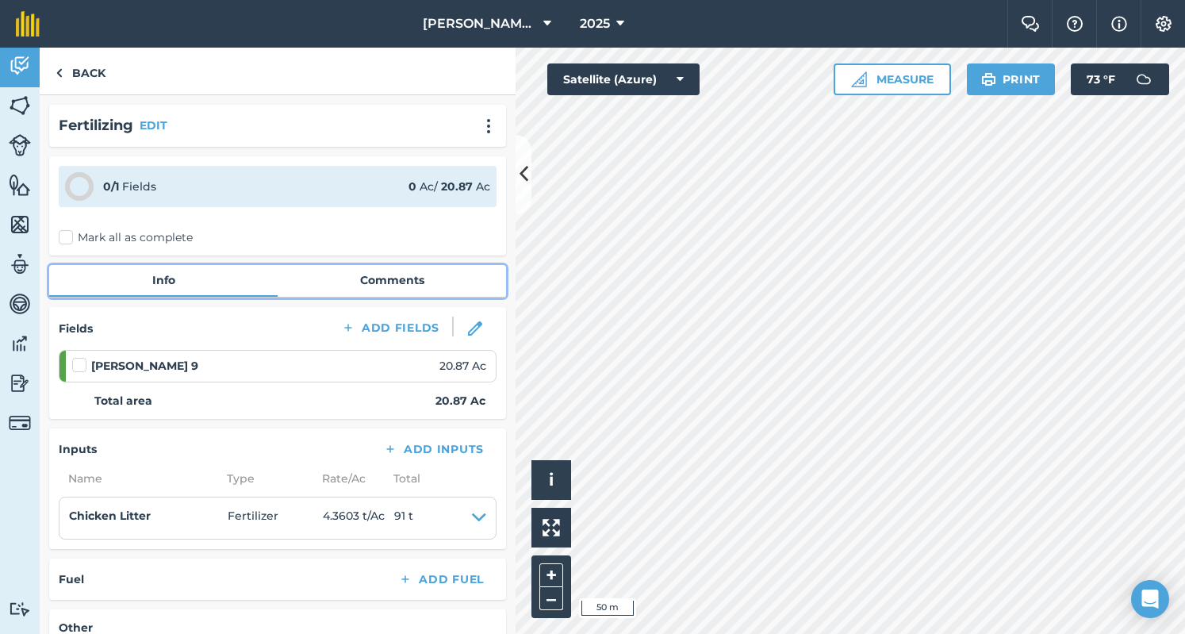
click at [385, 280] on link "Comments" at bounding box center [392, 280] width 228 height 30
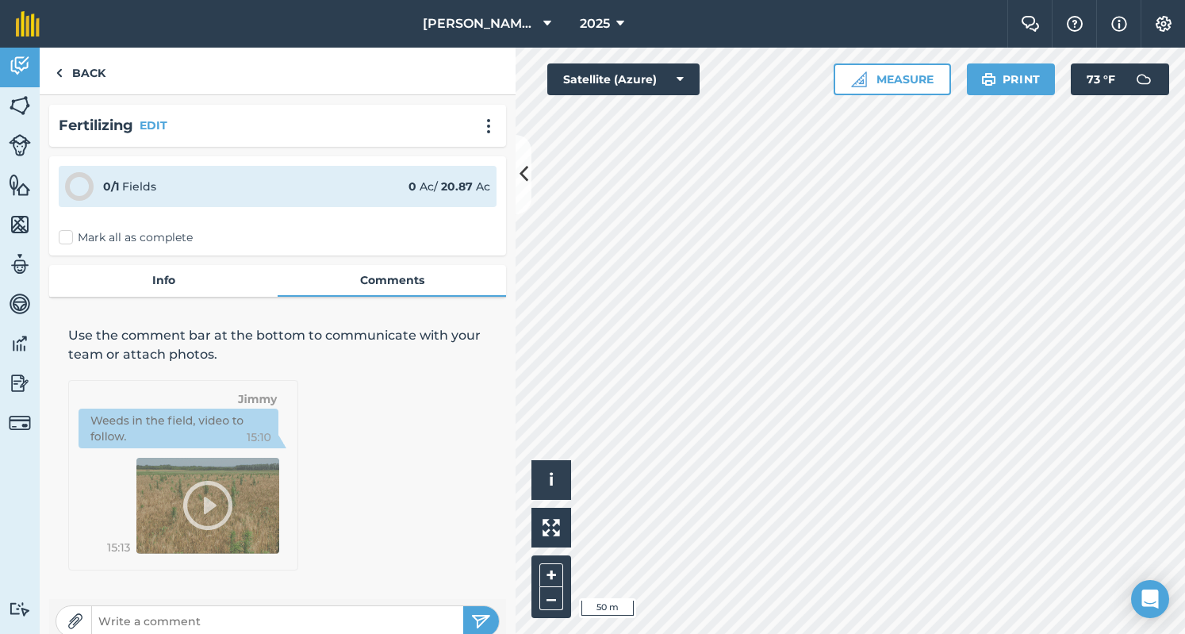
click at [252, 621] on input "text" at bounding box center [277, 621] width 371 height 22
type input "91 Ton Total"
click at [492, 618] on div "91 Ton Total" at bounding box center [277, 621] width 457 height 44
click at [479, 619] on button "submit" at bounding box center [481, 621] width 36 height 30
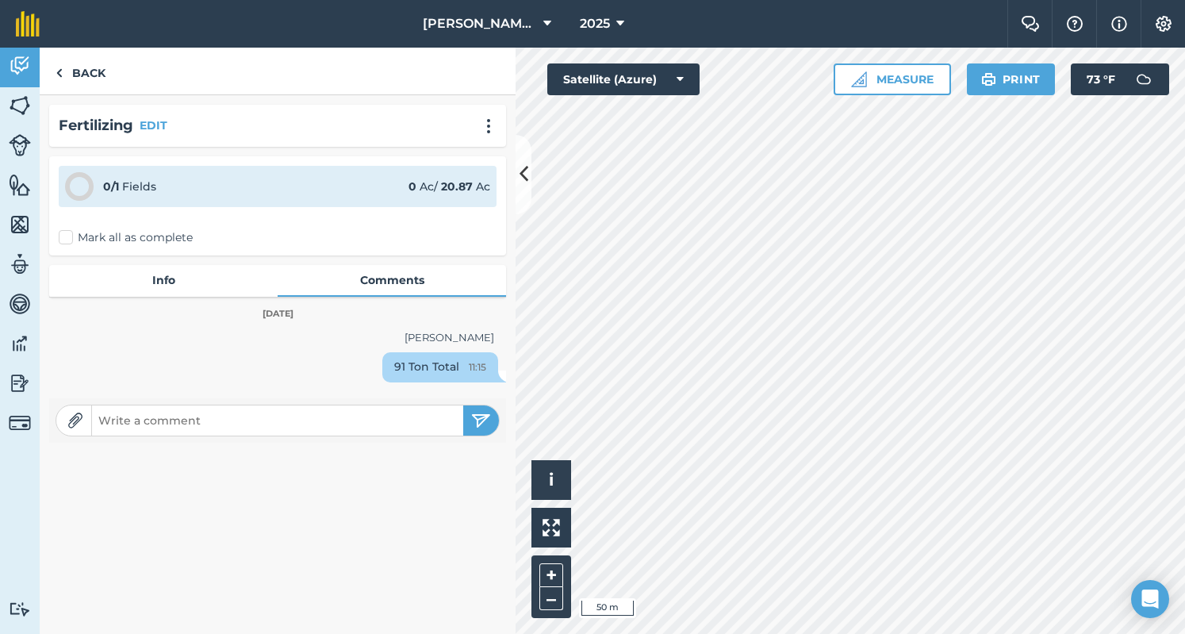
click at [79, 238] on label "Mark all as complete" at bounding box center [126, 237] width 134 height 17
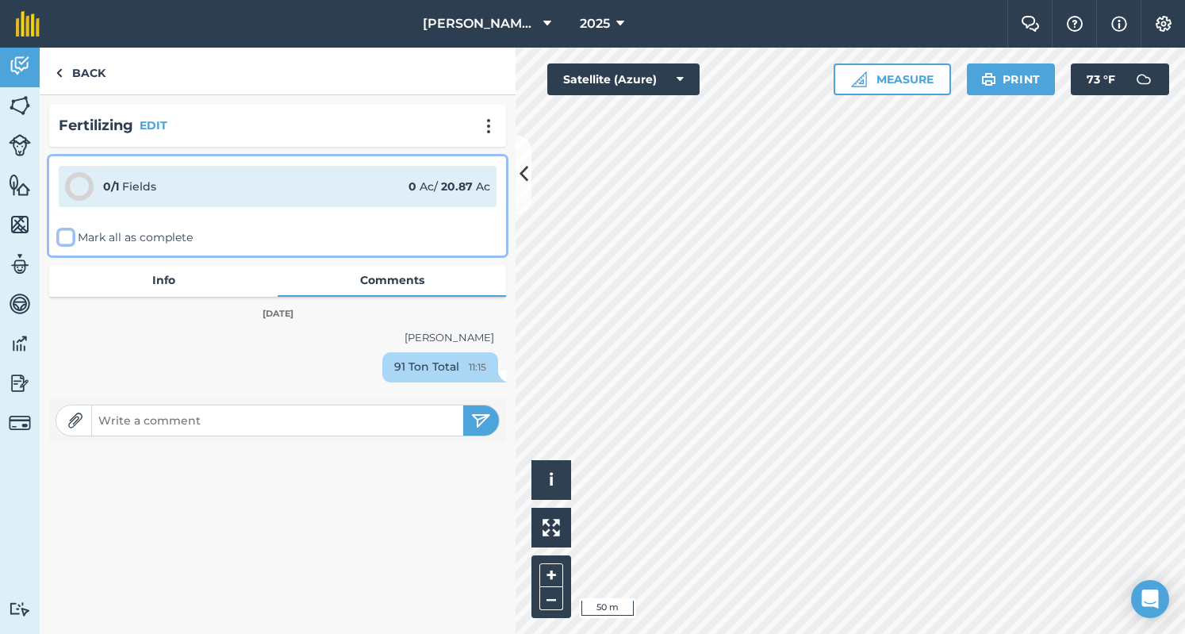
click at [69, 238] on input "Mark all as complete" at bounding box center [64, 234] width 10 height 10
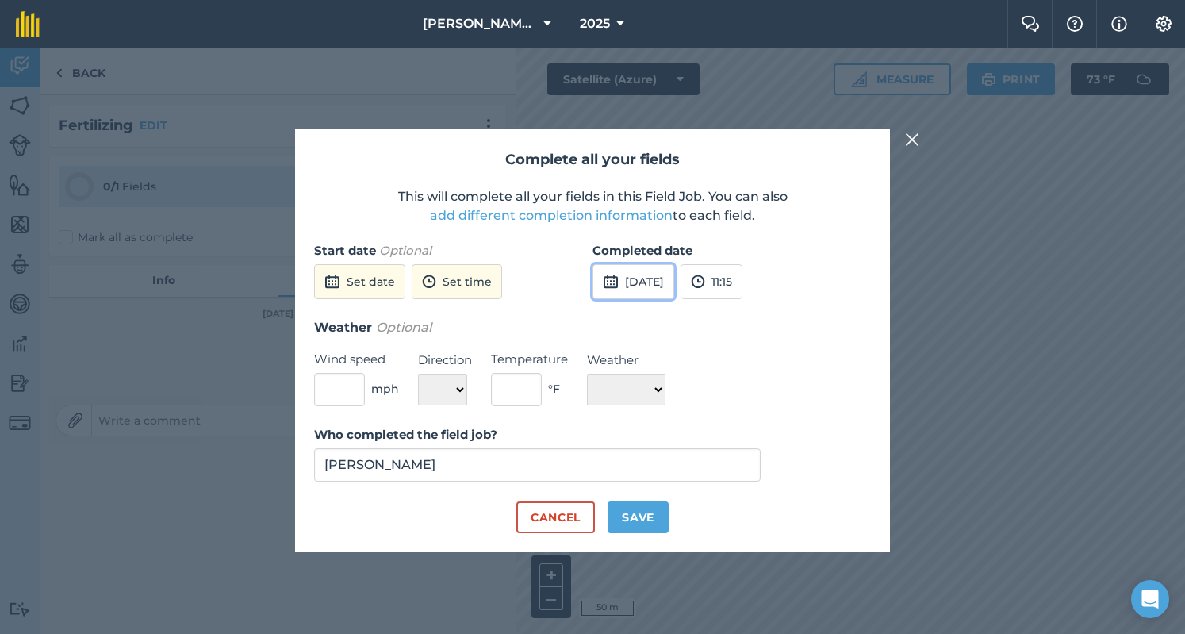
click at [632, 278] on button "[DATE]" at bounding box center [633, 281] width 82 height 35
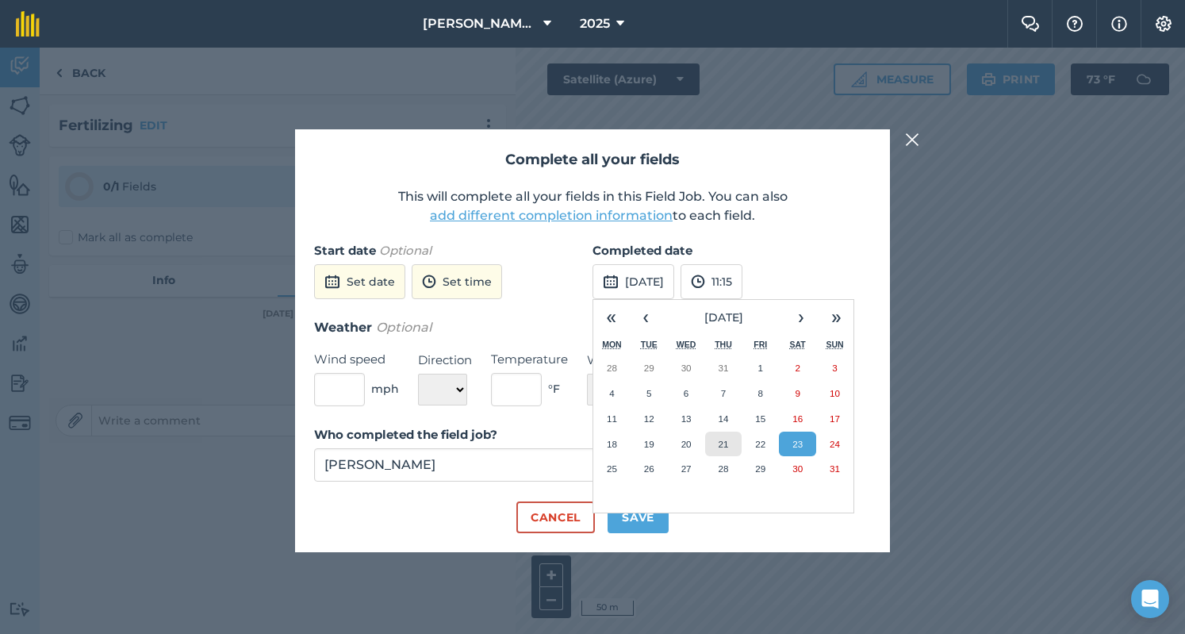
click at [730, 442] on button "21" at bounding box center [723, 443] width 37 height 25
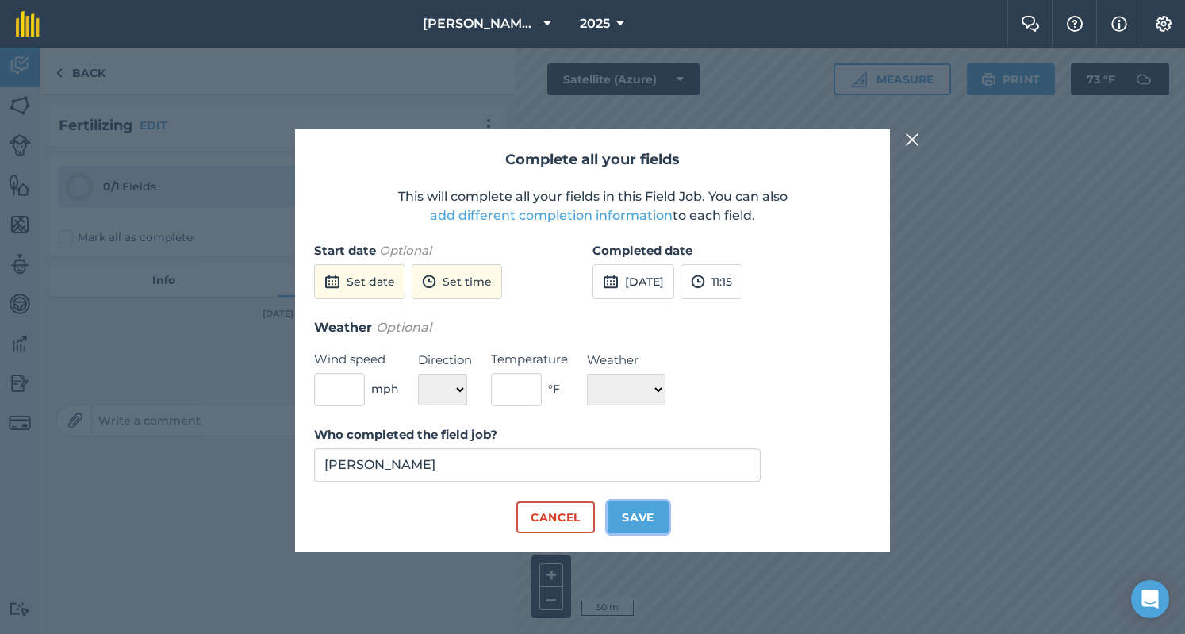
click at [650, 521] on button "Save" at bounding box center [637, 517] width 61 height 32
checkbox input "true"
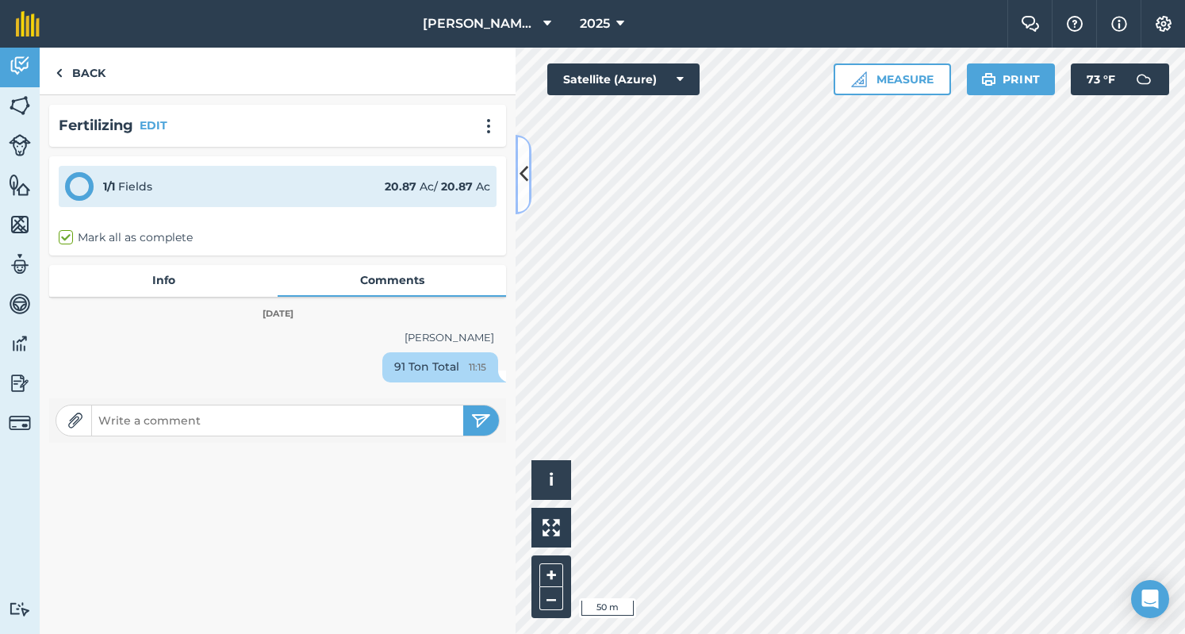
click at [525, 178] on icon at bounding box center [523, 174] width 9 height 28
